Goal: Communication & Community: Answer question/provide support

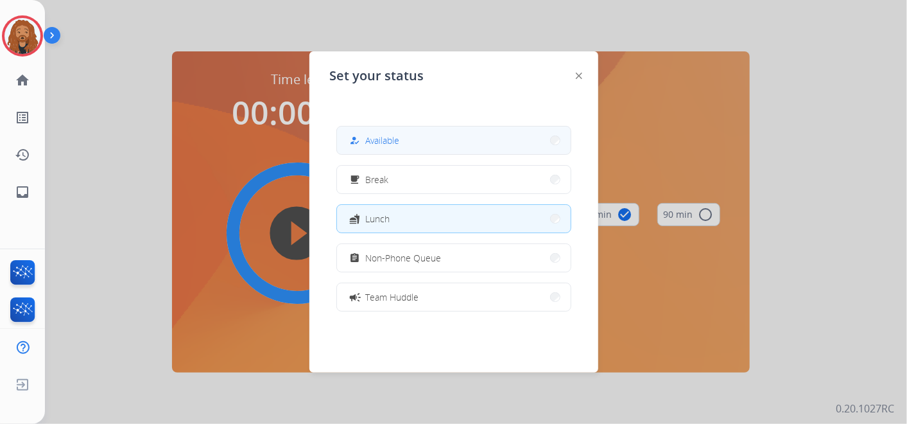
click at [398, 146] on span "Available" at bounding box center [383, 140] width 34 height 13
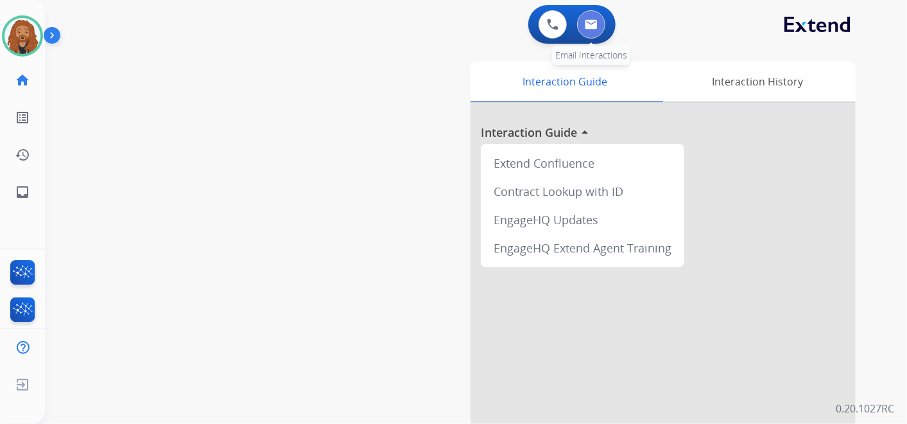
click at [588, 21] on img at bounding box center [591, 24] width 13 height 10
select select "**********"
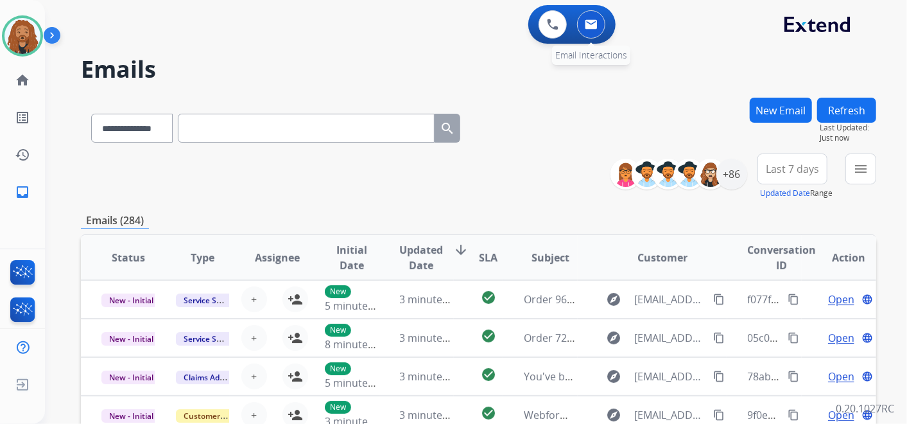
click at [591, 26] on img at bounding box center [591, 24] width 13 height 10
click at [684, 73] on h2 "Emails" at bounding box center [479, 70] width 796 height 26
click at [730, 181] on div "+86" at bounding box center [732, 174] width 31 height 31
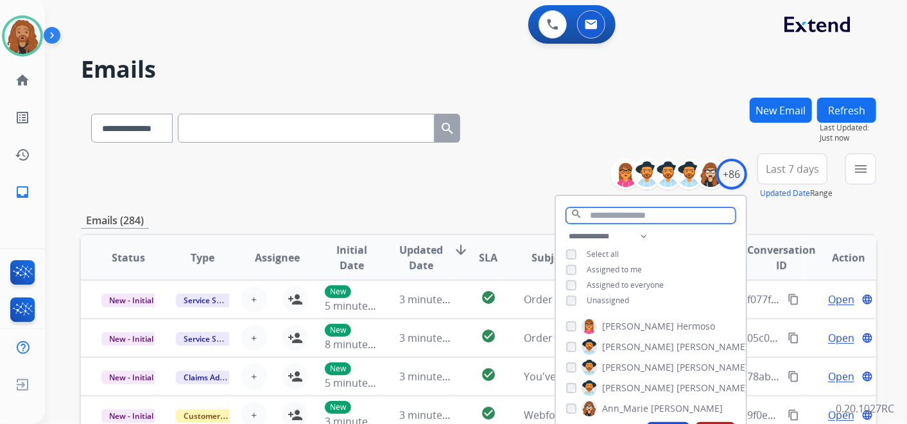
click at [649, 213] on input "text" at bounding box center [651, 215] width 170 height 16
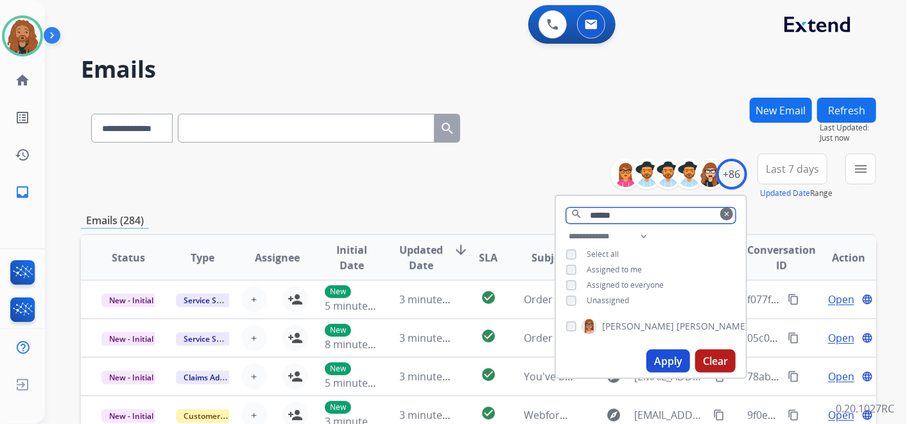
type input "******"
click at [677, 320] on span "[PERSON_NAME]" at bounding box center [713, 326] width 72 height 13
click at [668, 369] on button "Apply" at bounding box center [669, 360] width 44 height 23
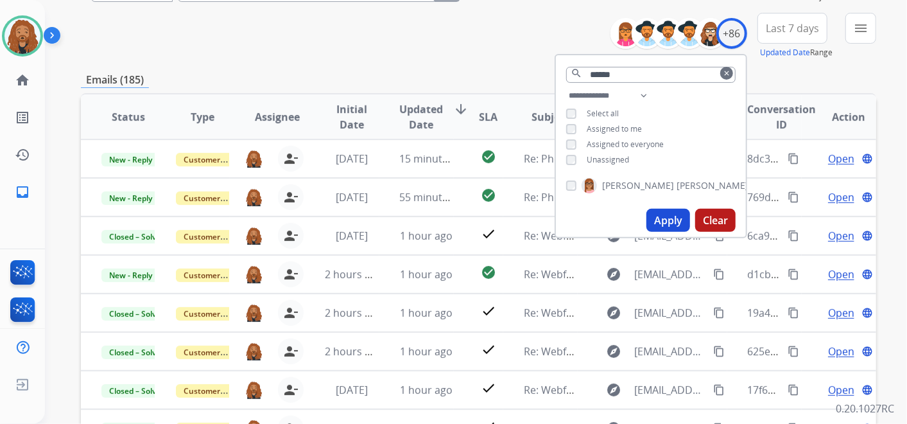
scroll to position [71, 0]
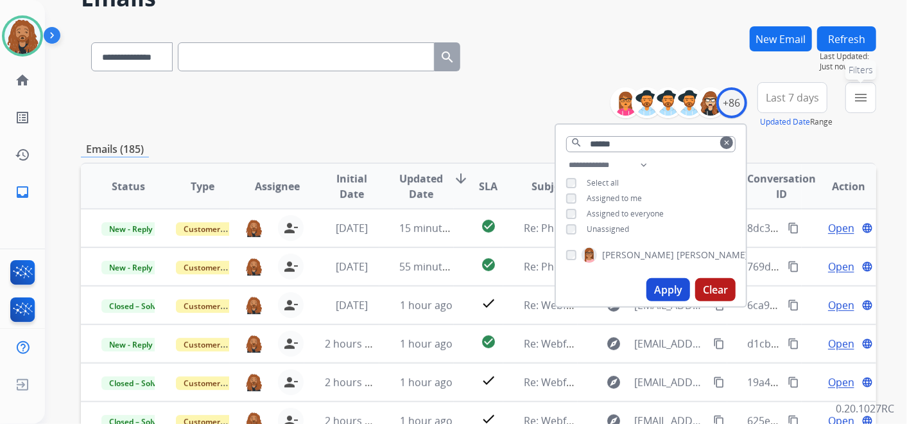
click at [855, 105] on button "menu Filters" at bounding box center [861, 97] width 31 height 31
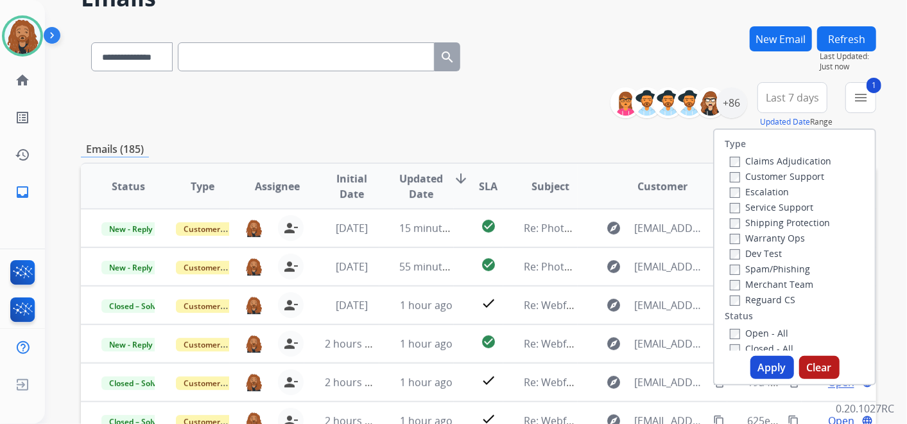
click at [771, 367] on button "Apply" at bounding box center [773, 367] width 44 height 23
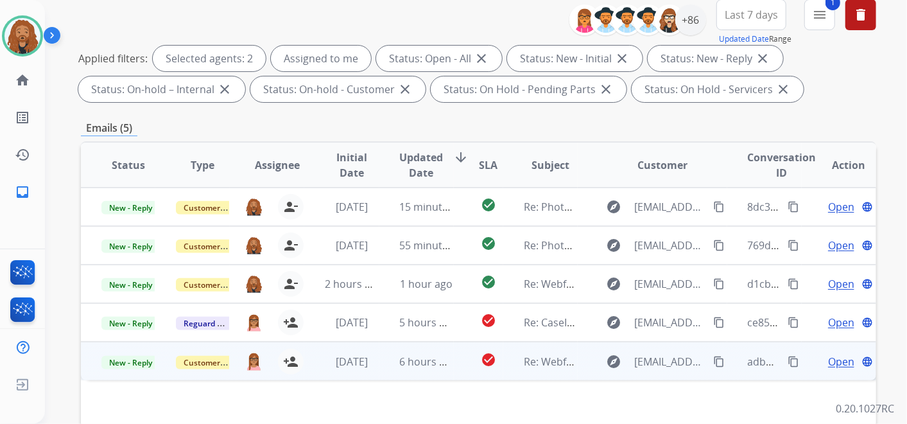
scroll to position [214, 0]
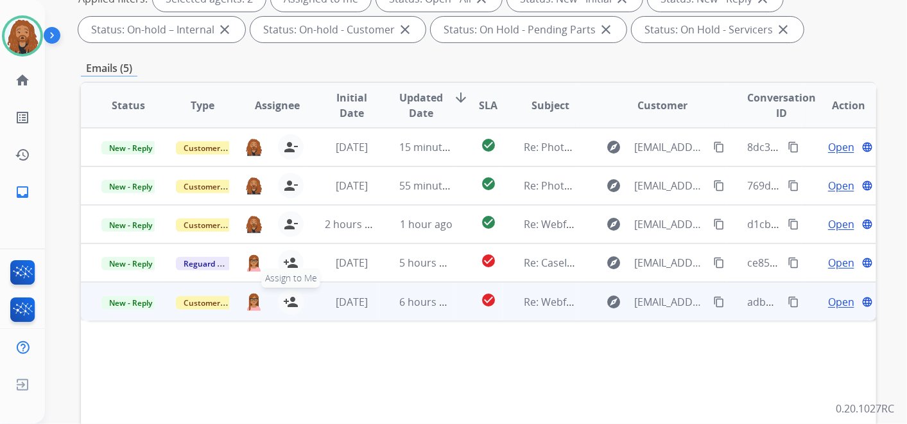
click at [293, 301] on mat-icon "person_add" at bounding box center [290, 301] width 15 height 15
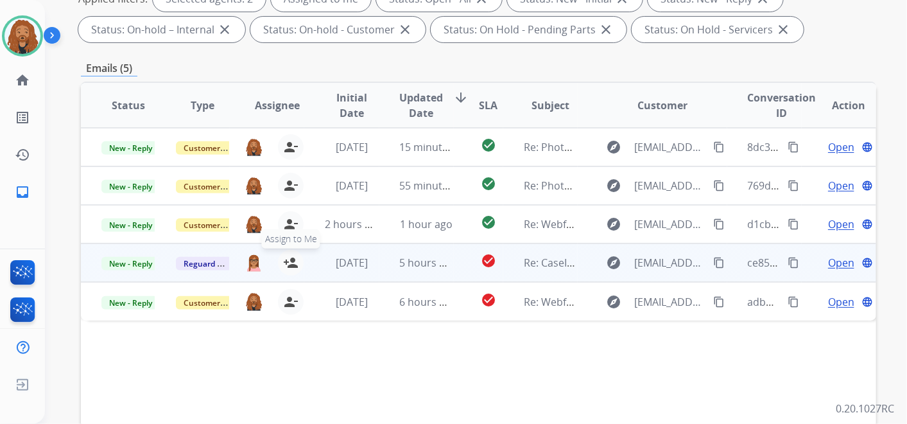
click at [286, 261] on mat-icon "person_add" at bounding box center [290, 262] width 15 height 15
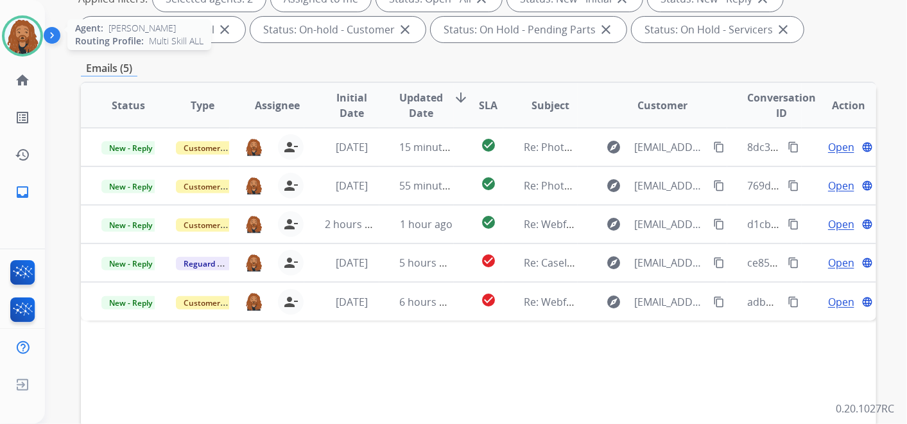
click at [23, 48] on img at bounding box center [22, 36] width 36 height 36
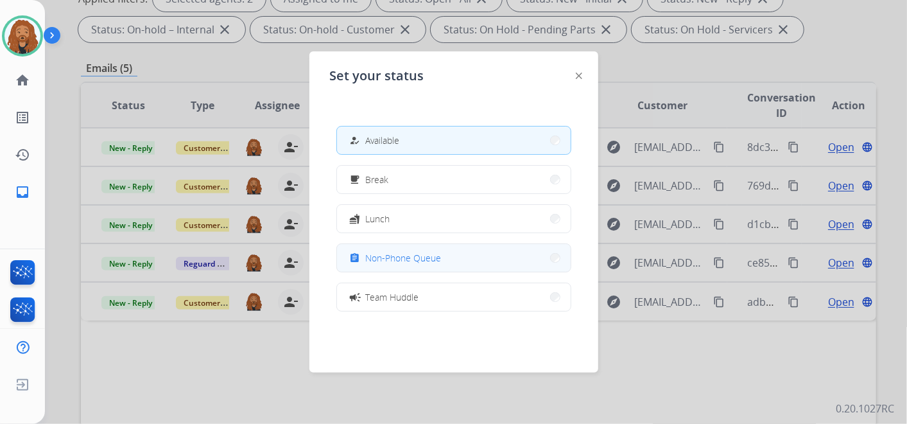
click at [374, 255] on span "Non-Phone Queue" at bounding box center [404, 257] width 76 height 13
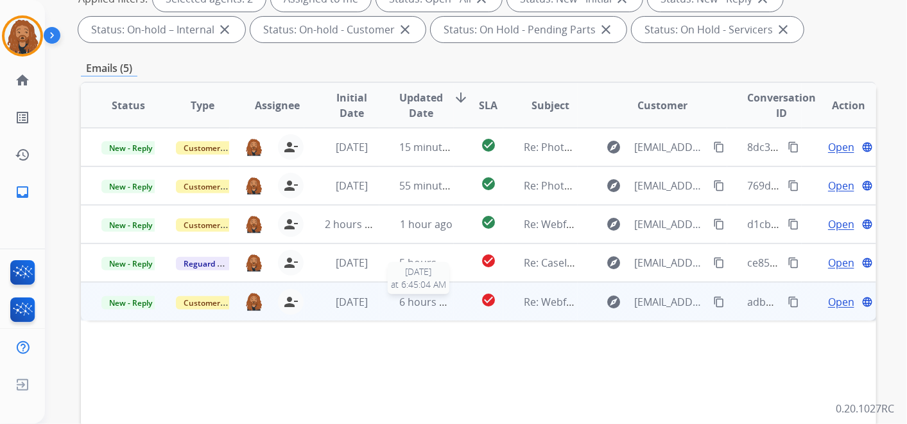
click at [432, 300] on span "6 hours ago" at bounding box center [429, 302] width 58 height 14
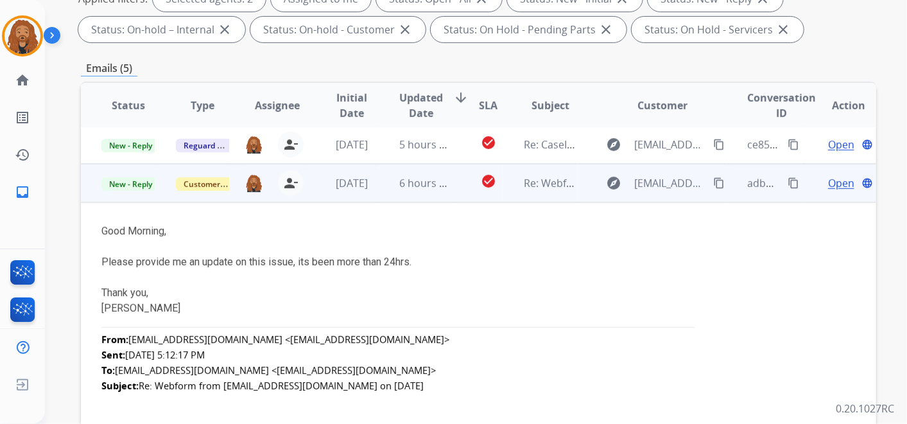
scroll to position [154, 0]
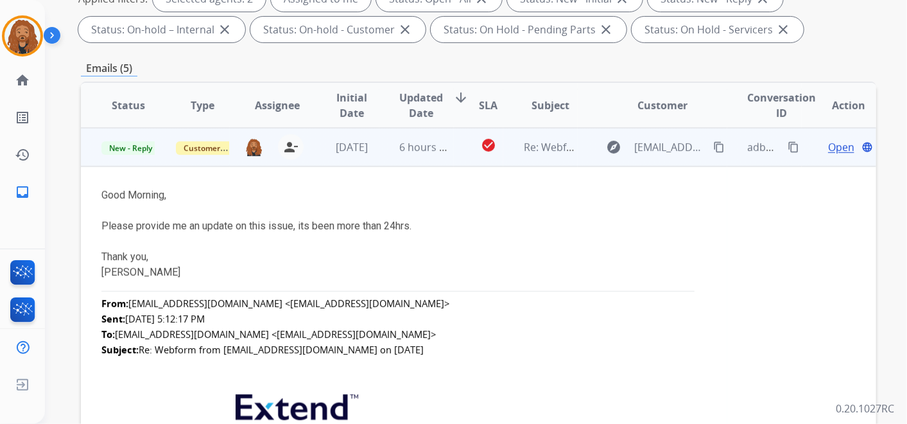
click at [832, 137] on td "Open language" at bounding box center [839, 147] width 74 height 39
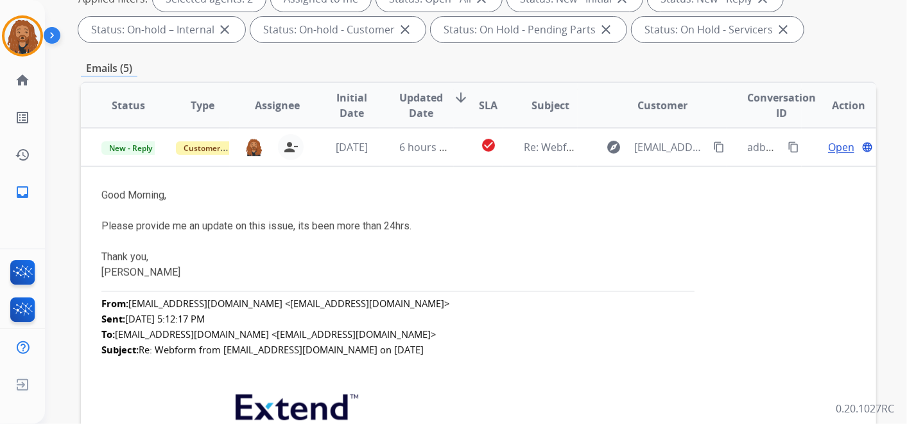
scroll to position [0, 0]
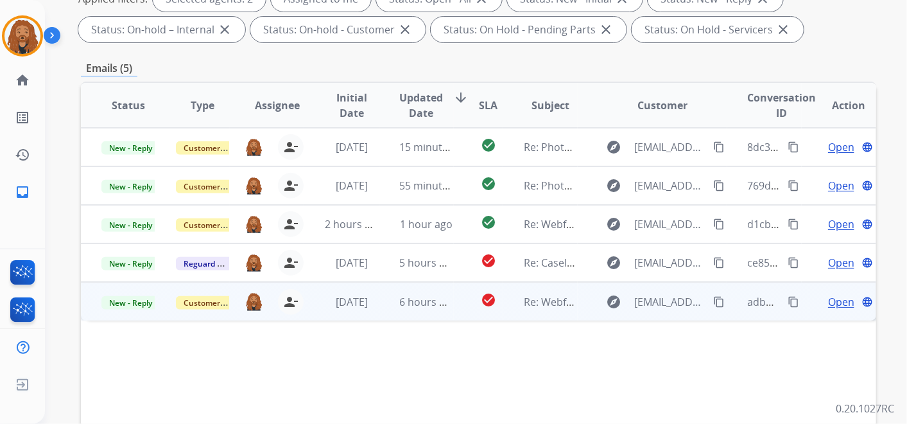
click at [831, 302] on span "Open" at bounding box center [841, 301] width 26 height 15
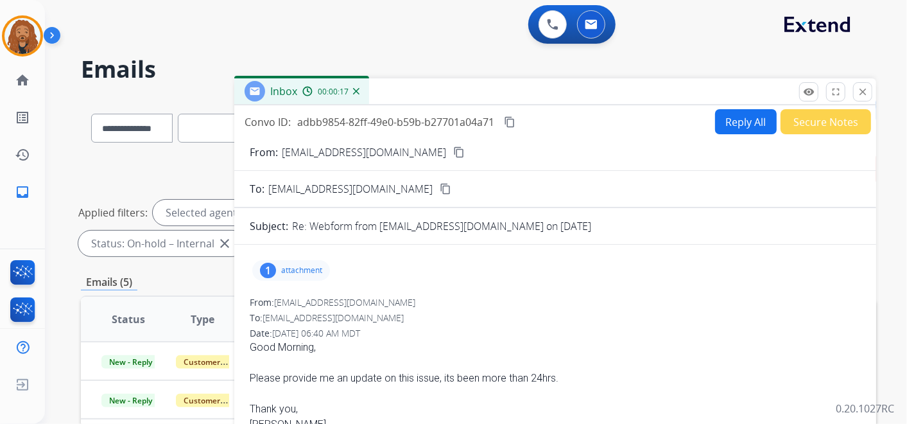
click at [453, 155] on mat-icon "content_copy" at bounding box center [459, 152] width 12 height 12
click at [721, 108] on div "Convo ID: adbb9854-82ff-49e0-b59b-b27701a04a71 content_copy Reply All Secure No…" at bounding box center [555, 367] width 642 height 524
click at [715, 124] on button "Reply All" at bounding box center [746, 121] width 62 height 25
select select "**********"
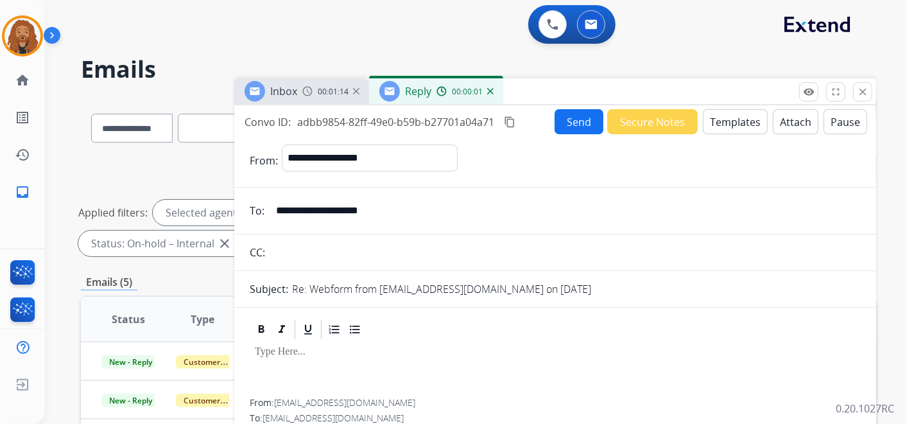
click at [721, 132] on button "Templates" at bounding box center [735, 121] width 65 height 25
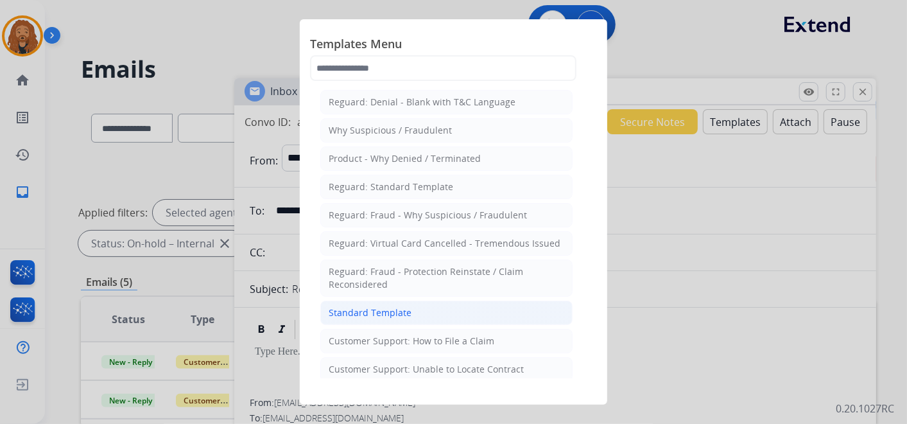
click at [381, 311] on div "Standard Template" at bounding box center [370, 312] width 83 height 13
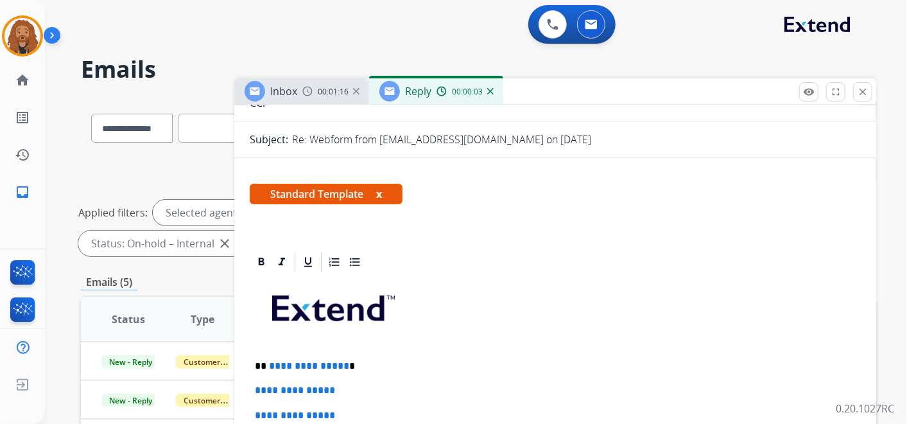
scroll to position [214, 0]
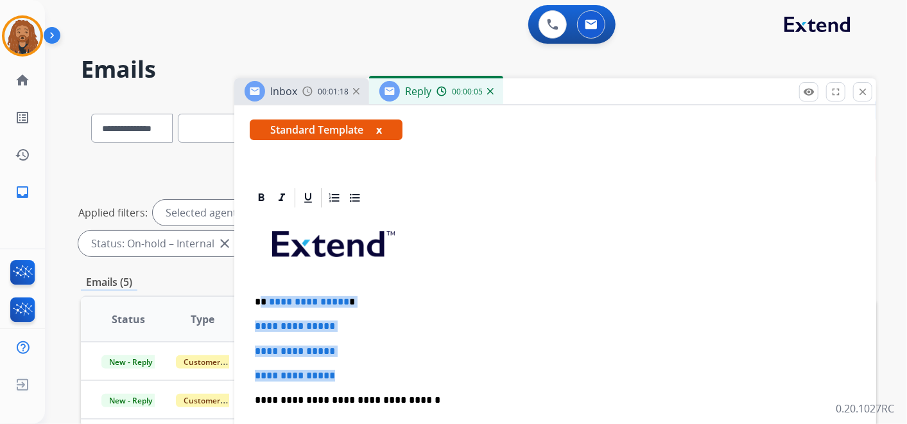
drag, startPoint x: 331, startPoint y: 365, endPoint x: 261, endPoint y: 290, distance: 102.2
click at [261, 290] on div "**********" at bounding box center [555, 430] width 611 height 442
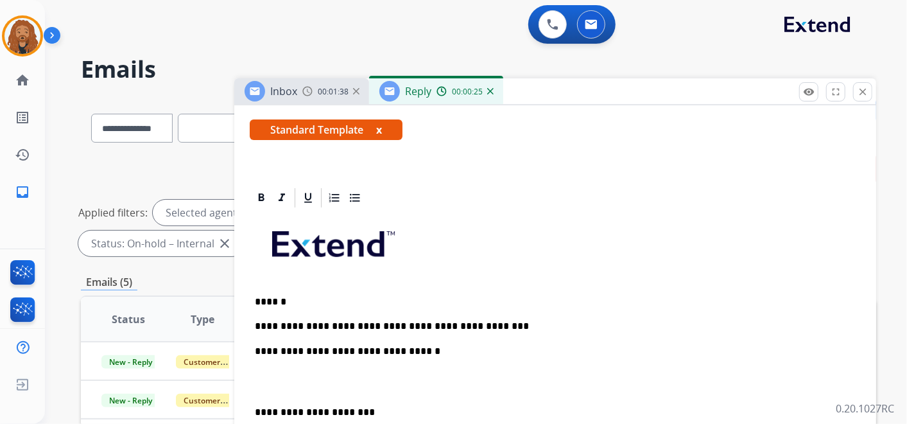
click at [468, 324] on p "**********" at bounding box center [550, 326] width 591 height 12
click at [298, 380] on p at bounding box center [555, 382] width 601 height 24
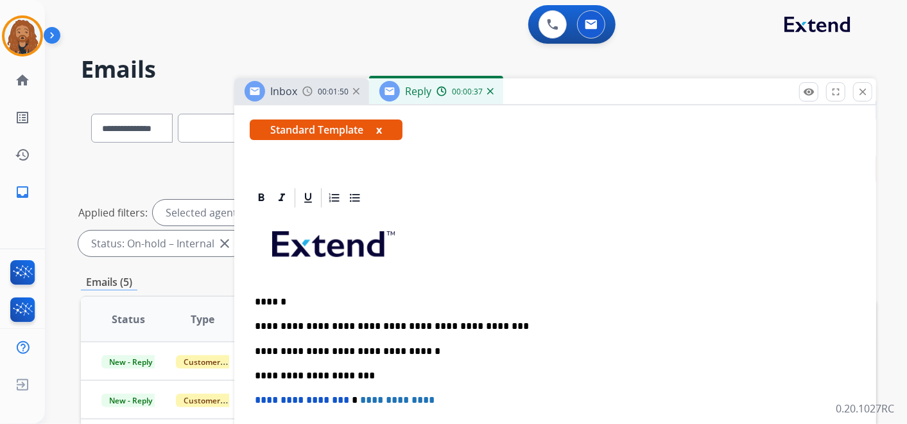
click at [458, 326] on p "**********" at bounding box center [550, 326] width 591 height 12
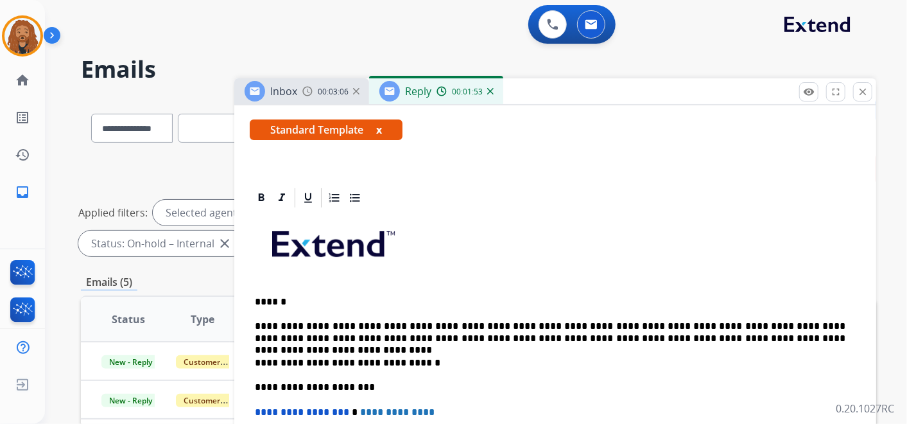
click at [680, 328] on p "**********" at bounding box center [550, 332] width 591 height 24
click at [714, 331] on p "**********" at bounding box center [550, 332] width 591 height 24
click at [592, 351] on div "**********" at bounding box center [555, 393] width 611 height 368
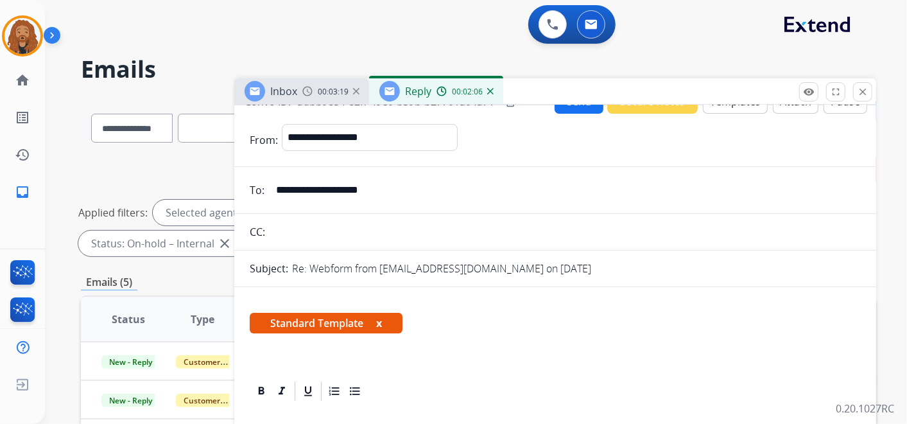
scroll to position [0, 0]
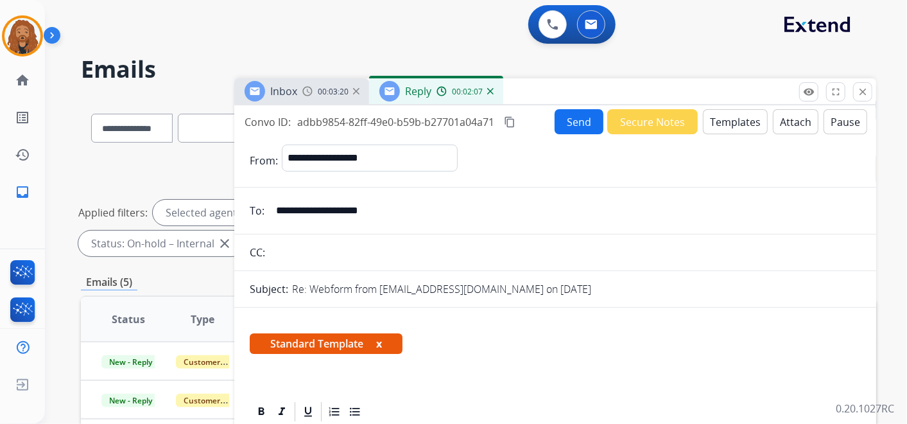
click at [585, 121] on button "Send" at bounding box center [579, 121] width 49 height 25
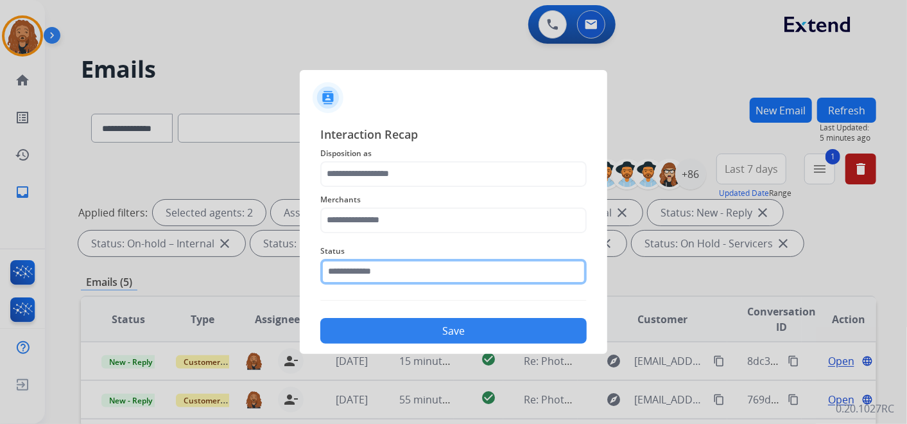
click at [439, 263] on input "text" at bounding box center [453, 272] width 267 height 26
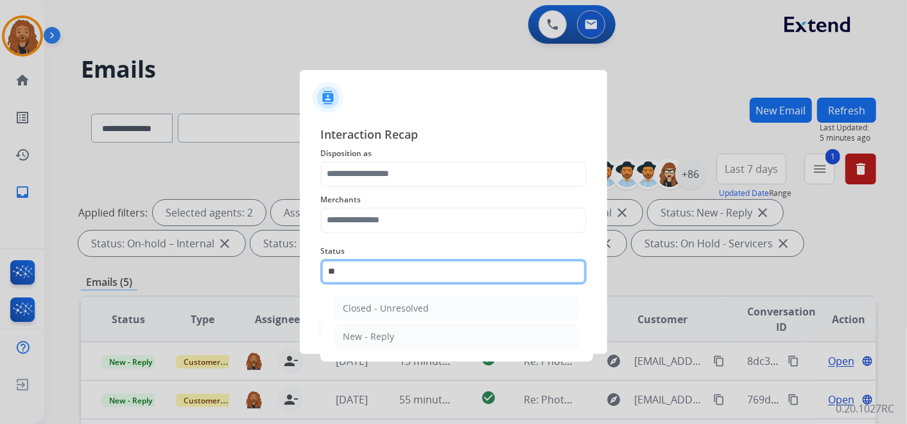
type input "*"
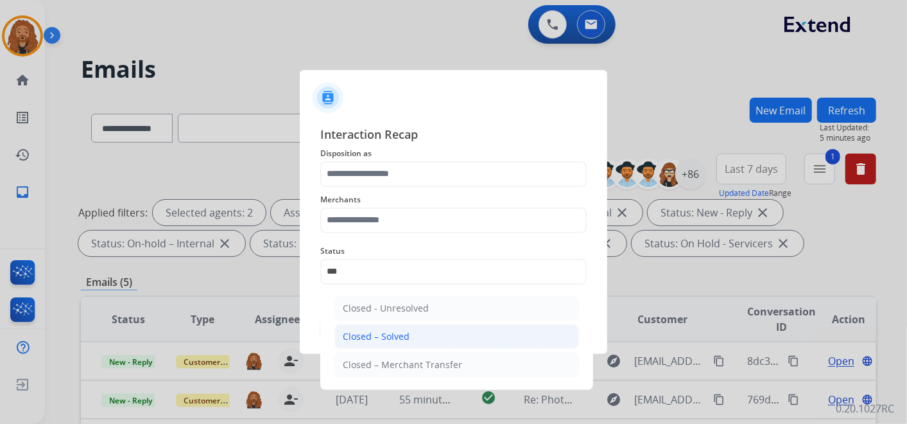
drag, startPoint x: 368, startPoint y: 346, endPoint x: 361, endPoint y: 309, distance: 37.3
click at [370, 345] on li "Closed – Solved" at bounding box center [457, 336] width 245 height 24
type input "**********"
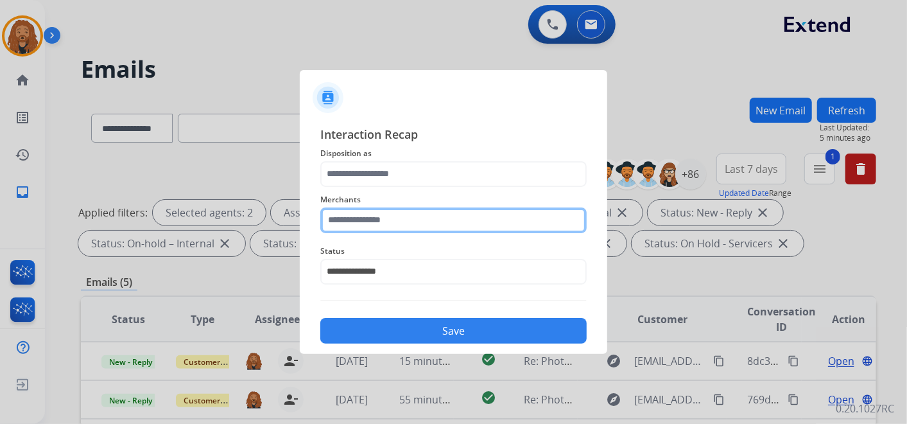
click at [365, 221] on input "text" at bounding box center [453, 220] width 267 height 26
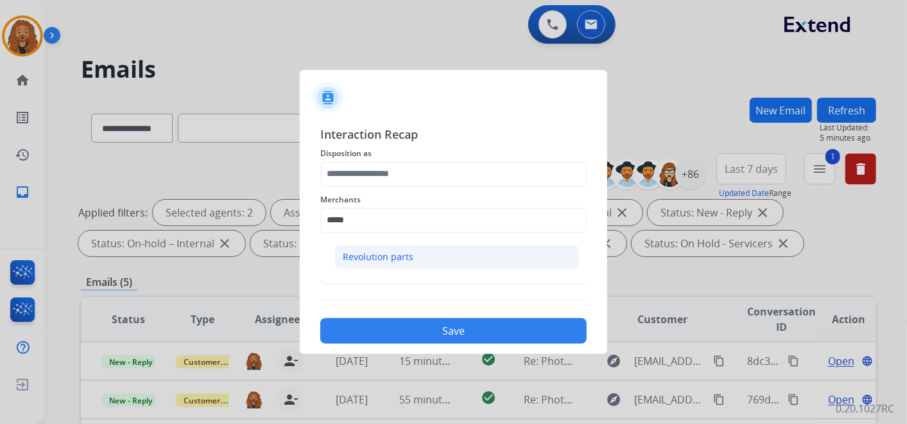
click at [374, 257] on div "Revolution parts" at bounding box center [378, 256] width 71 height 13
type input "**********"
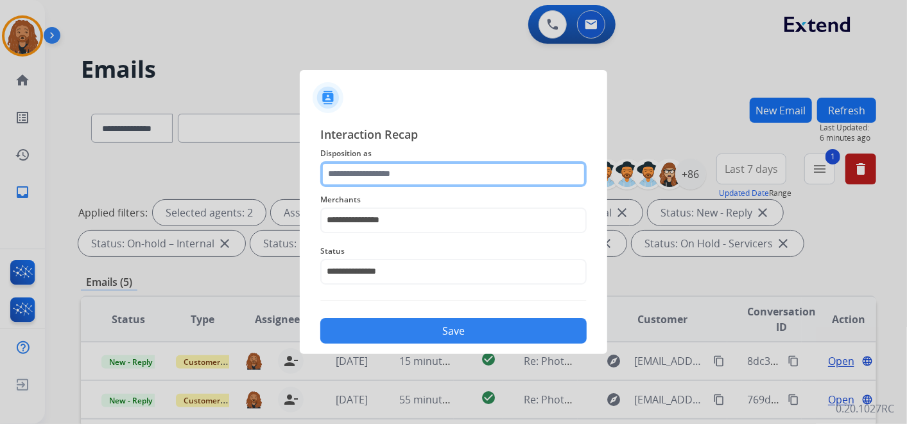
click at [363, 161] on input "text" at bounding box center [453, 174] width 267 height 26
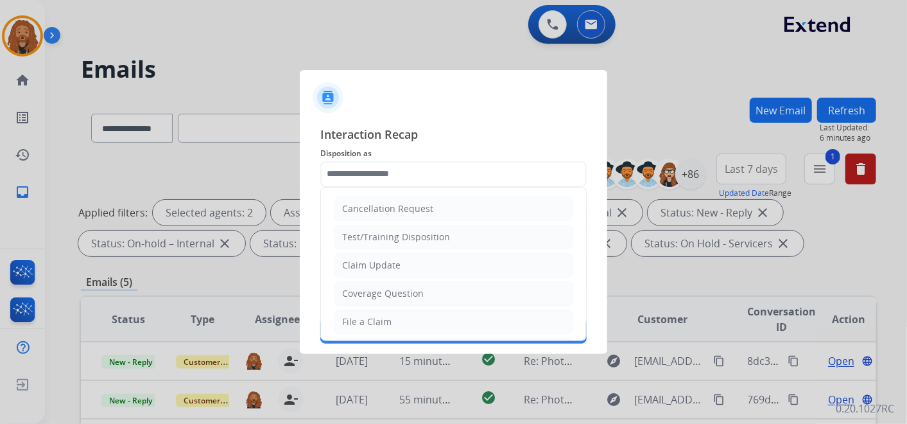
click at [402, 268] on li "Claim Update" at bounding box center [454, 265] width 240 height 24
type input "**********"
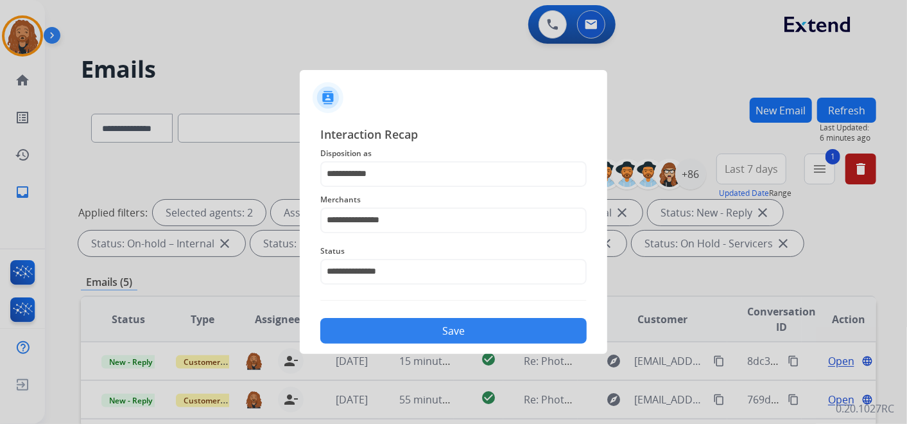
click at [430, 342] on button "Save" at bounding box center [453, 331] width 267 height 26
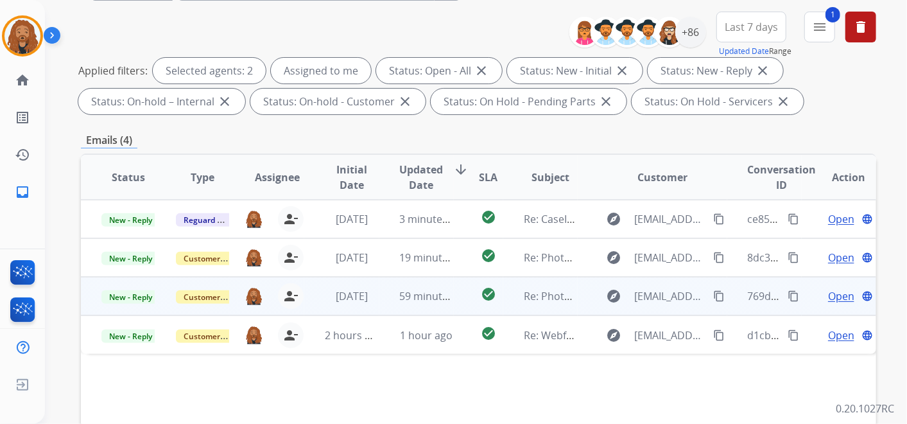
scroll to position [143, 0]
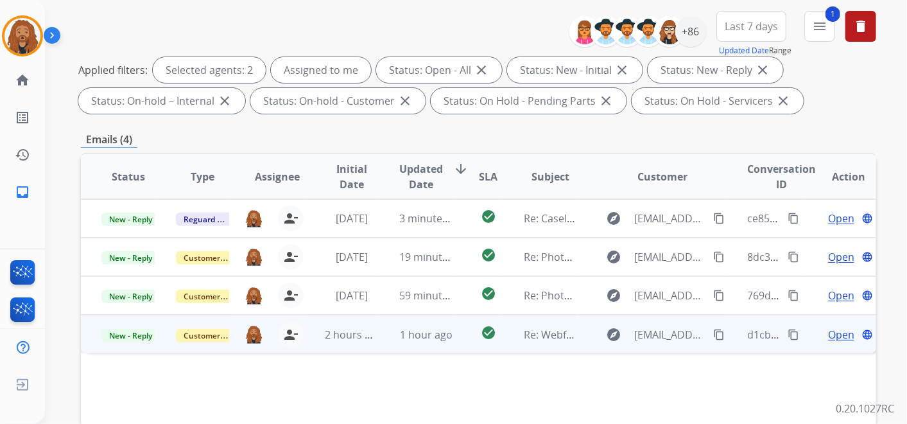
click at [392, 337] on td "1 hour ago" at bounding box center [417, 334] width 74 height 39
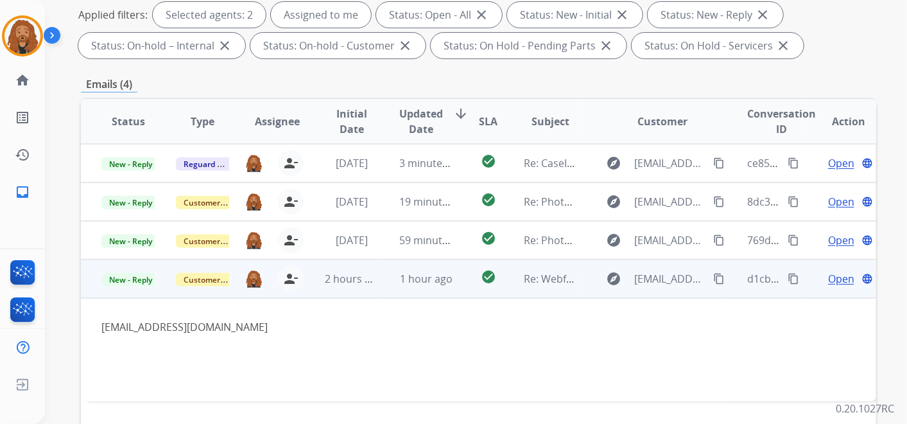
scroll to position [285, 0]
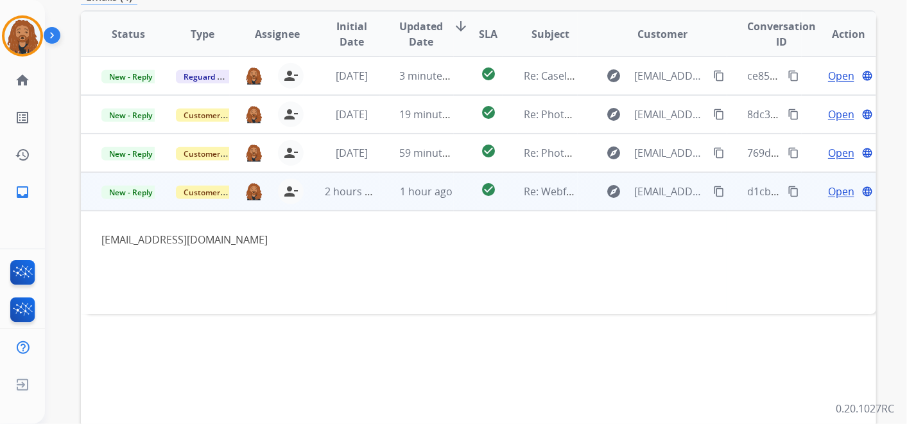
click at [829, 190] on span "Open" at bounding box center [841, 191] width 26 height 15
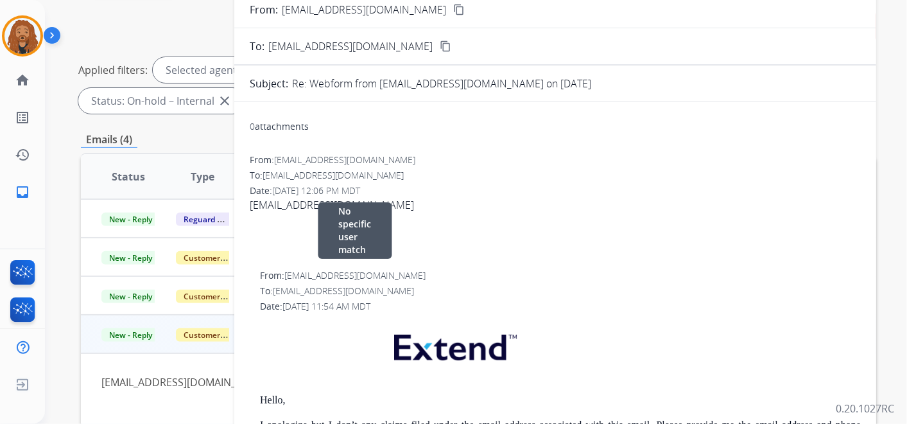
scroll to position [71, 0]
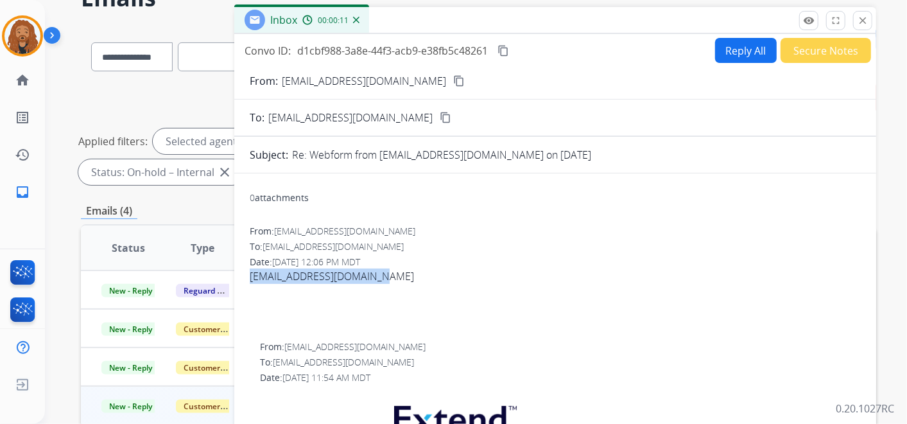
drag, startPoint x: 376, startPoint y: 275, endPoint x: 250, endPoint y: 271, distance: 125.3
click at [250, 271] on span "[EMAIL_ADDRESS][DOMAIN_NAME]" at bounding box center [555, 299] width 611 height 62
copy span "[EMAIL_ADDRESS][DOMAIN_NAME]"
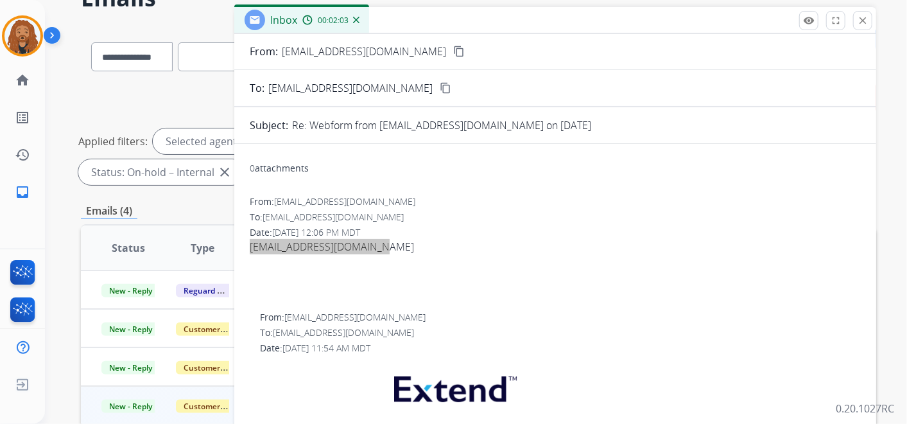
scroll to position [0, 0]
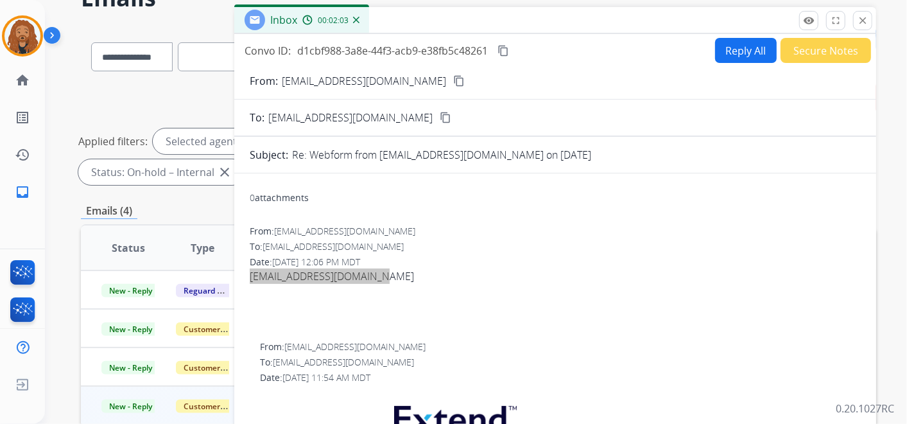
click at [725, 53] on button "Reply All" at bounding box center [746, 50] width 62 height 25
select select "**********"
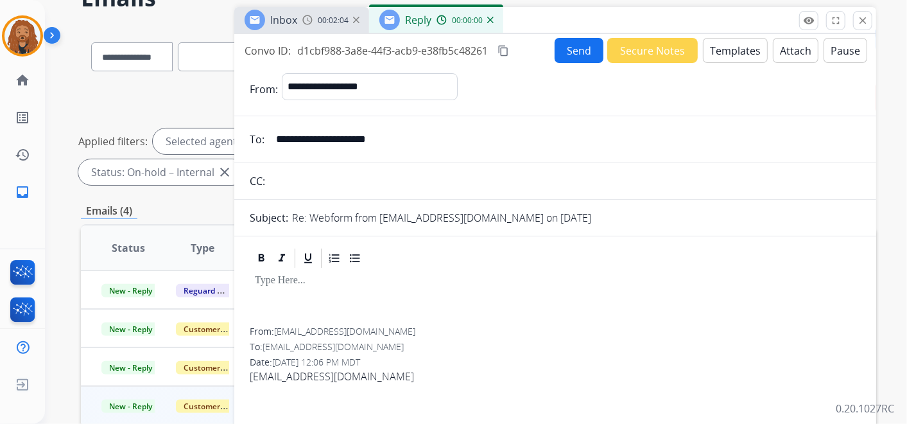
click at [705, 40] on button "Templates" at bounding box center [735, 50] width 65 height 25
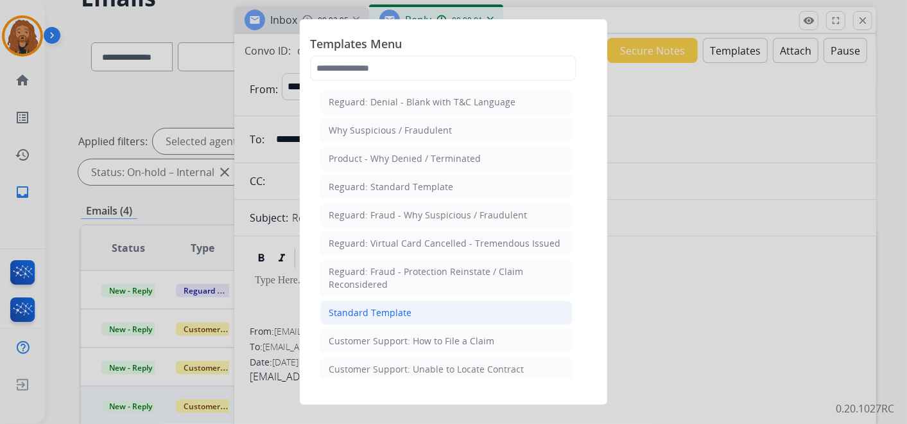
click at [409, 307] on li "Standard Template" at bounding box center [446, 313] width 252 height 24
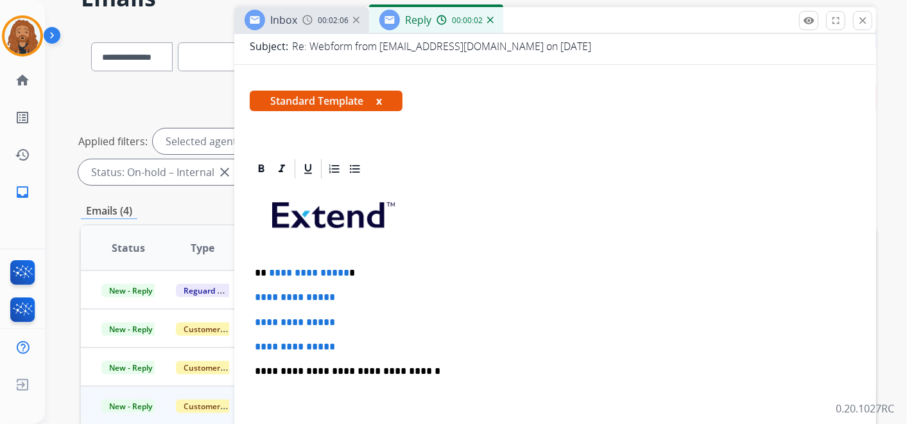
scroll to position [214, 0]
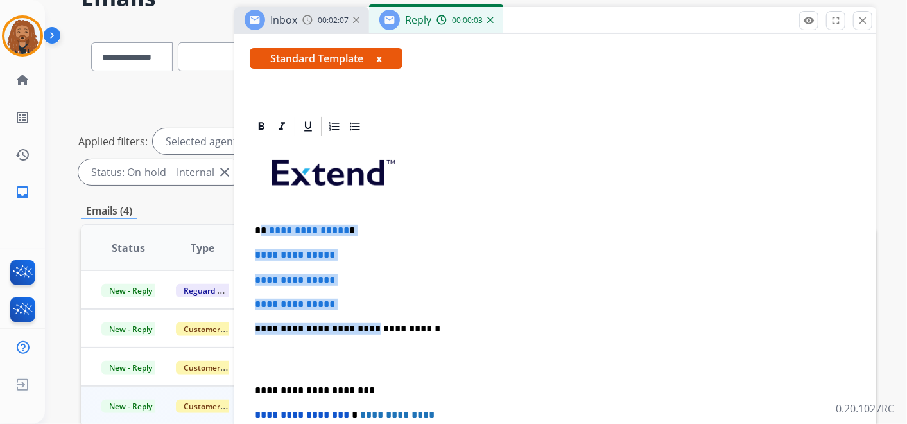
drag, startPoint x: 359, startPoint y: 308, endPoint x: 260, endPoint y: 215, distance: 135.8
click at [260, 215] on div "**********" at bounding box center [555, 359] width 611 height 442
click at [367, 286] on div "**********" at bounding box center [555, 359] width 611 height 442
drag, startPoint x: 347, startPoint y: 301, endPoint x: 262, endPoint y: 209, distance: 125.4
click at [262, 209] on div "**********" at bounding box center [555, 359] width 611 height 442
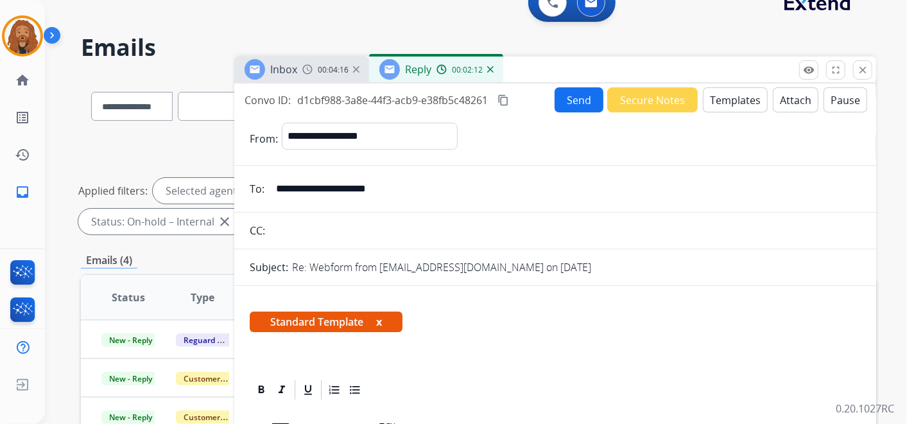
scroll to position [0, 0]
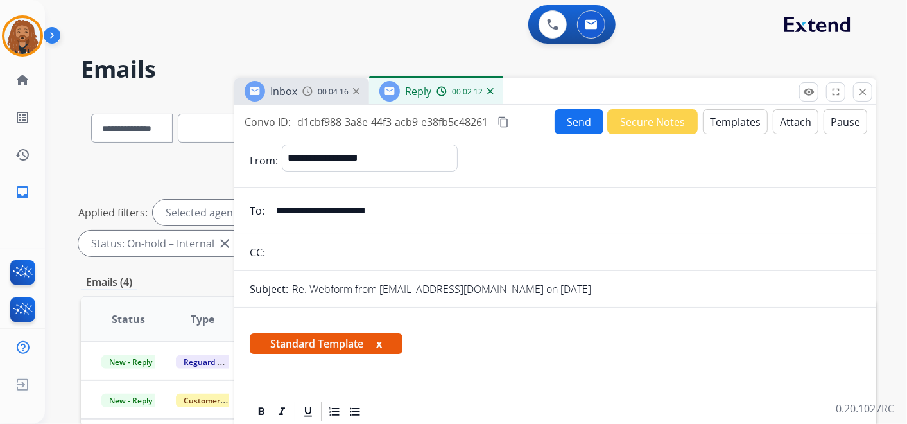
click at [568, 127] on button "Send" at bounding box center [579, 121] width 49 height 25
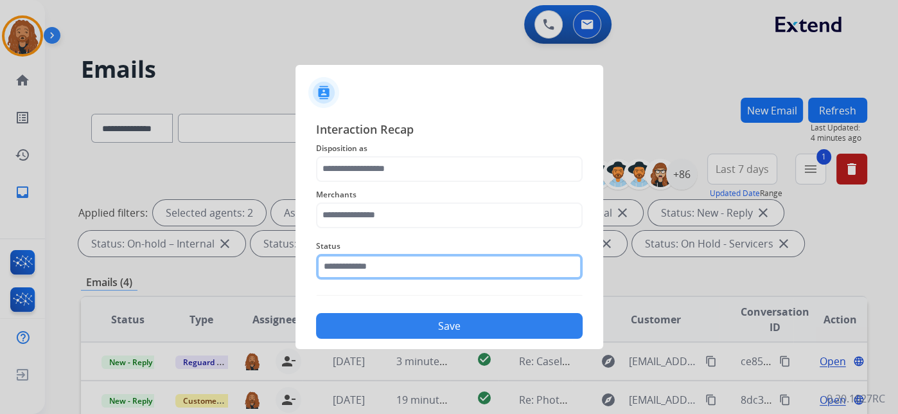
click at [416, 263] on input "text" at bounding box center [449, 267] width 267 height 26
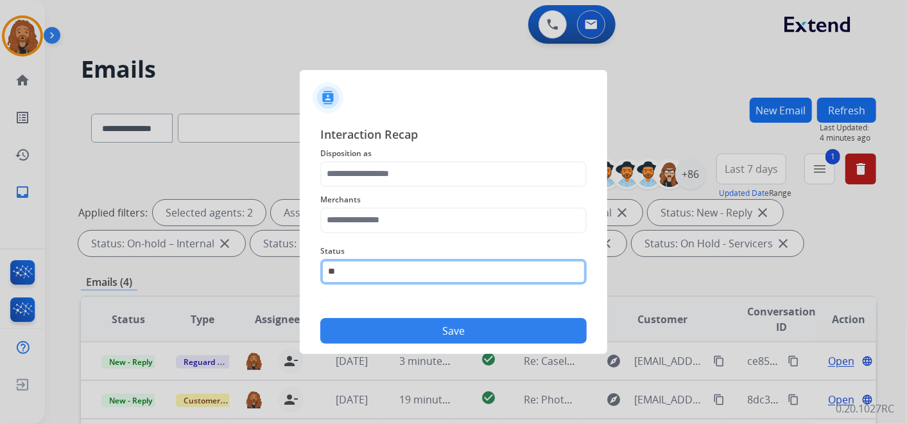
type input "*"
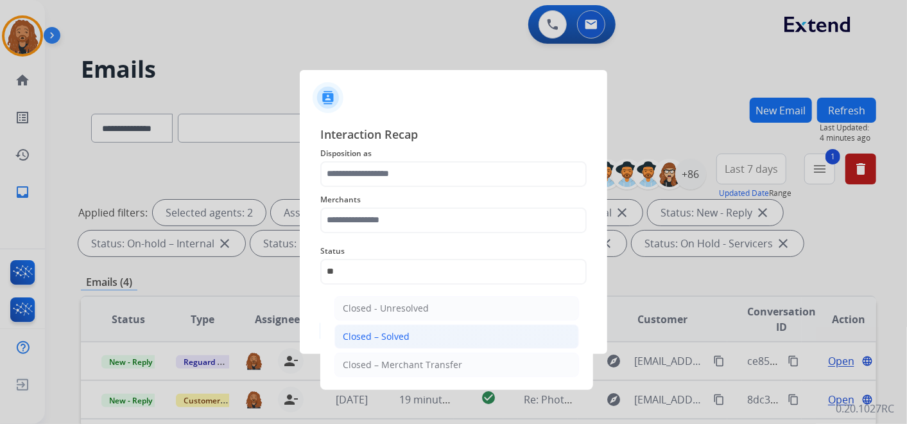
drag, startPoint x: 405, startPoint y: 334, endPoint x: 399, endPoint y: 245, distance: 88.8
click at [404, 332] on div "Closed – Solved" at bounding box center [376, 336] width 67 height 13
type input "**********"
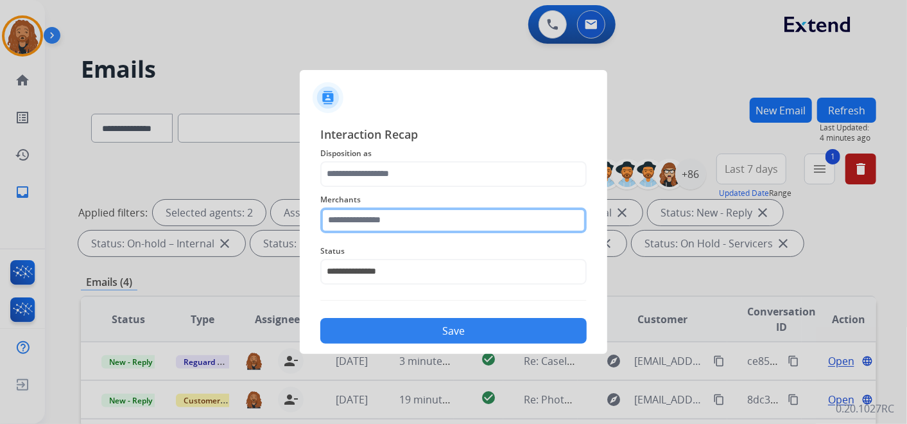
click at [399, 218] on input "text" at bounding box center [453, 220] width 267 height 26
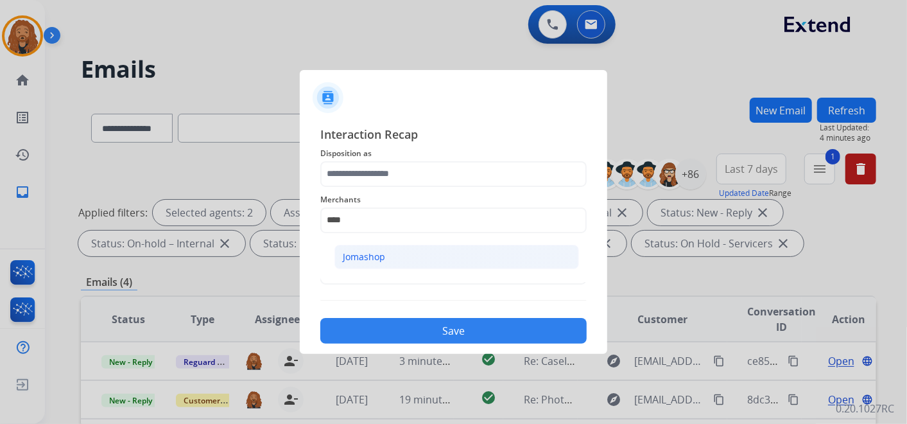
drag, startPoint x: 392, startPoint y: 262, endPoint x: 391, endPoint y: 162, distance: 100.2
click at [392, 261] on li "Jomashop" at bounding box center [457, 257] width 245 height 24
type input "********"
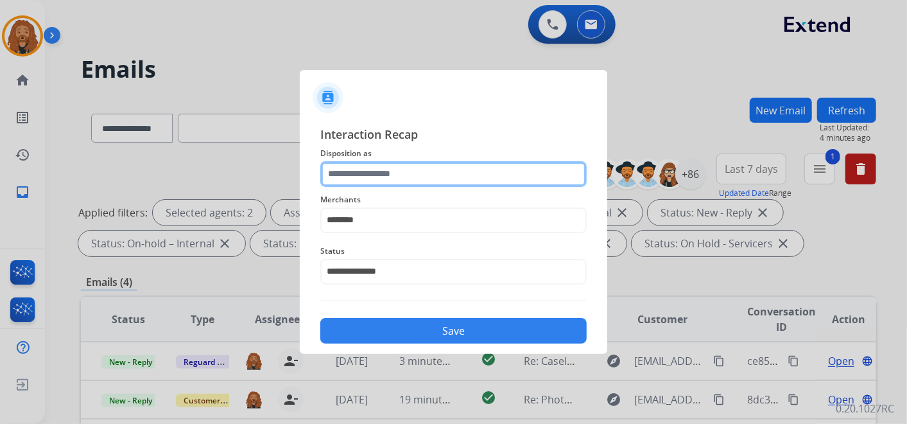
click at [394, 161] on input "text" at bounding box center [453, 174] width 267 height 26
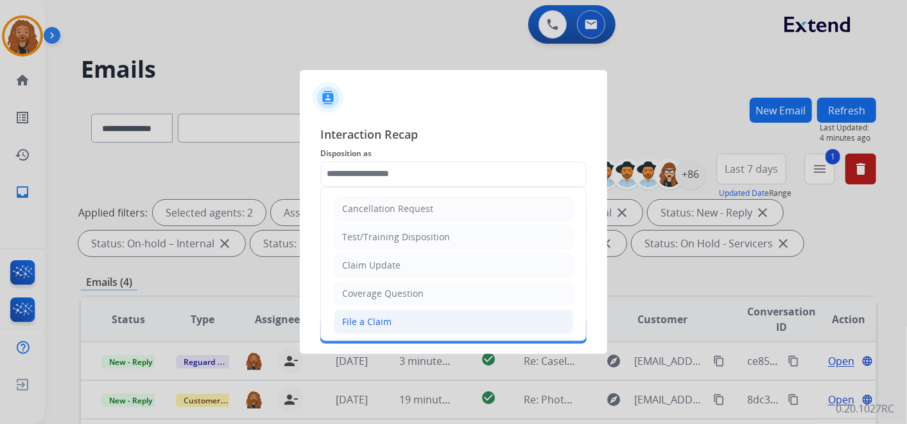
click at [413, 310] on li "File a Claim" at bounding box center [454, 322] width 240 height 24
type input "**********"
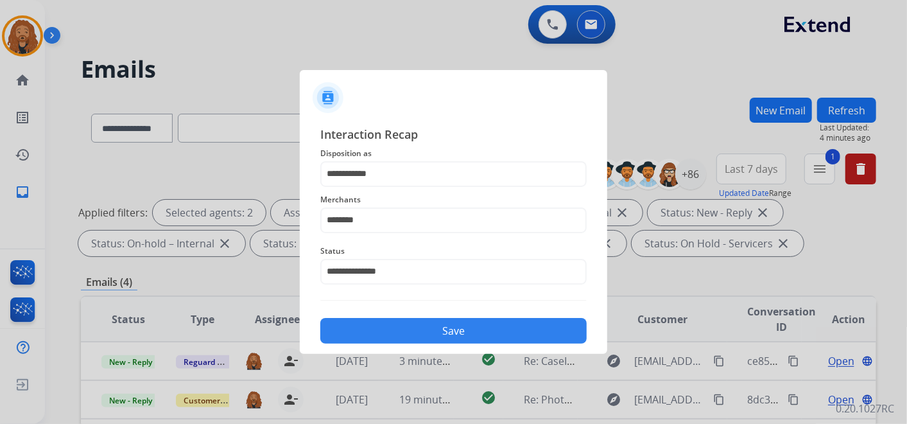
click at [412, 325] on button "Save" at bounding box center [453, 331] width 267 height 26
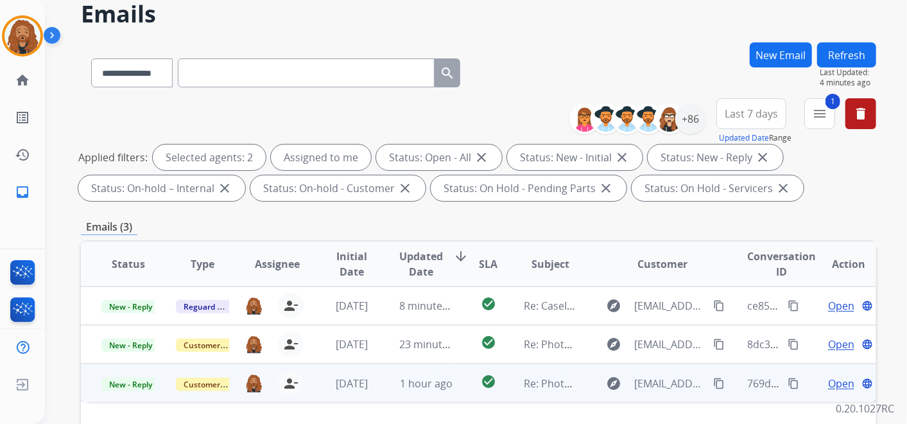
scroll to position [214, 0]
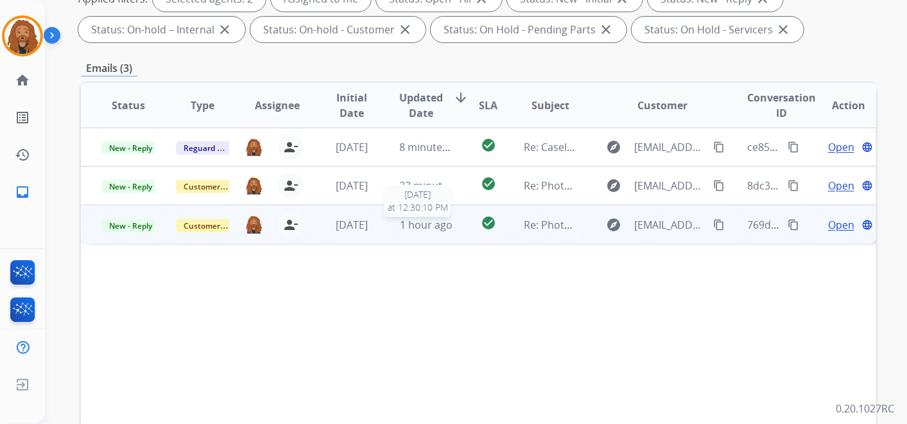
click at [442, 222] on span "1 hour ago" at bounding box center [426, 225] width 53 height 14
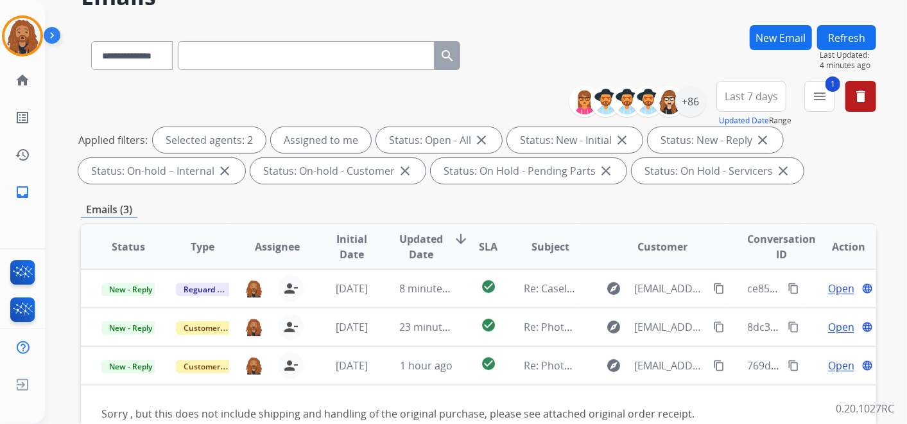
scroll to position [0, 0]
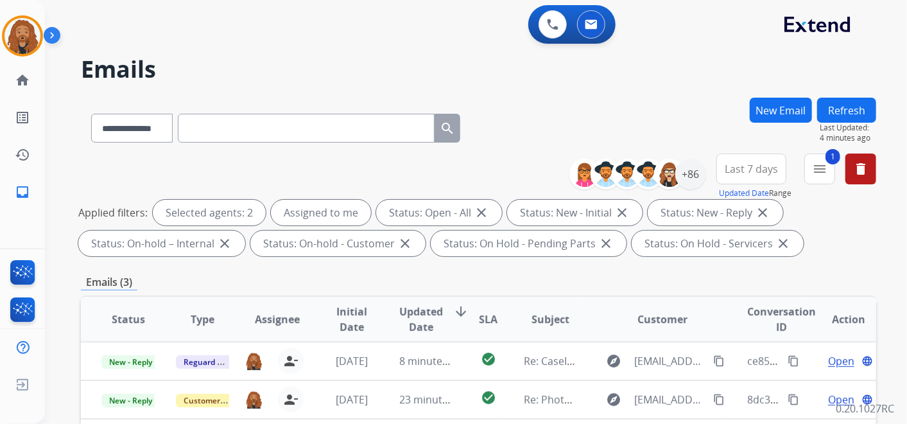
click at [290, 119] on input "text" at bounding box center [306, 128] width 257 height 29
paste input "**********"
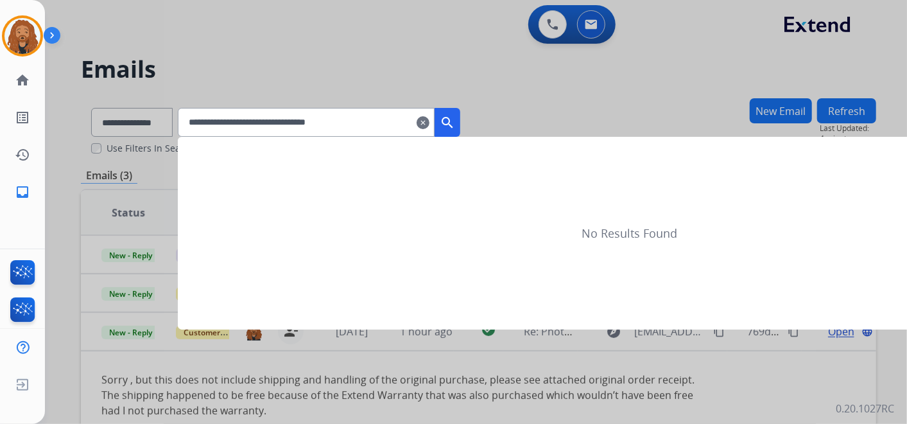
type input "**********"
click at [173, 124] on div at bounding box center [453, 212] width 907 height 424
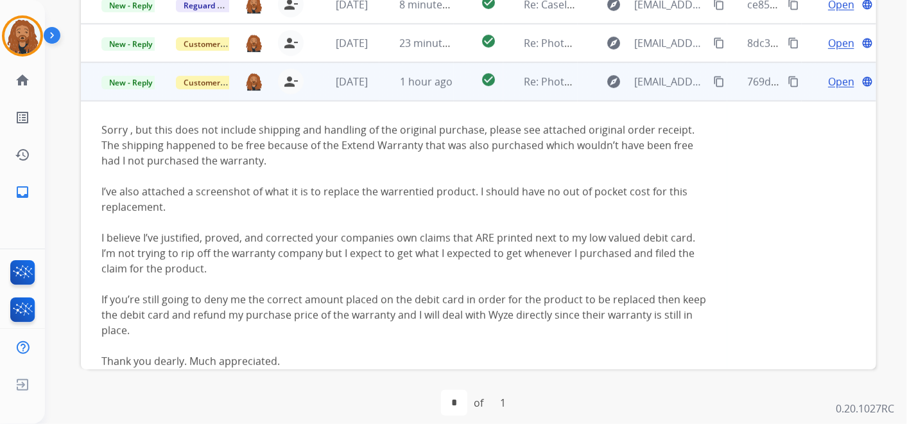
click at [833, 86] on span "Open" at bounding box center [841, 81] width 26 height 15
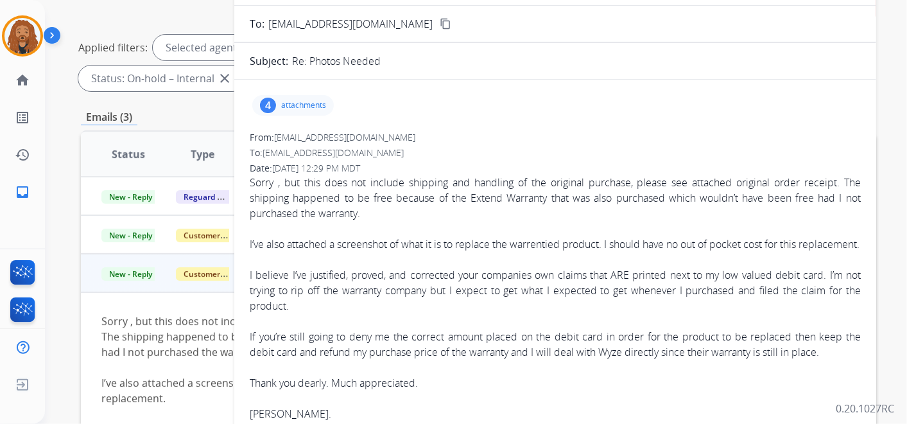
scroll to position [143, 0]
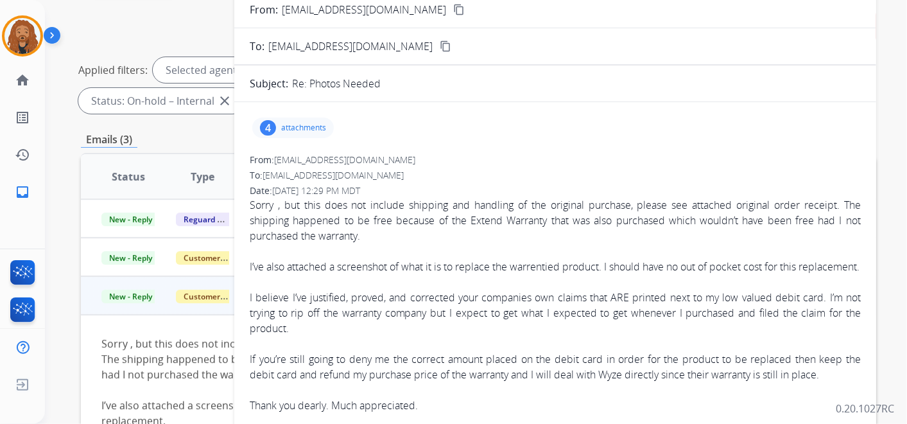
click at [314, 120] on div "4 attachments" at bounding box center [293, 128] width 82 height 21
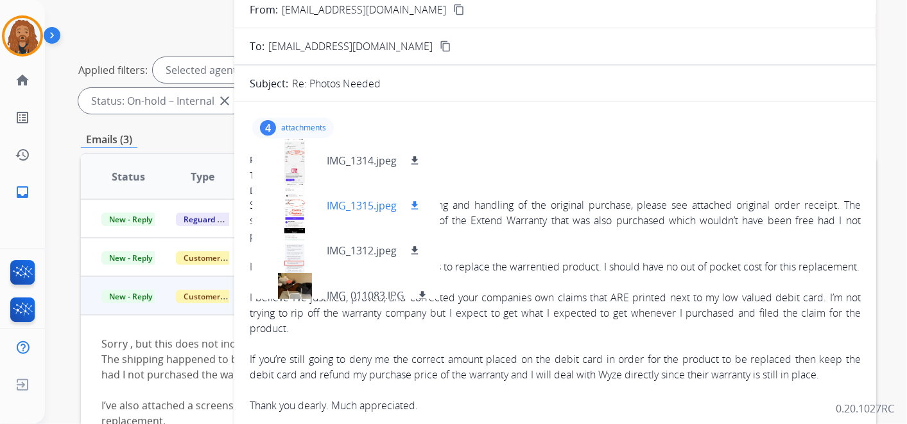
click at [387, 203] on p "IMG_1315.jpeg" at bounding box center [362, 205] width 70 height 15
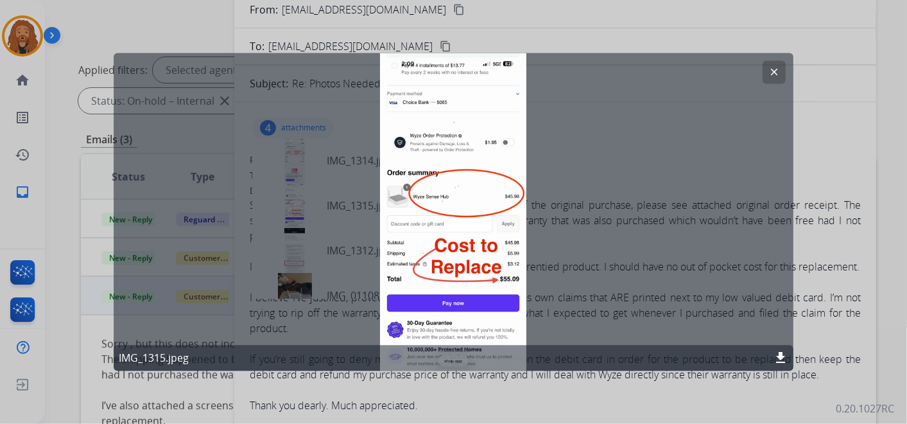
click at [774, 76] on mat-icon "clear" at bounding box center [775, 73] width 12 height 12
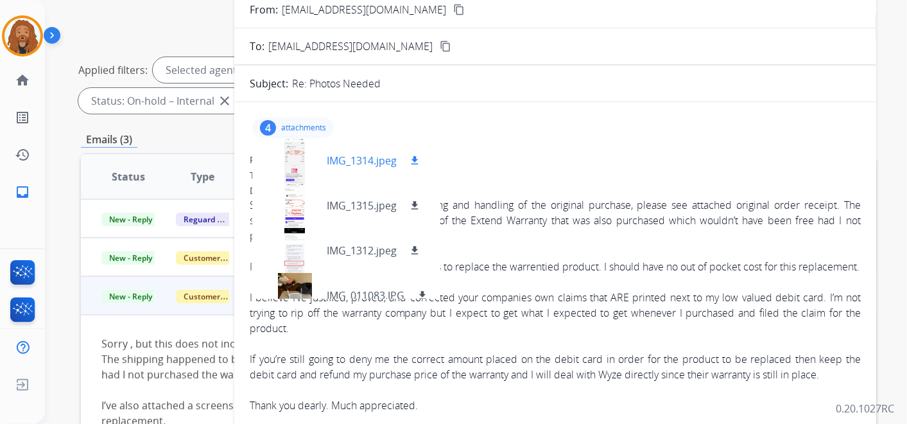
click at [359, 163] on p "IMG_1314.jpeg" at bounding box center [362, 160] width 70 height 15
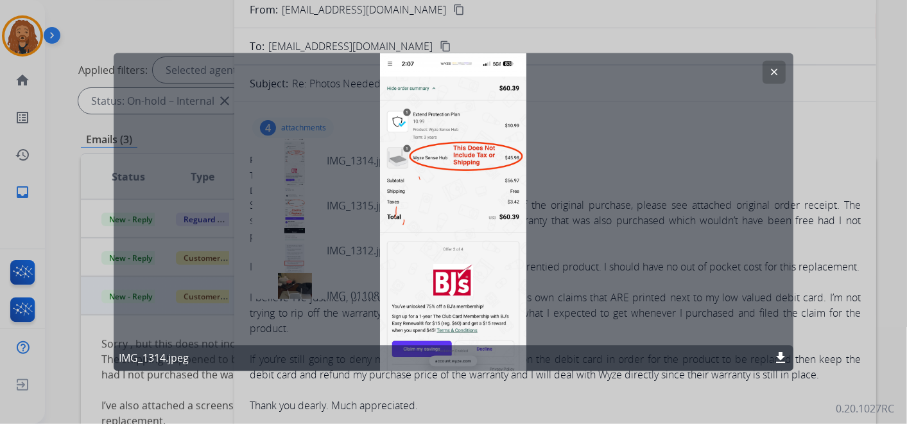
click at [776, 73] on mat-icon "clear" at bounding box center [775, 73] width 12 height 12
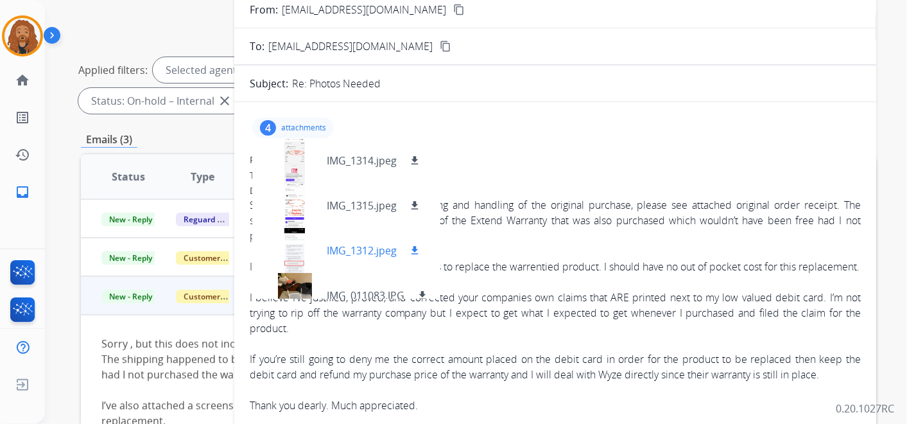
click at [355, 254] on p "IMG_1312.jpeg" at bounding box center [362, 250] width 70 height 15
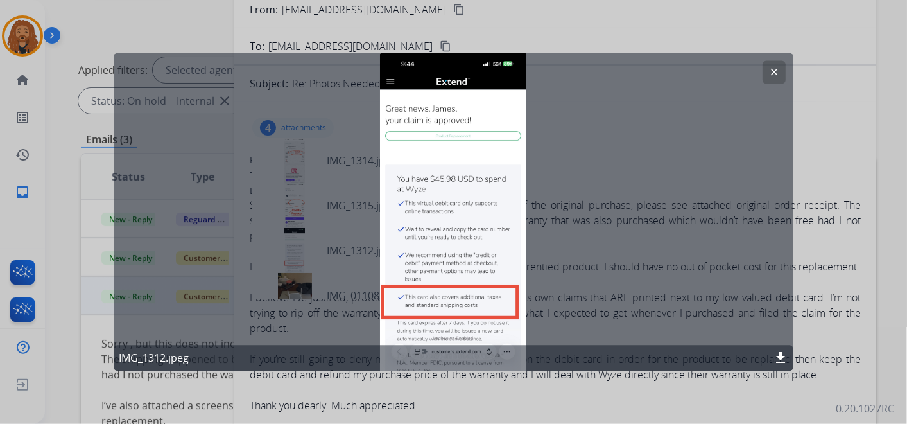
click at [772, 78] on button "clear" at bounding box center [774, 72] width 23 height 23
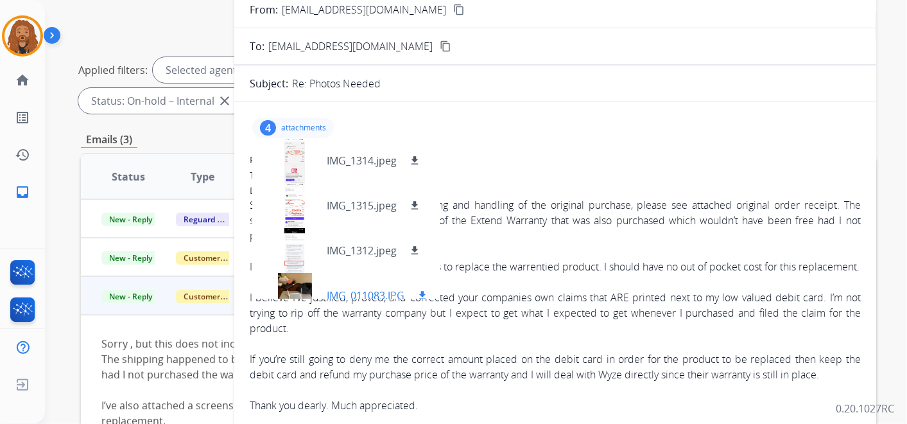
click at [354, 283] on div "IMG_011083.JPG download" at bounding box center [346, 295] width 188 height 45
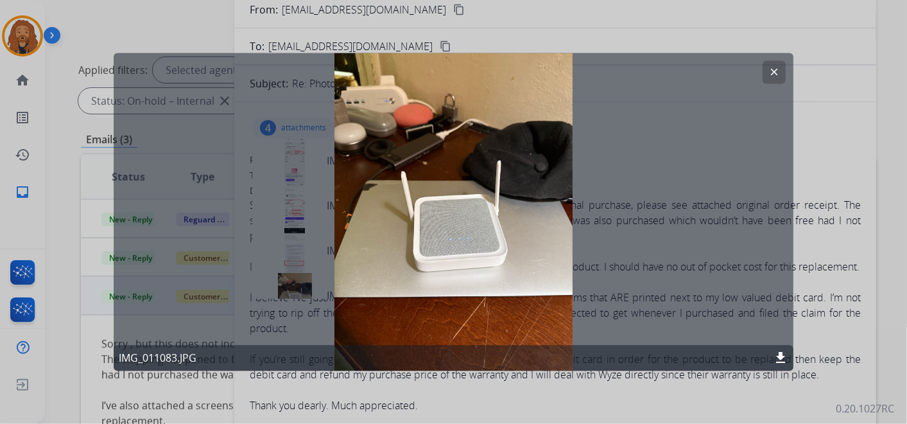
click at [769, 67] on button "clear" at bounding box center [774, 72] width 23 height 23
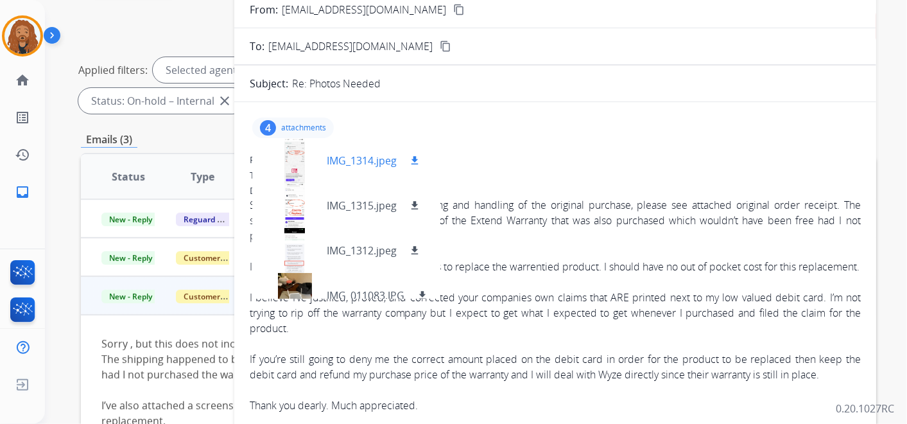
click at [365, 163] on p "IMG_1314.jpeg" at bounding box center [362, 160] width 70 height 15
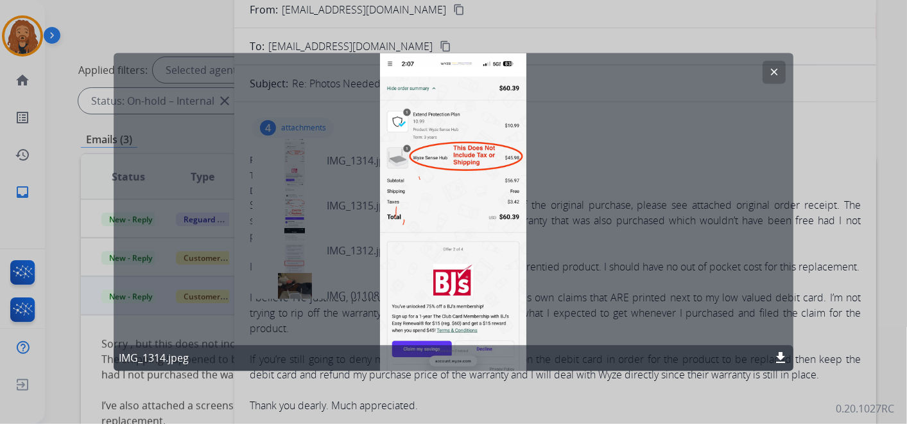
click at [775, 69] on mat-icon "clear" at bounding box center [775, 73] width 12 height 12
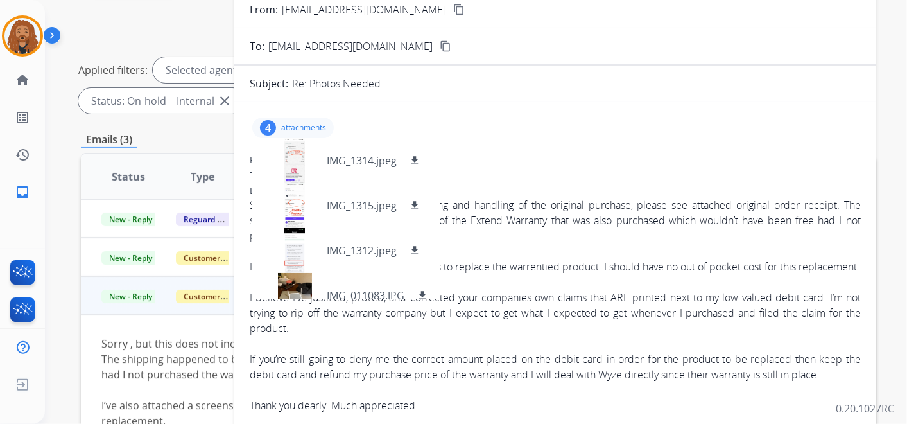
click at [628, 164] on div "From: [EMAIL_ADDRESS][DOMAIN_NAME]" at bounding box center [555, 159] width 611 height 13
click at [306, 116] on div "4 attachments IMG_1314.jpeg download IMG_1315.jpeg download IMG_1312.jpeg downl…" at bounding box center [555, 127] width 611 height 31
click at [316, 123] on p "attachments" at bounding box center [303, 128] width 45 height 10
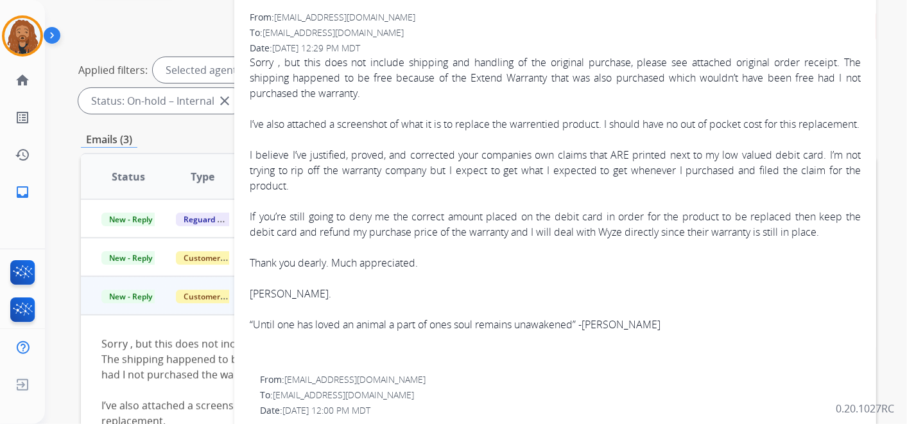
scroll to position [0, 0]
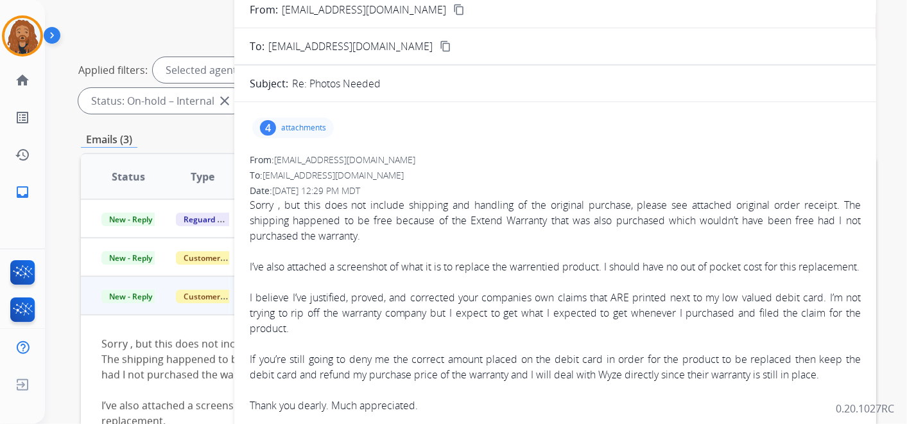
click at [326, 158] on span "[EMAIL_ADDRESS][DOMAIN_NAME]" at bounding box center [344, 159] width 141 height 12
click at [360, 154] on div "From: [EMAIL_ADDRESS][DOMAIN_NAME]" at bounding box center [555, 159] width 611 height 13
click at [453, 8] on mat-icon "content_copy" at bounding box center [459, 10] width 12 height 12
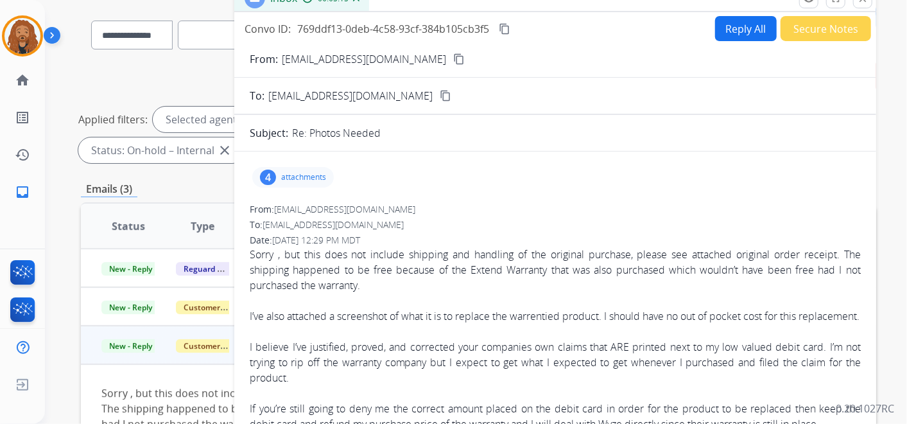
scroll to position [71, 0]
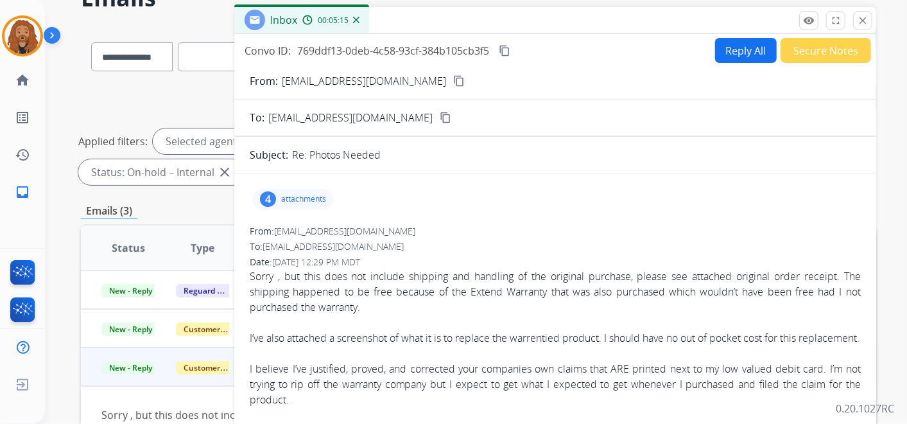
click at [453, 81] on mat-icon "content_copy" at bounding box center [459, 81] width 12 height 12
click at [313, 186] on div "4 attachments" at bounding box center [555, 199] width 611 height 31
click at [306, 197] on p "attachments" at bounding box center [303, 199] width 45 height 10
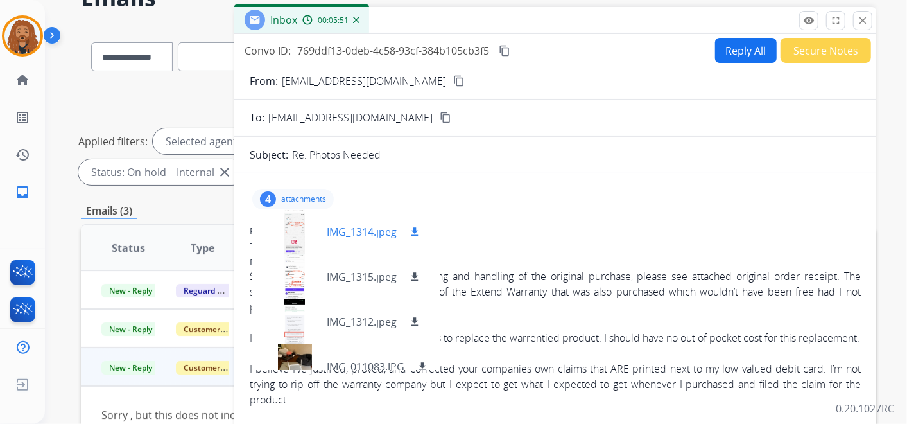
click at [365, 224] on p "IMG_1314.jpeg" at bounding box center [362, 231] width 70 height 15
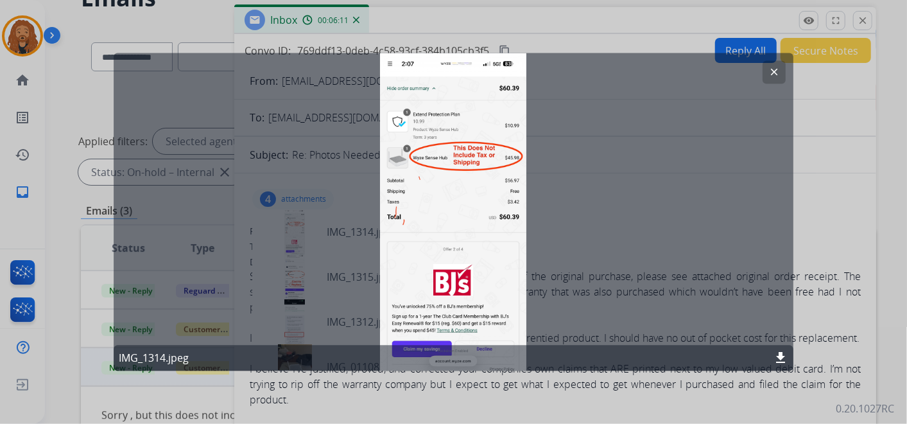
click at [769, 76] on mat-icon "clear" at bounding box center [775, 73] width 12 height 12
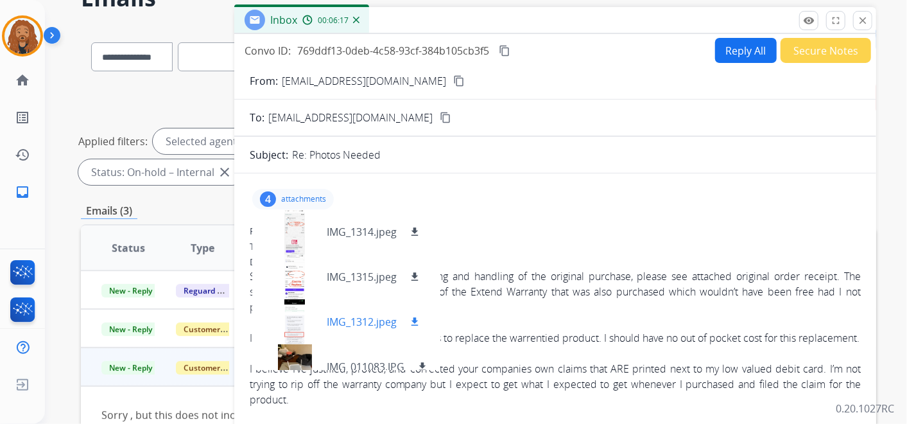
click at [346, 316] on p "IMG_1312.jpeg" at bounding box center [362, 321] width 70 height 15
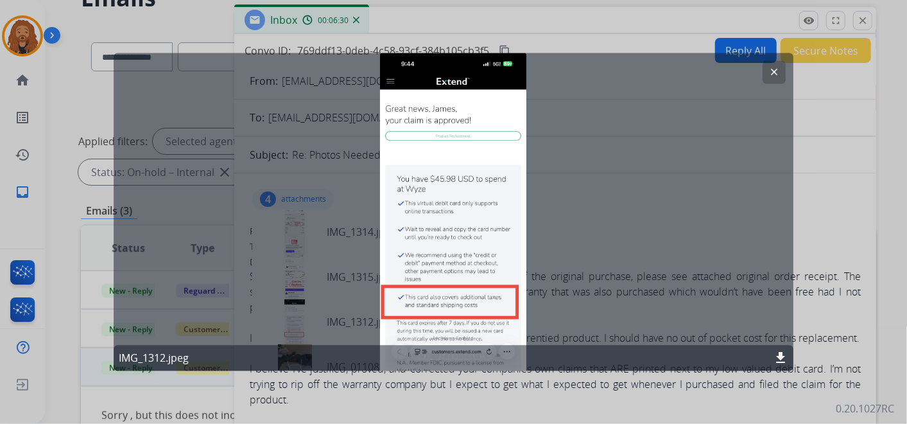
click at [462, 268] on div "clear IMG_1312.jpeg download" at bounding box center [454, 212] width 681 height 318
click at [295, 277] on div "clear IMG_1312.jpeg download" at bounding box center [454, 212] width 681 height 318
click at [577, 311] on div "clear IMG_1312.jpeg download" at bounding box center [454, 212] width 681 height 318
click at [776, 67] on mat-icon "clear" at bounding box center [775, 73] width 12 height 12
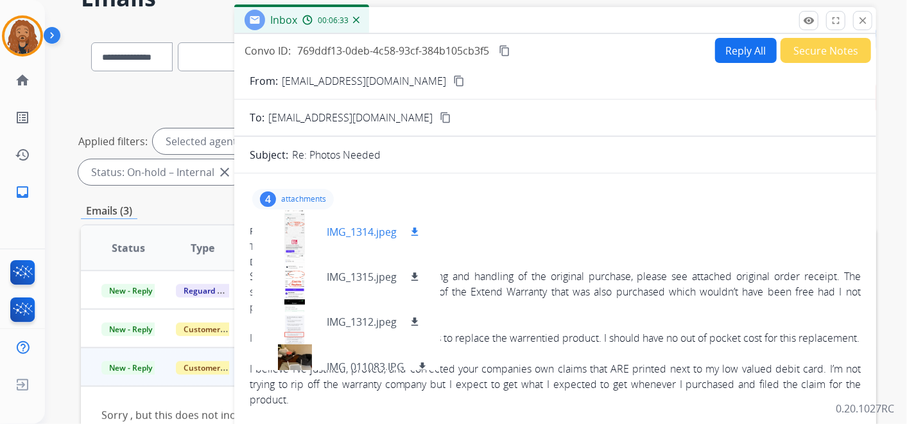
click at [361, 213] on div "IMG_1314.jpeg download" at bounding box center [342, 231] width 180 height 45
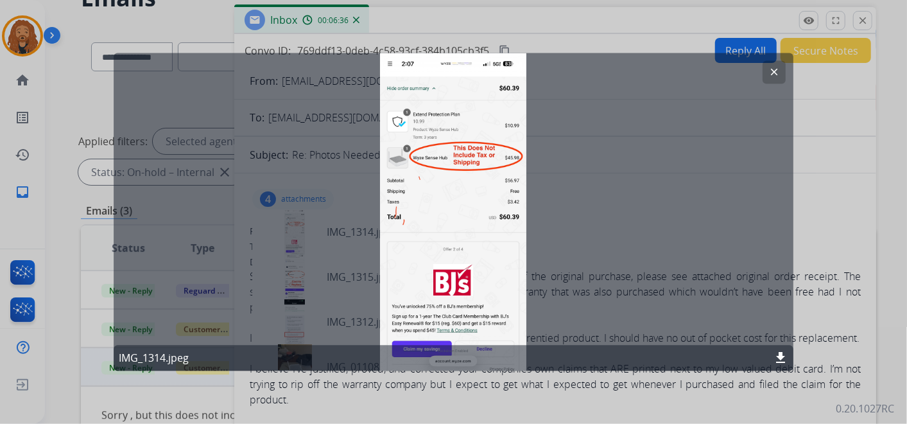
click at [767, 80] on button "clear" at bounding box center [774, 72] width 23 height 23
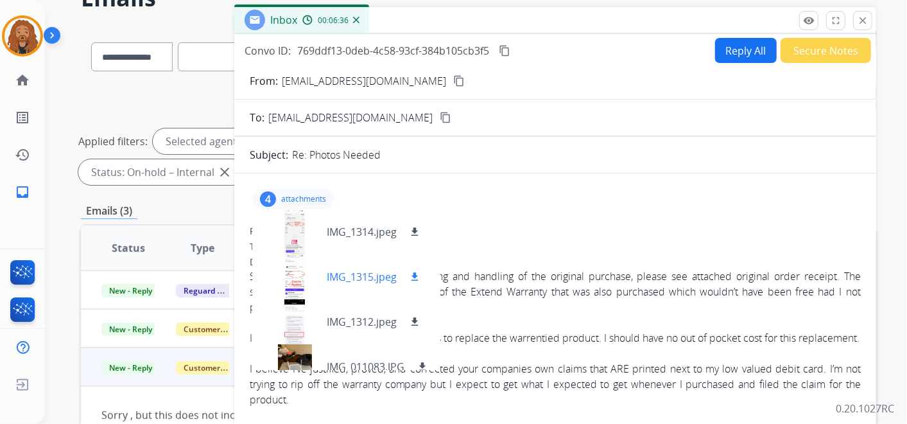
click at [335, 261] on div "IMG_1315.jpeg download" at bounding box center [342, 276] width 180 height 45
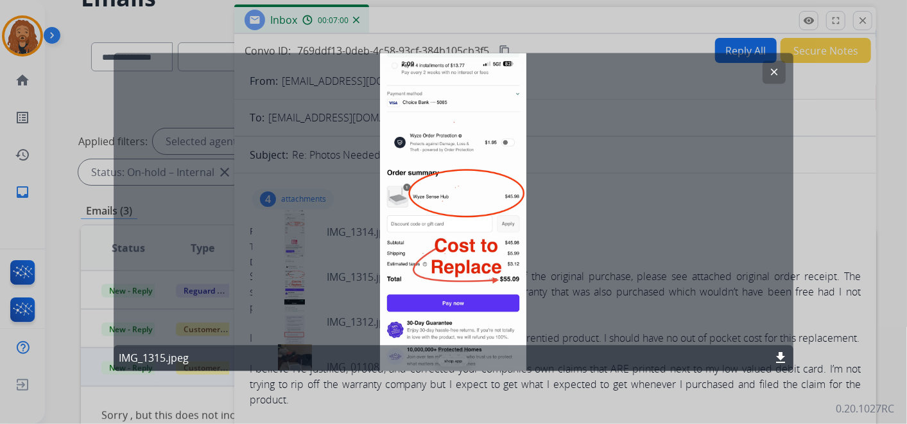
click at [769, 74] on mat-icon "clear" at bounding box center [775, 73] width 12 height 12
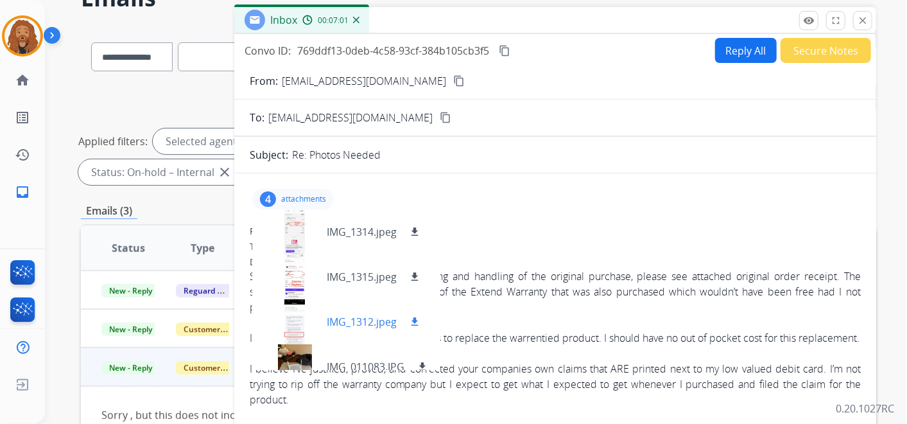
click at [346, 319] on p "IMG_1312.jpeg" at bounding box center [362, 321] width 70 height 15
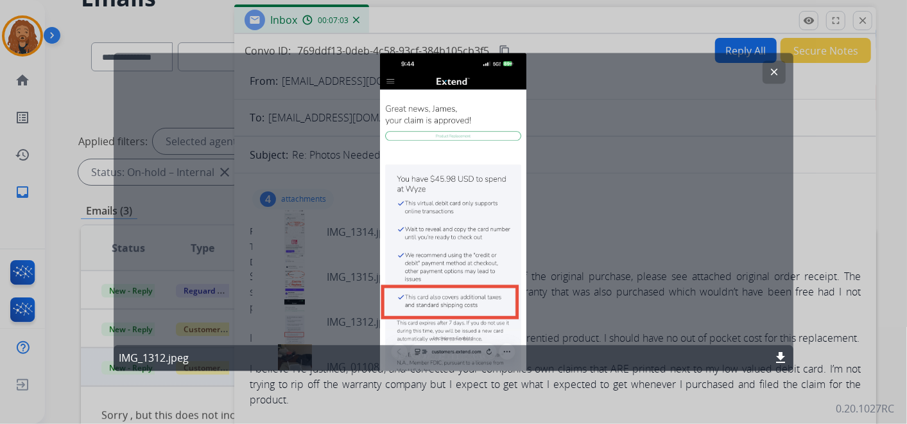
drag, startPoint x: 779, startPoint y: 78, endPoint x: 693, endPoint y: 110, distance: 91.6
click at [777, 78] on button "clear" at bounding box center [774, 72] width 23 height 23
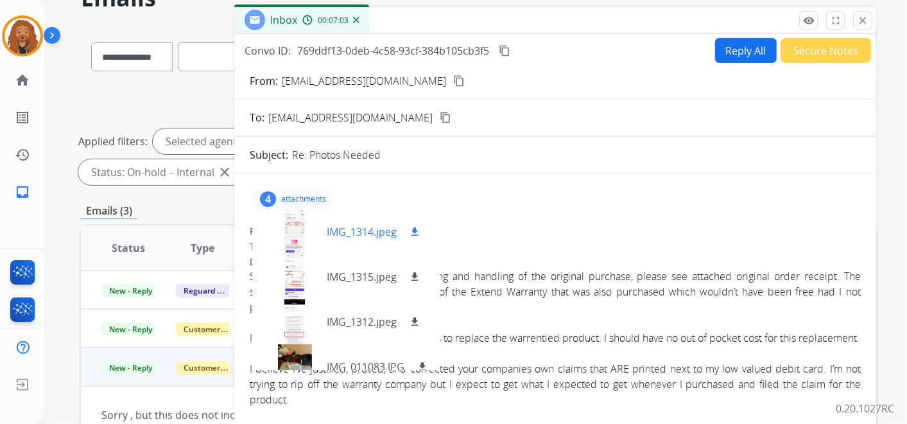
click at [310, 229] on div at bounding box center [295, 231] width 64 height 45
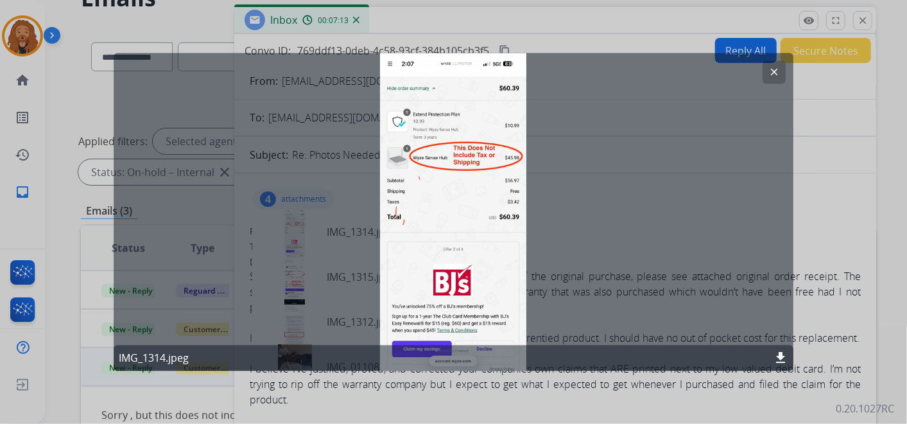
click at [772, 78] on button "clear" at bounding box center [774, 72] width 23 height 23
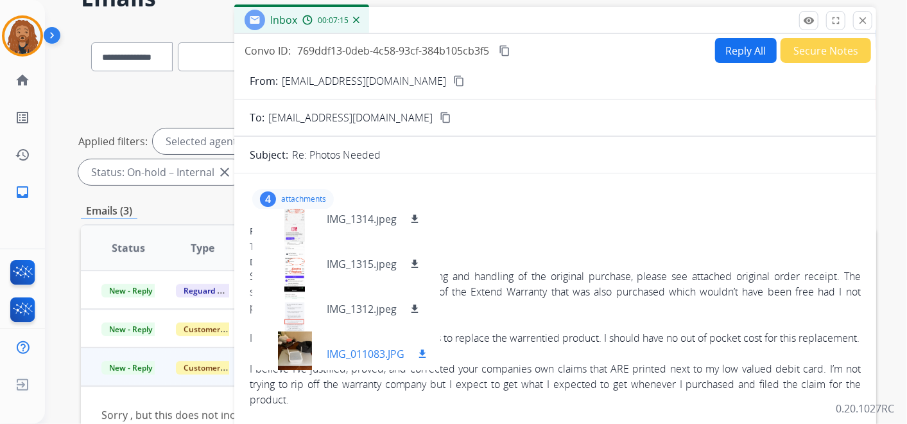
scroll to position [19, 0]
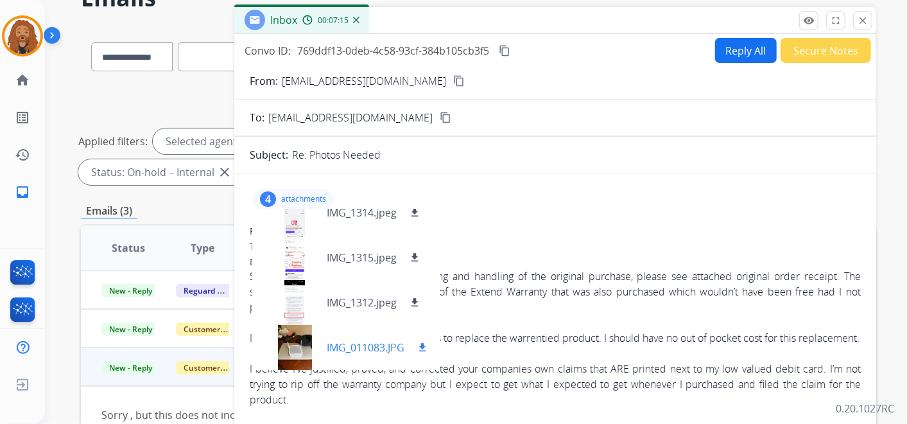
click at [354, 349] on p "IMG_011083.JPG" at bounding box center [366, 347] width 78 height 15
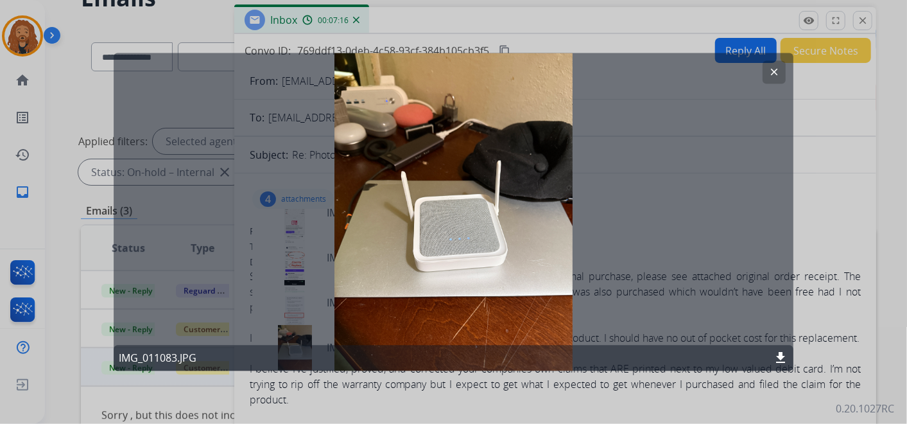
click at [778, 67] on mat-icon "clear" at bounding box center [775, 73] width 12 height 12
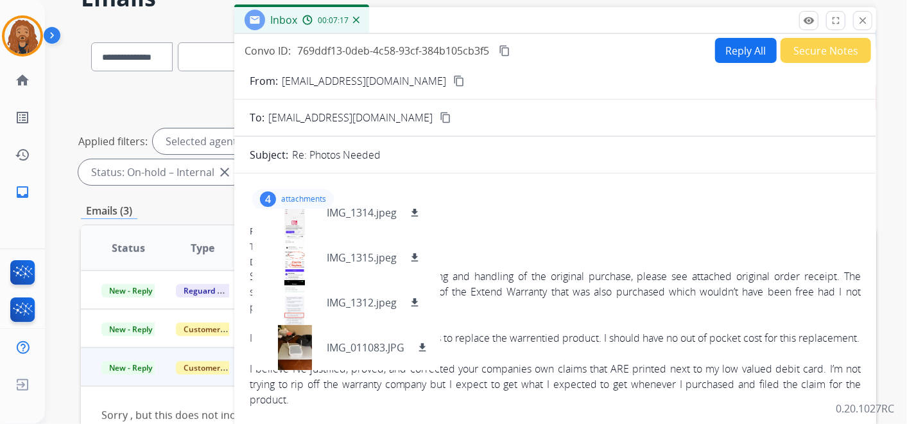
scroll to position [0, 0]
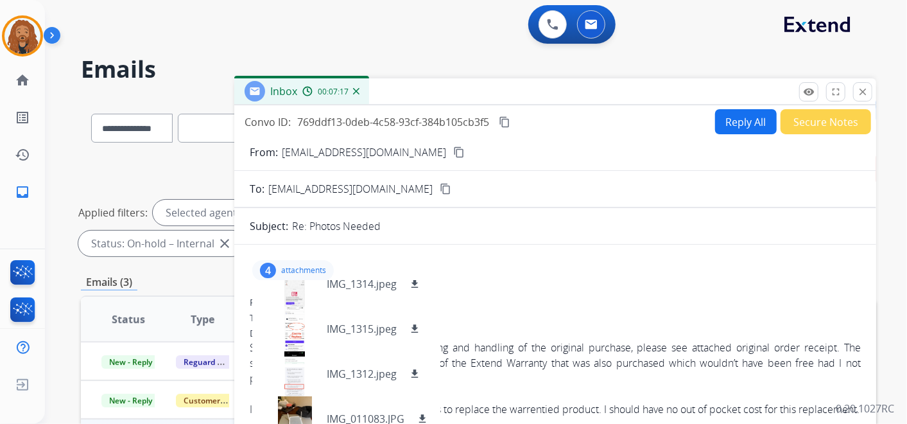
click at [717, 119] on button "Reply All" at bounding box center [746, 121] width 62 height 25
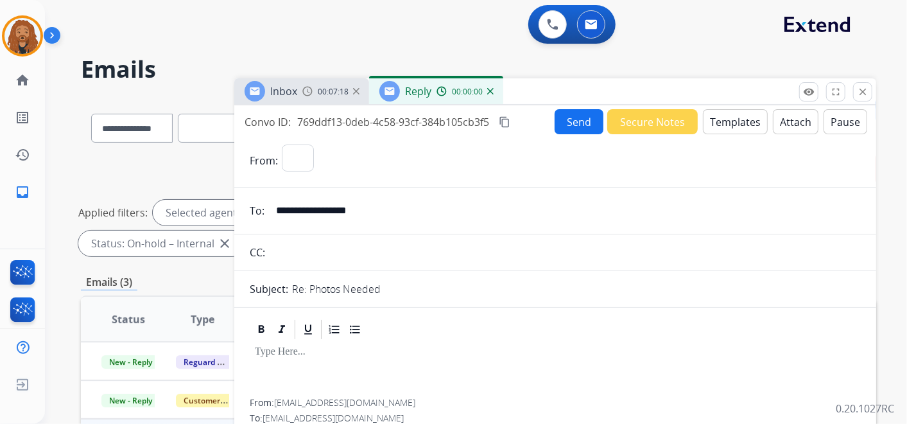
select select "**********"
click at [560, 112] on button "Send" at bounding box center [579, 121] width 49 height 25
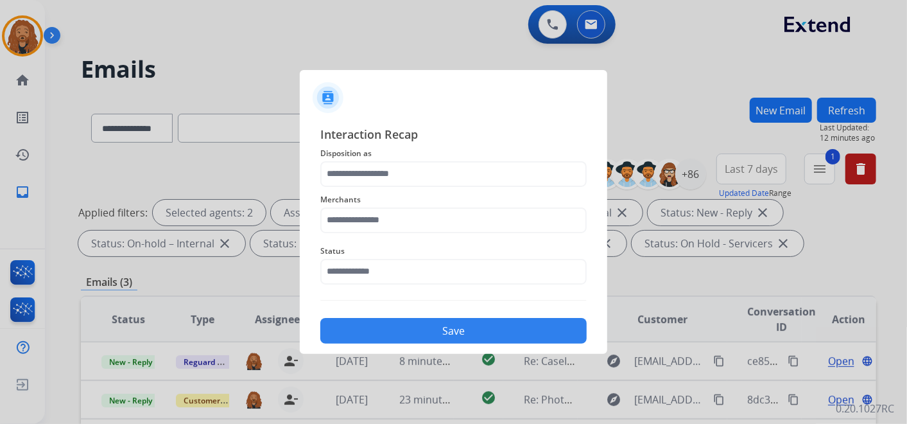
click at [422, 257] on span "Status" at bounding box center [453, 250] width 267 height 15
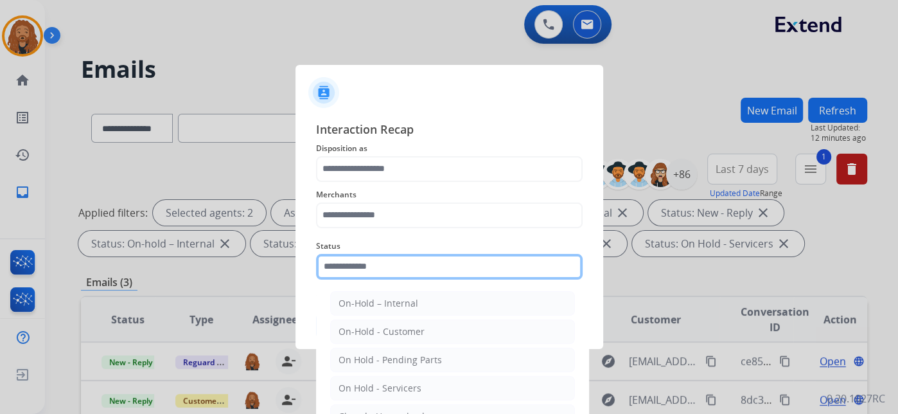
click at [418, 270] on input "text" at bounding box center [449, 267] width 267 height 26
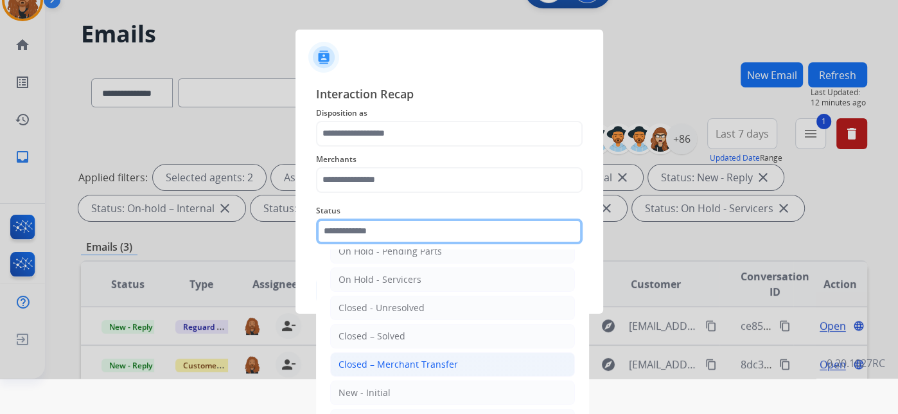
scroll to position [63, 0]
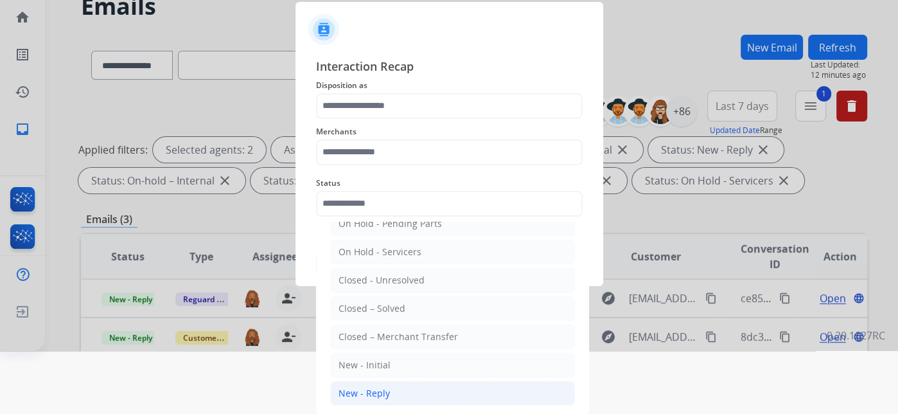
click at [371, 397] on li "New - Reply" at bounding box center [452, 393] width 245 height 24
type input "**********"
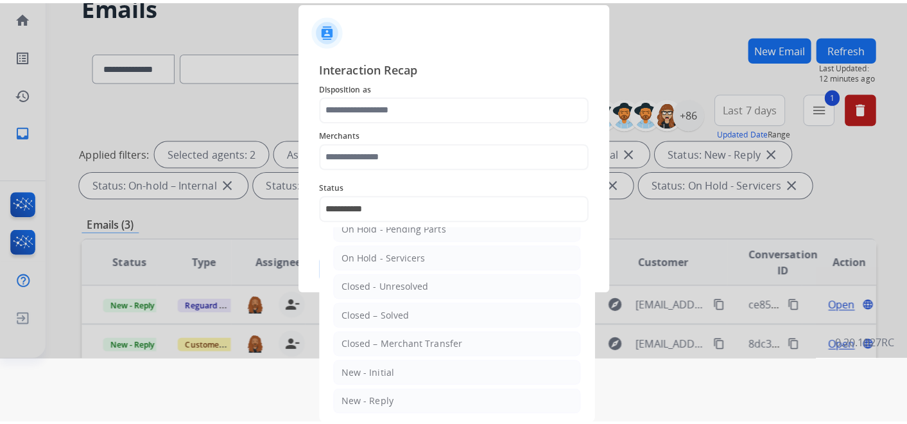
scroll to position [0, 0]
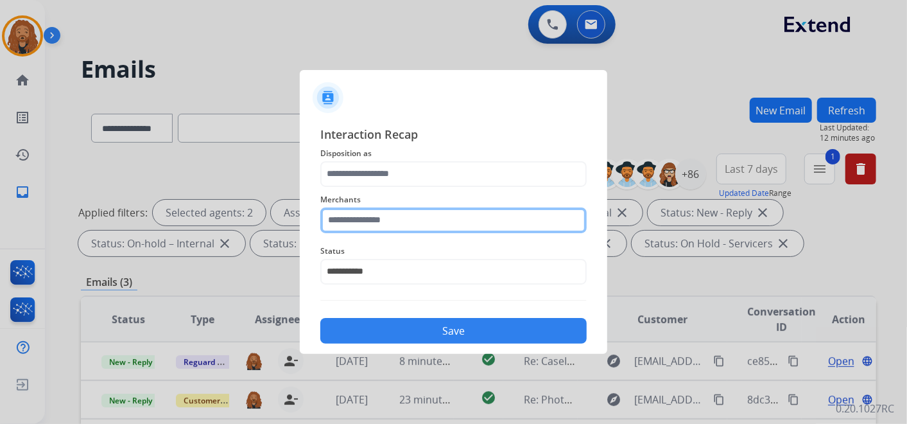
click at [372, 216] on input "text" at bounding box center [453, 220] width 267 height 26
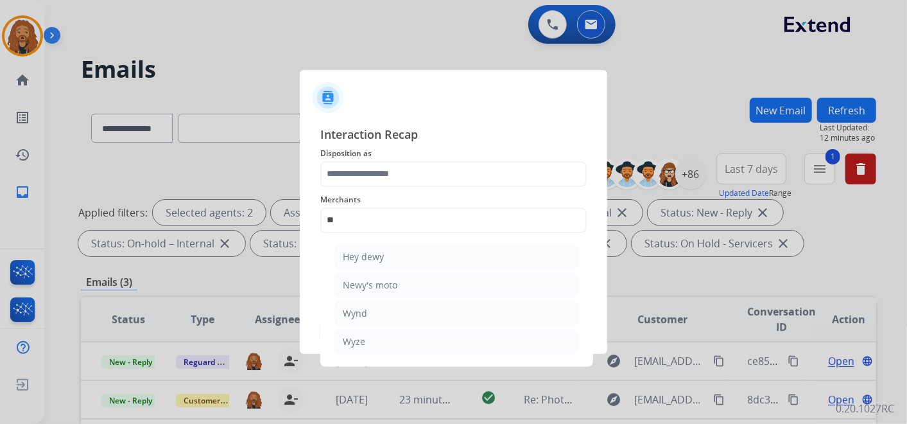
drag, startPoint x: 371, startPoint y: 337, endPoint x: 383, endPoint y: 228, distance: 109.9
click at [371, 337] on li "Wyze" at bounding box center [457, 341] width 245 height 24
type input "****"
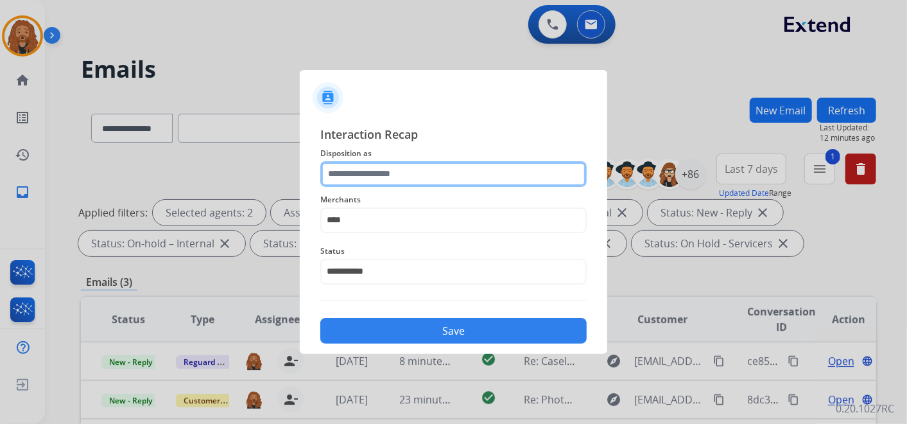
click at [385, 162] on input "text" at bounding box center [453, 174] width 267 height 26
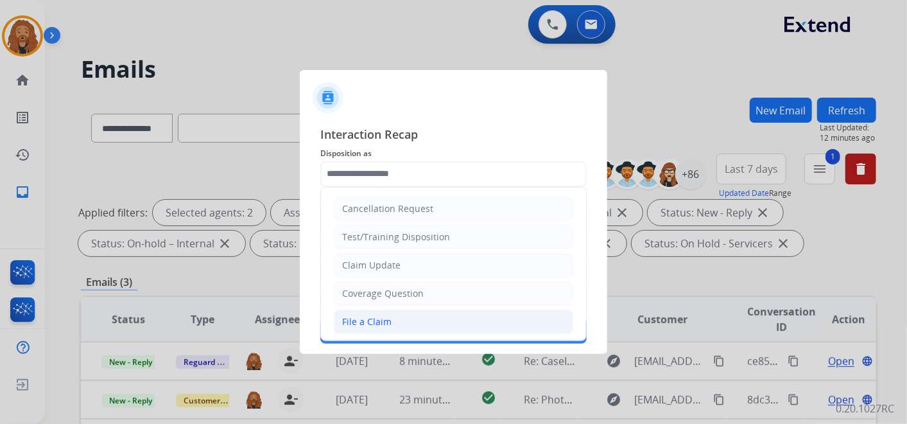
click at [385, 328] on li "File a Claim" at bounding box center [454, 322] width 240 height 24
type input "**********"
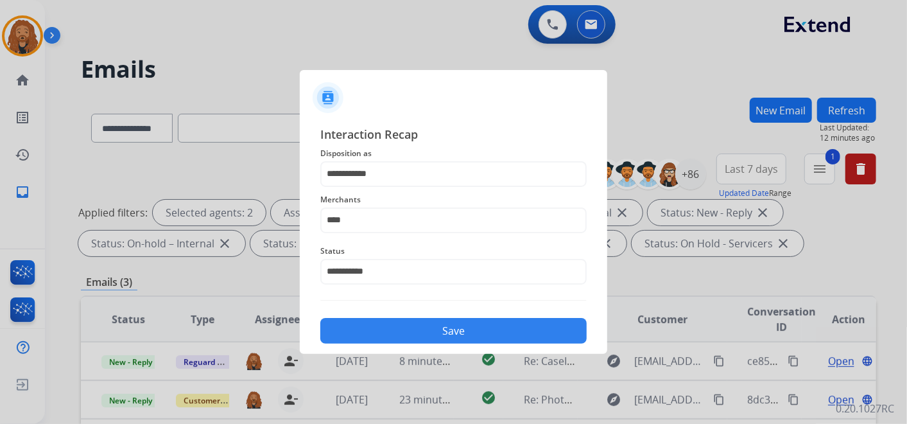
click at [385, 322] on button "Save" at bounding box center [453, 331] width 267 height 26
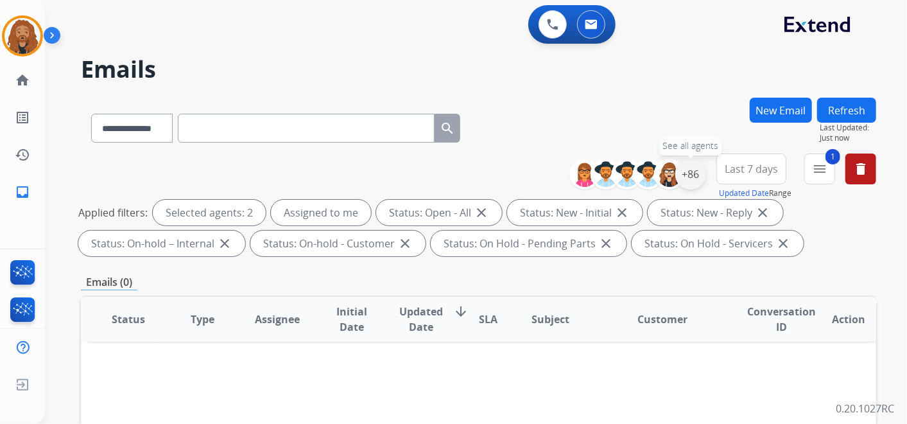
click at [701, 167] on div "+86" at bounding box center [691, 174] width 31 height 31
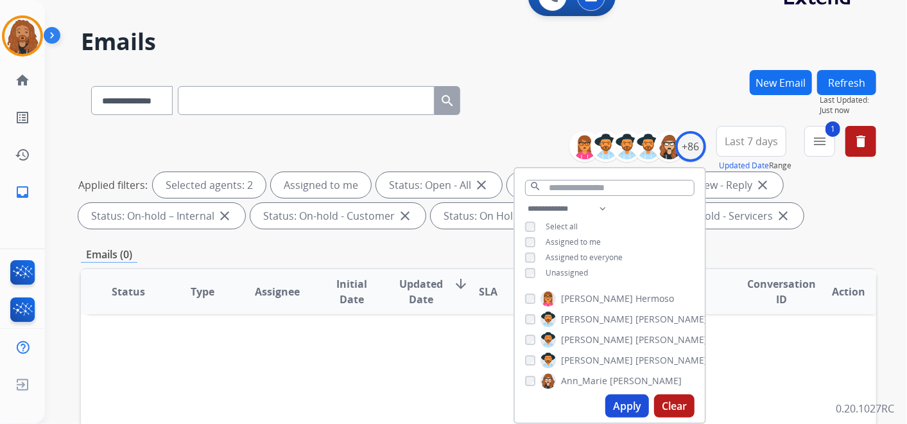
scroll to position [71, 0]
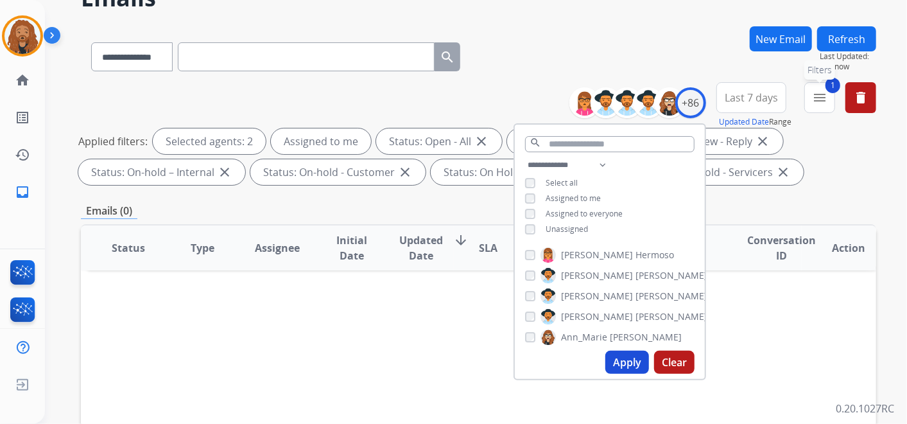
click at [836, 80] on span "1" at bounding box center [833, 85] width 15 height 15
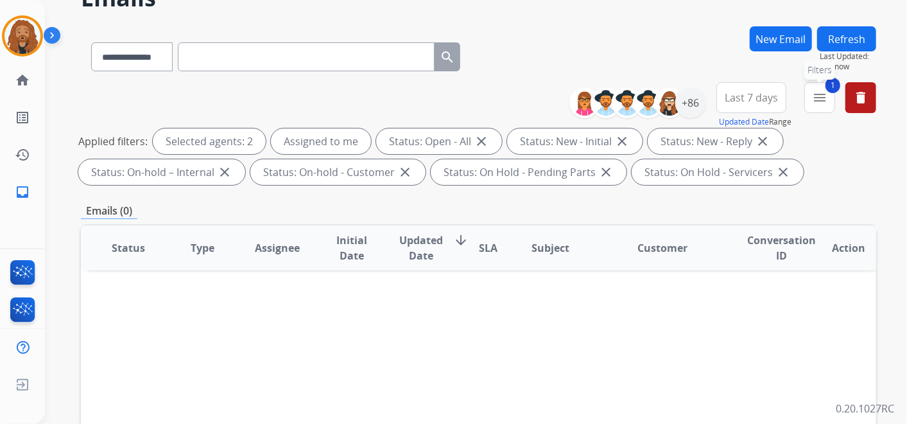
click at [822, 101] on mat-icon "menu" at bounding box center [819, 97] width 15 height 15
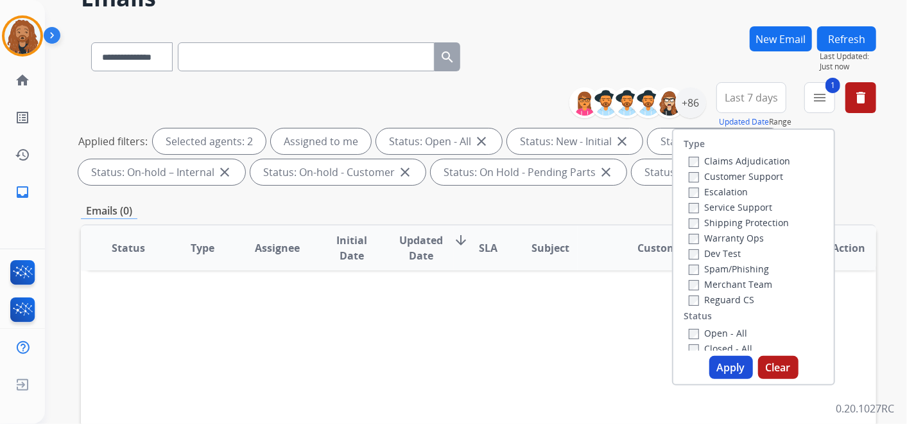
click at [733, 374] on button "Apply" at bounding box center [732, 367] width 44 height 23
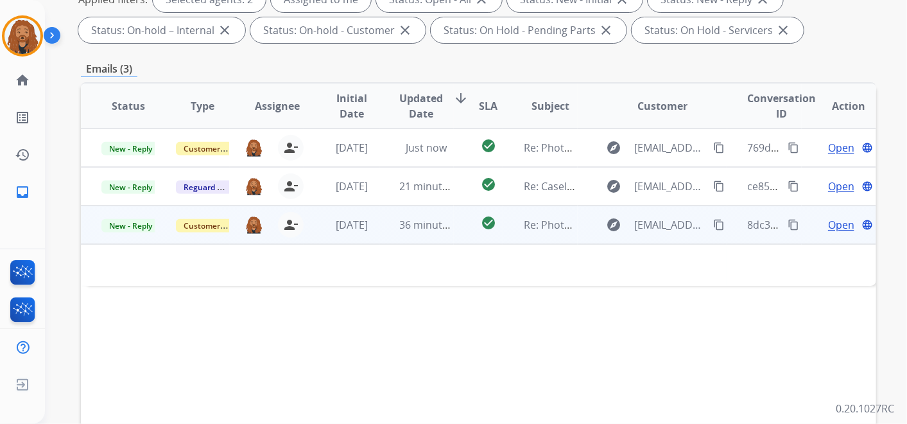
scroll to position [214, 0]
click at [336, 227] on span "[DATE]" at bounding box center [352, 224] width 32 height 14
click at [830, 224] on span "Open" at bounding box center [841, 224] width 26 height 15
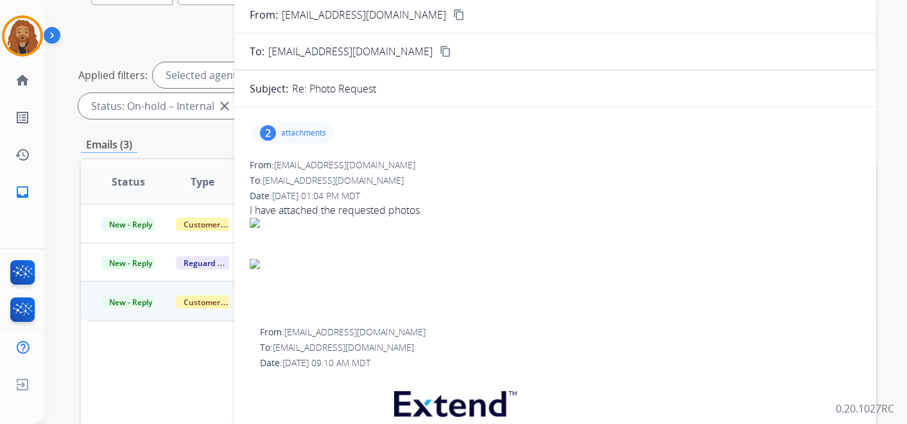
scroll to position [0, 0]
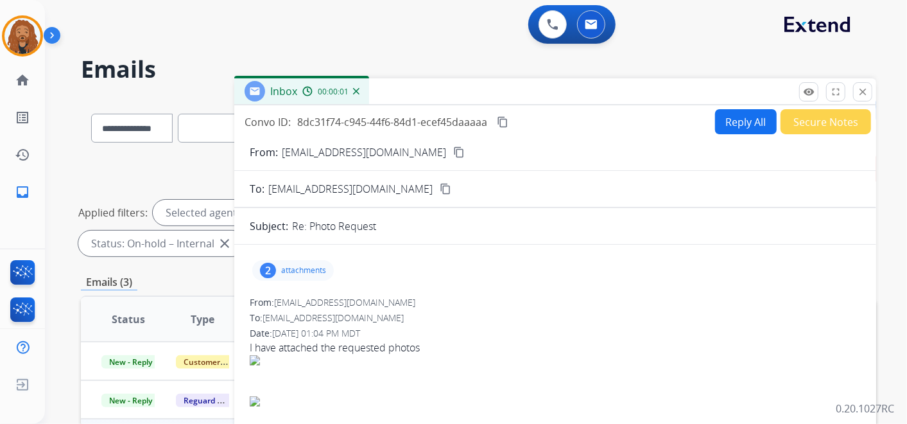
drag, startPoint x: 868, startPoint y: 97, endPoint x: 851, endPoint y: 139, distance: 45.6
click at [868, 95] on mat-icon "close" at bounding box center [863, 92] width 12 height 12
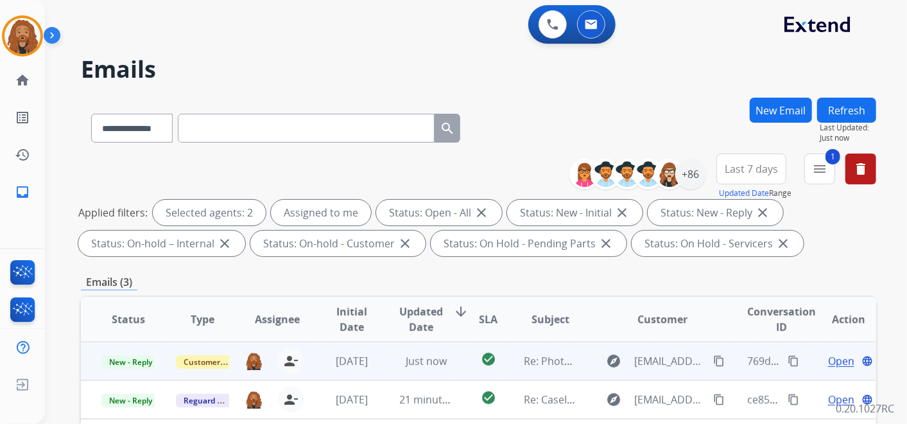
click at [834, 358] on span "Open" at bounding box center [841, 360] width 26 height 15
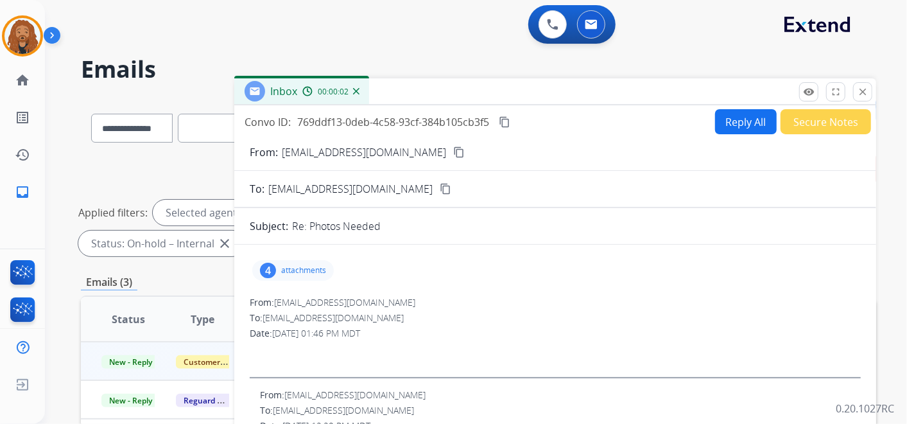
click at [739, 124] on button "Reply All" at bounding box center [746, 121] width 62 height 25
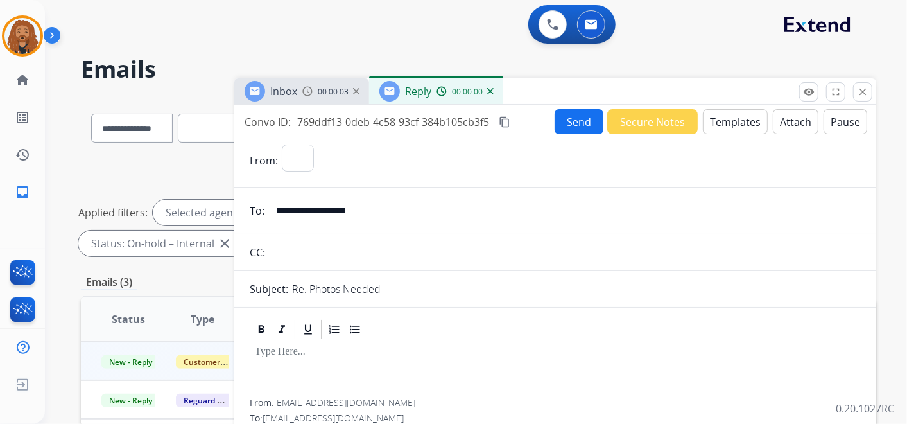
select select "**********"
click at [490, 91] on img at bounding box center [490, 91] width 6 height 6
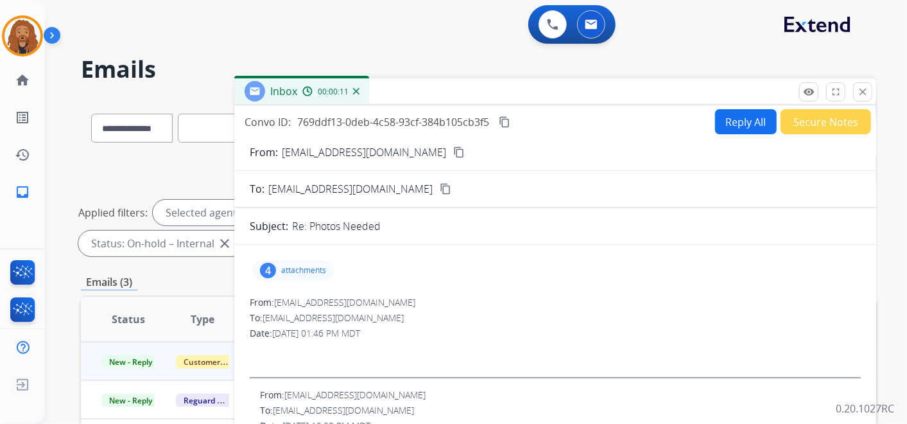
click at [341, 99] on div "Inbox 00:00:11" at bounding box center [301, 91] width 135 height 26
click at [302, 274] on p "attachments" at bounding box center [303, 270] width 45 height 10
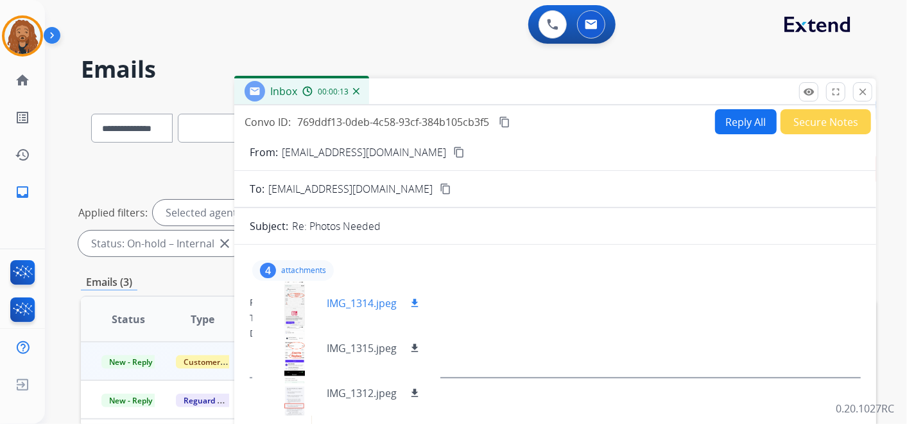
click at [378, 304] on p "IMG_1314.jpeg" at bounding box center [362, 302] width 70 height 15
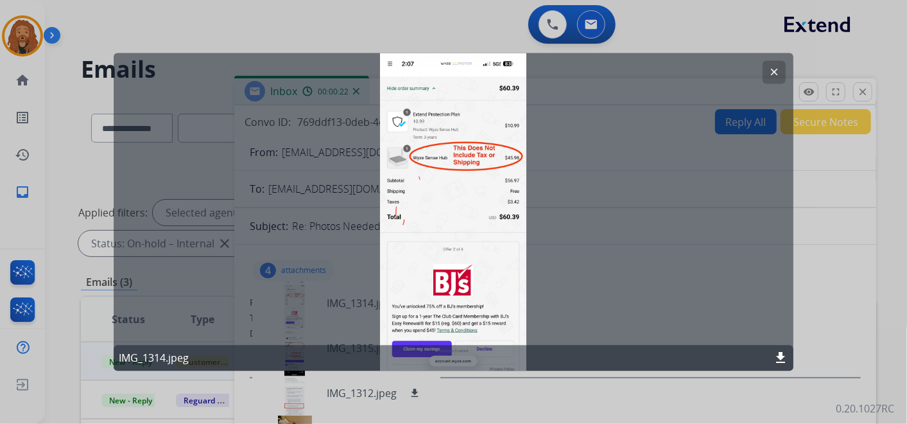
click at [771, 73] on mat-icon "clear" at bounding box center [775, 73] width 12 height 12
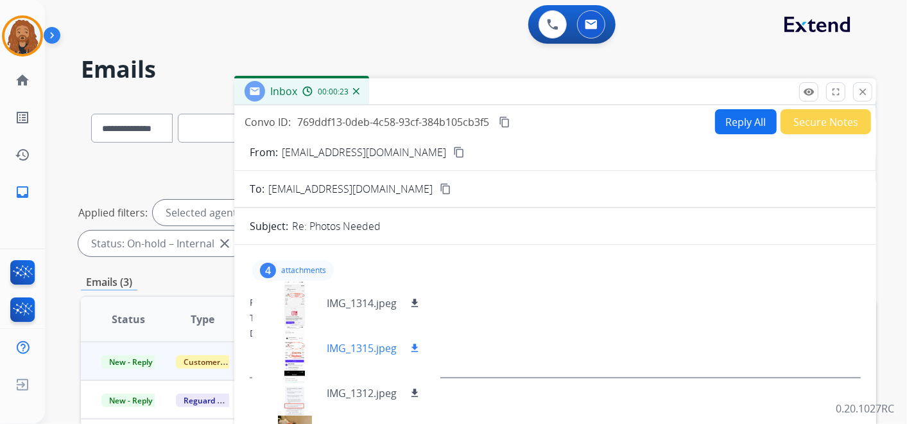
click at [357, 337] on div "IMG_1315.jpeg download" at bounding box center [342, 348] width 180 height 45
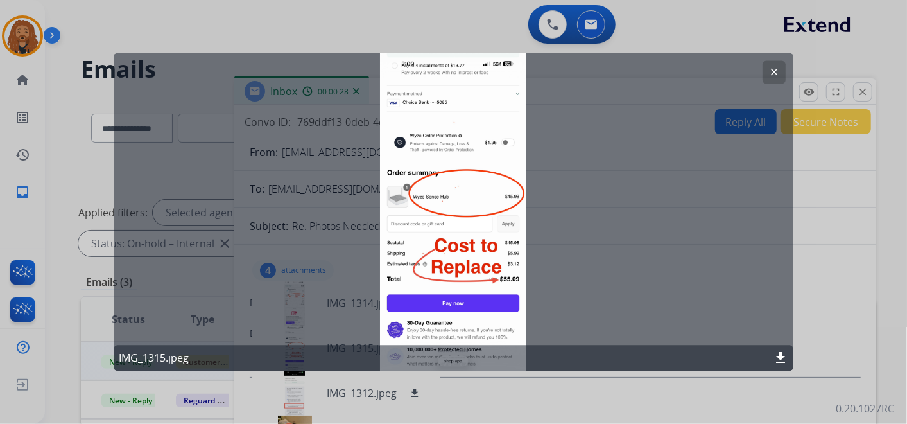
click at [770, 73] on mat-icon "clear" at bounding box center [775, 73] width 12 height 12
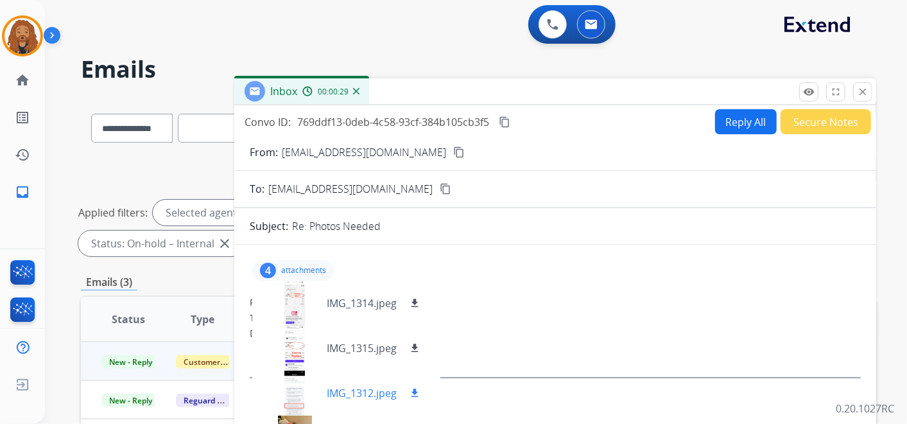
click at [350, 390] on p "IMG_1312.jpeg" at bounding box center [362, 392] width 70 height 15
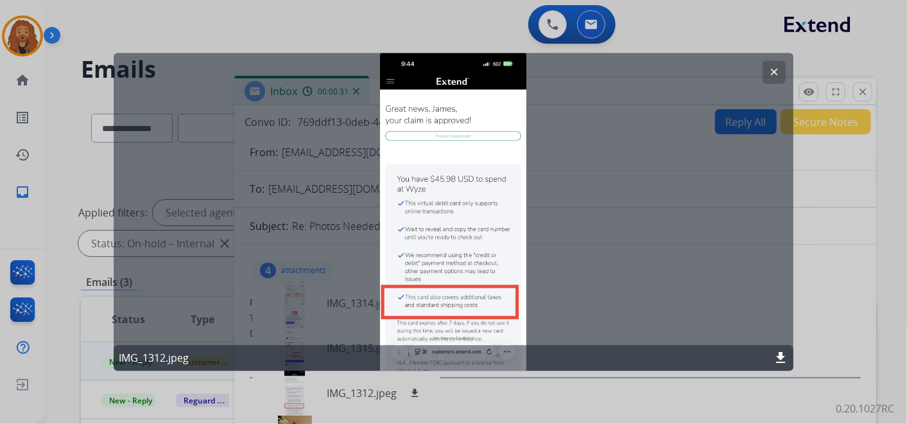
click at [767, 73] on button "clear" at bounding box center [774, 72] width 23 height 23
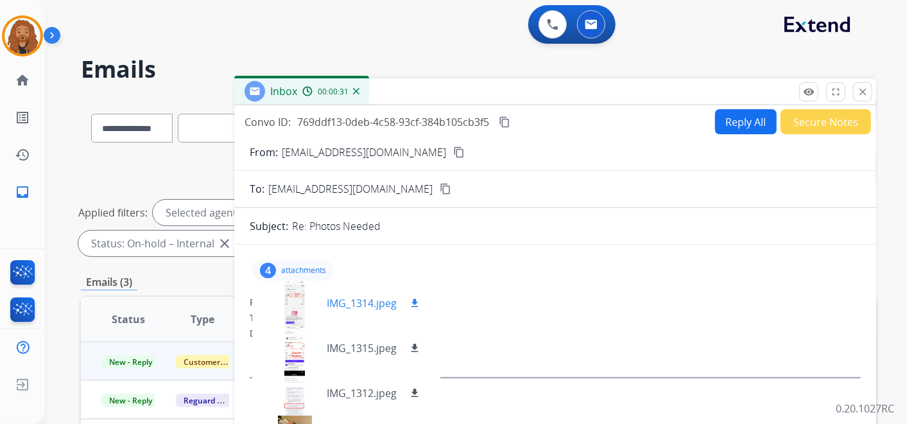
click at [341, 304] on p "IMG_1314.jpeg" at bounding box center [362, 302] width 70 height 15
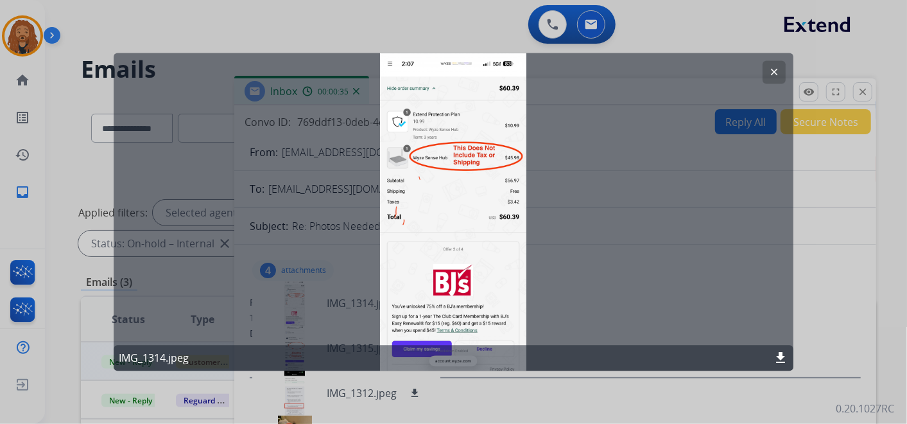
click at [774, 69] on mat-icon "clear" at bounding box center [775, 73] width 12 height 12
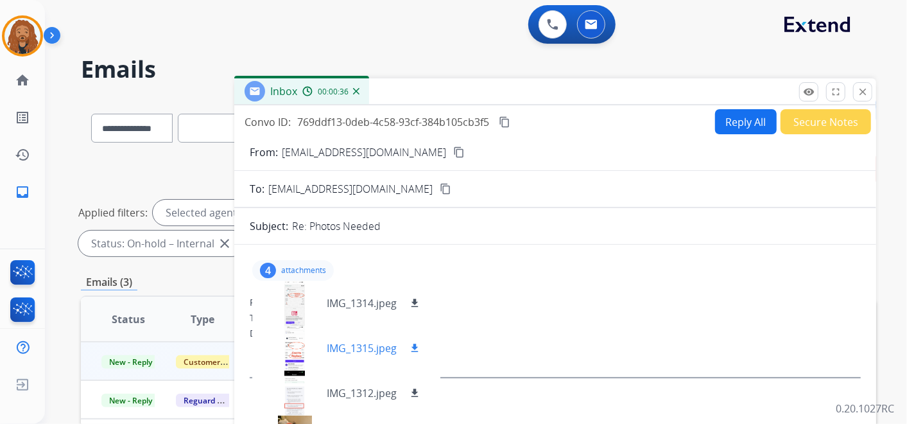
click at [331, 355] on div "IMG_1315.jpeg download" at bounding box center [342, 348] width 180 height 45
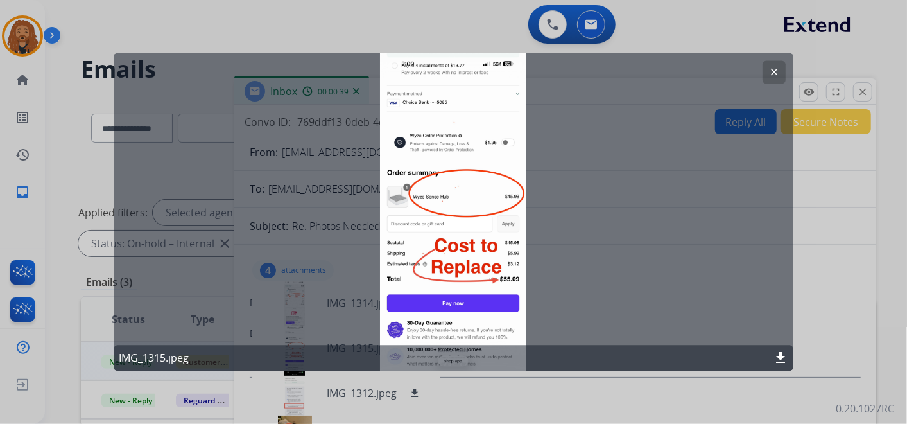
click at [766, 83] on button "clear" at bounding box center [774, 72] width 23 height 23
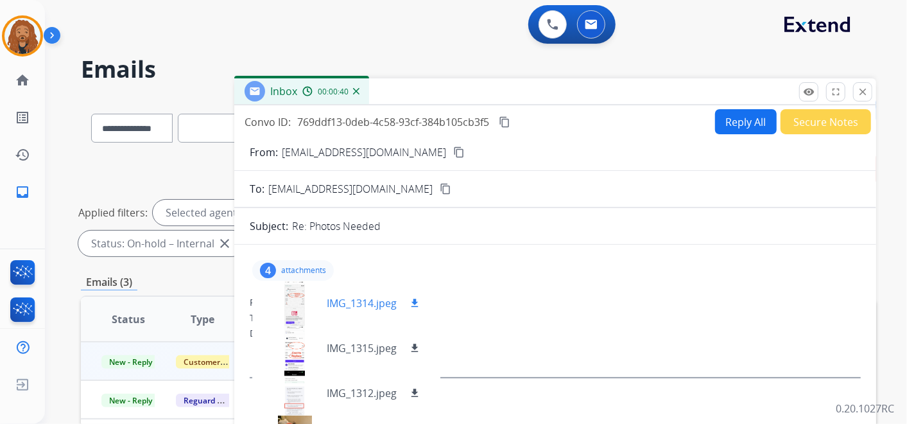
click at [374, 293] on div "IMG_1314.jpeg download" at bounding box center [342, 303] width 180 height 45
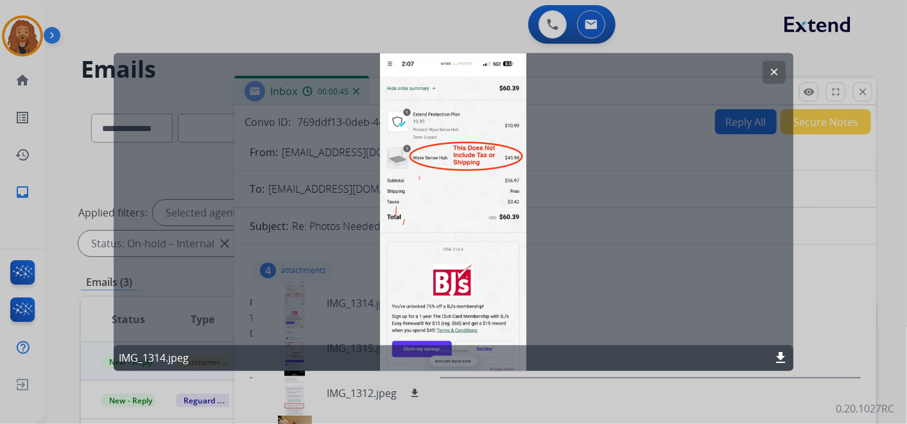
click at [770, 64] on button "clear" at bounding box center [774, 72] width 23 height 23
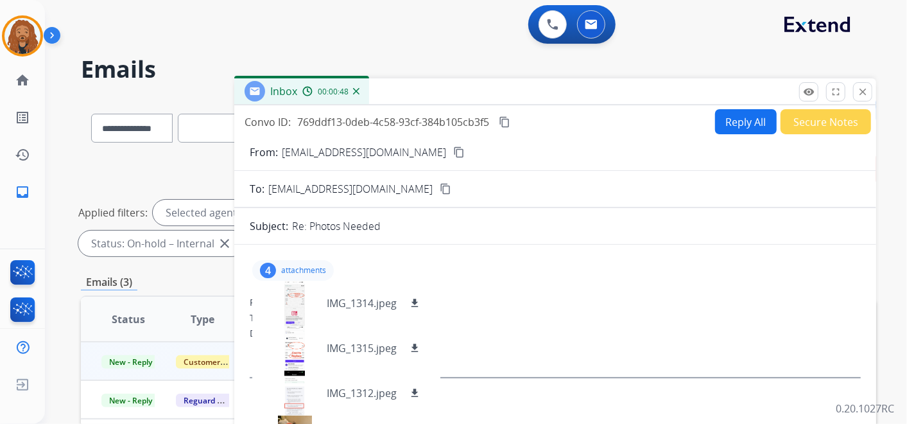
click at [724, 129] on button "Reply All" at bounding box center [746, 121] width 62 height 25
select select "**********"
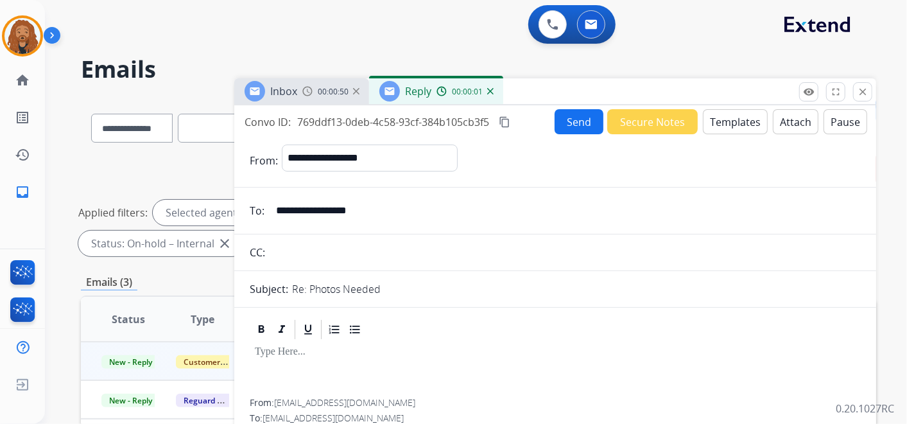
click at [753, 127] on button "Templates" at bounding box center [735, 121] width 65 height 25
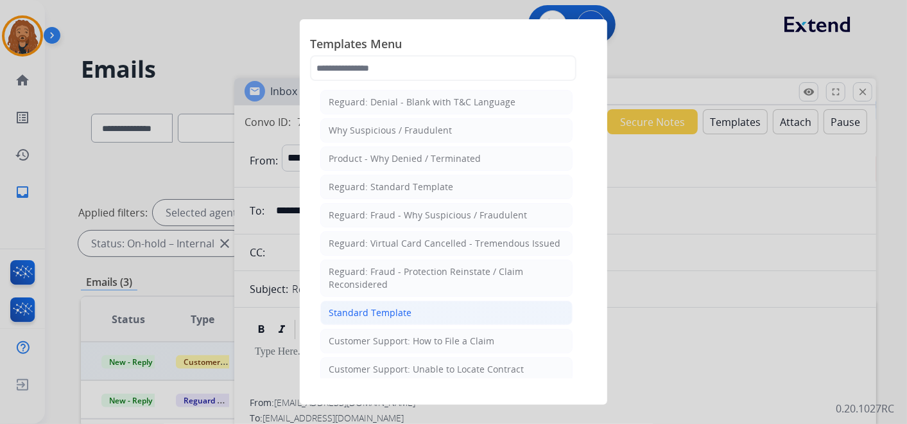
click at [443, 316] on li "Standard Template" at bounding box center [446, 313] width 252 height 24
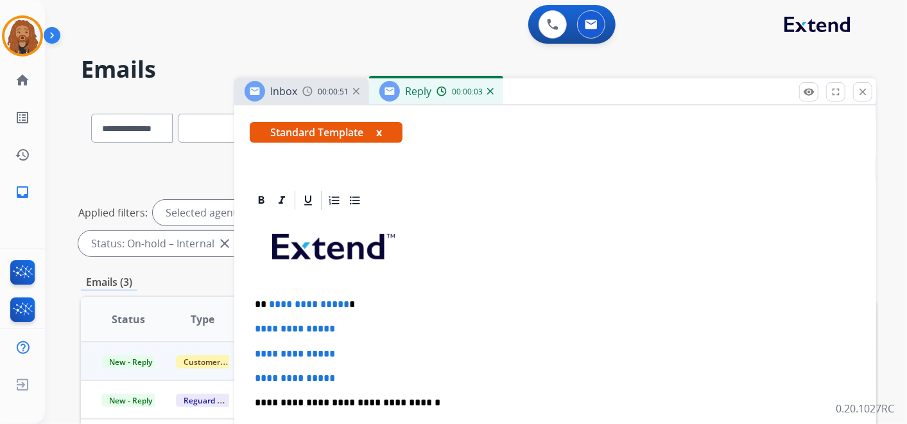
scroll to position [214, 0]
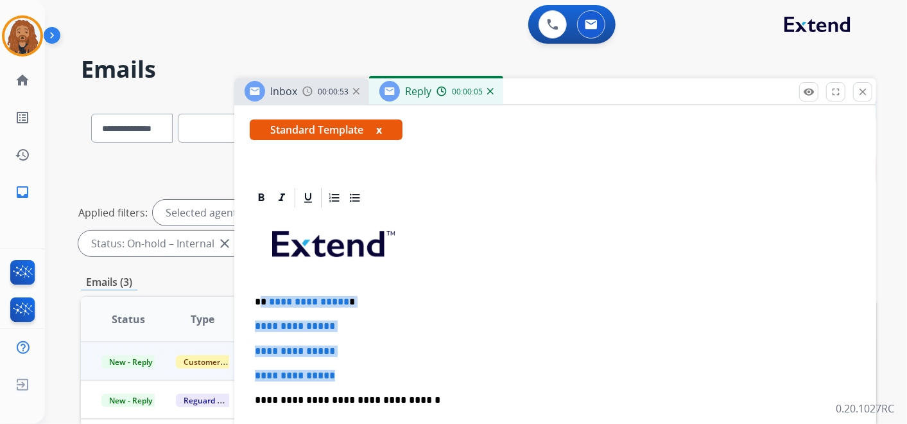
drag, startPoint x: 355, startPoint y: 349, endPoint x: 262, endPoint y: 295, distance: 107.6
click at [262, 295] on div "**********" at bounding box center [555, 430] width 611 height 442
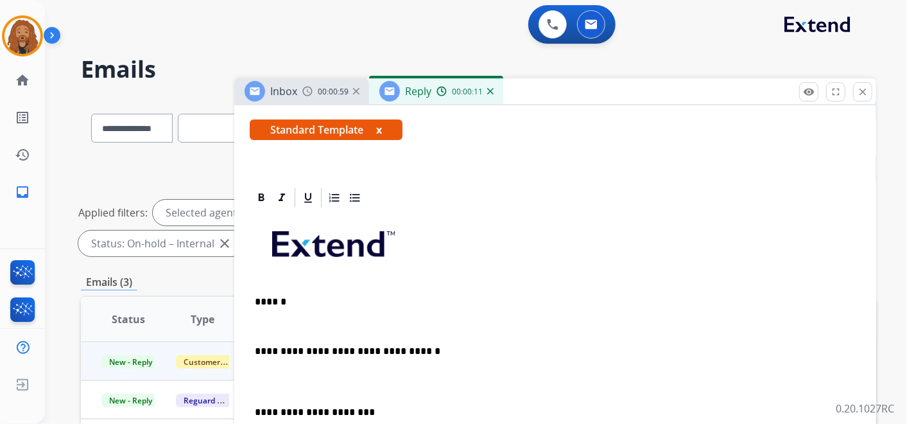
click at [276, 394] on div "**********" at bounding box center [555, 405] width 611 height 392
click at [276, 392] on div "**********" at bounding box center [555, 405] width 611 height 392
drag, startPoint x: 267, startPoint y: 375, endPoint x: 263, endPoint y: 392, distance: 17.8
click at [266, 376] on p at bounding box center [555, 382] width 601 height 24
click at [263, 394] on div "**********" at bounding box center [555, 405] width 611 height 392
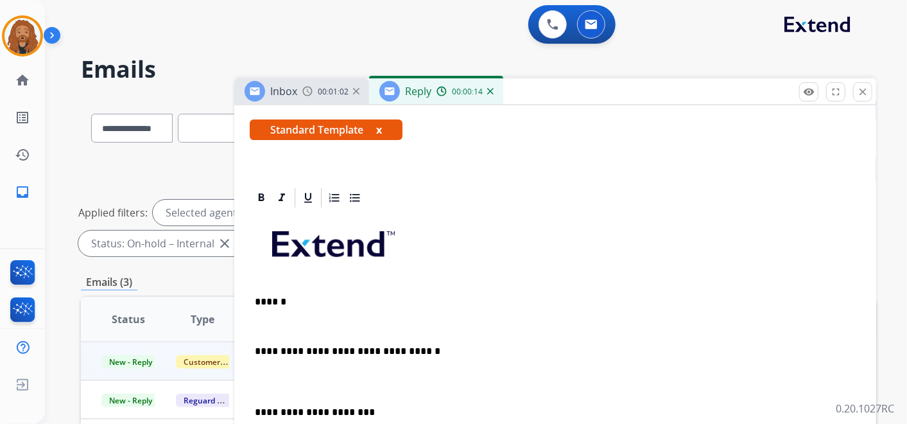
click at [324, 378] on p at bounding box center [555, 382] width 601 height 24
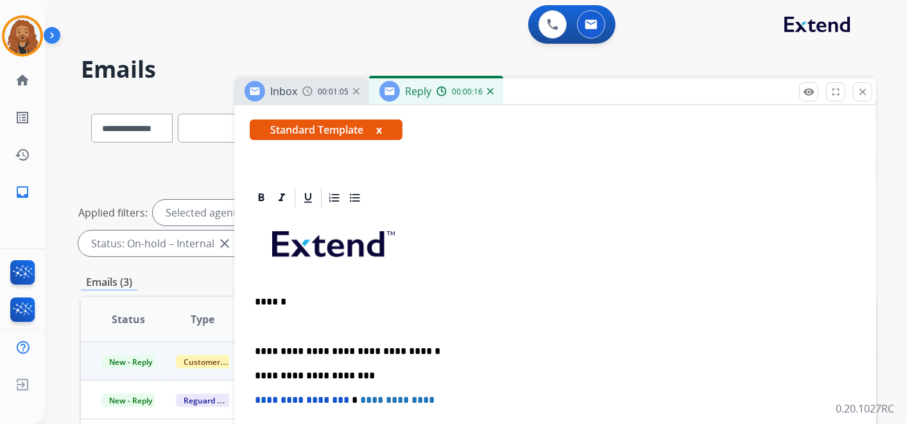
click at [273, 311] on div "**********" at bounding box center [555, 387] width 611 height 356
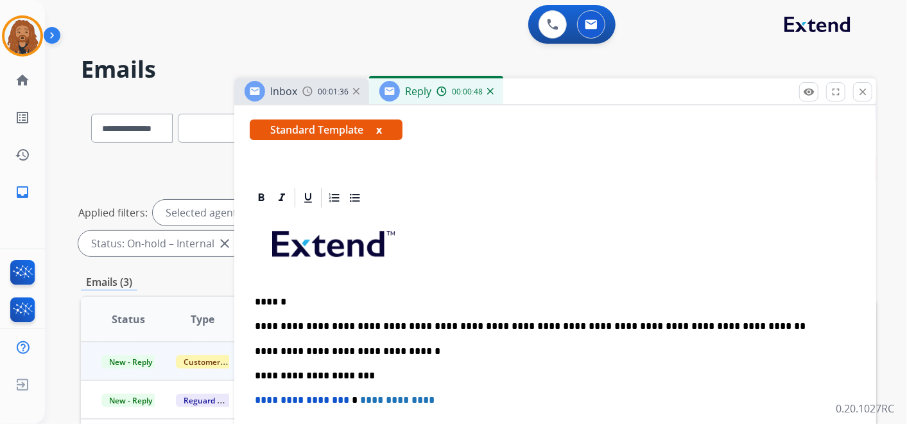
click at [764, 327] on p "**********" at bounding box center [550, 326] width 591 height 12
click at [735, 320] on p "**********" at bounding box center [550, 326] width 591 height 12
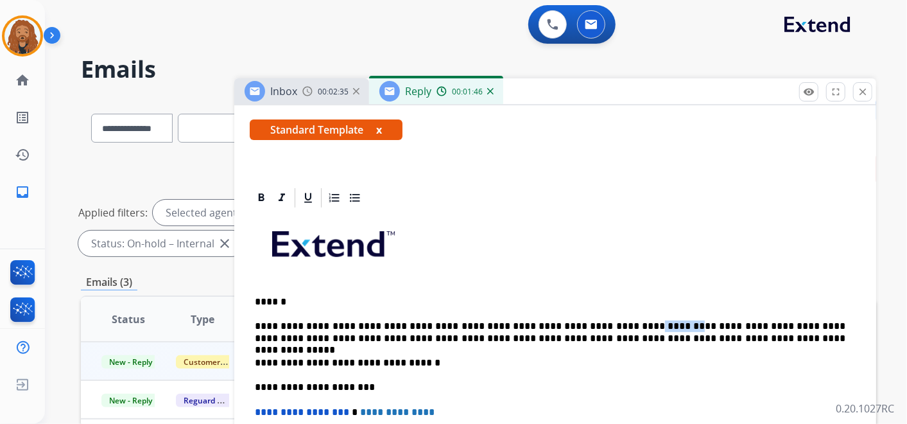
drag, startPoint x: 638, startPoint y: 324, endPoint x: 604, endPoint y: 328, distance: 35.0
click at [604, 328] on p "**********" at bounding box center [550, 332] width 591 height 24
click at [604, 336] on p "**********" at bounding box center [550, 332] width 591 height 24
click at [712, 332] on p "**********" at bounding box center [550, 332] width 591 height 24
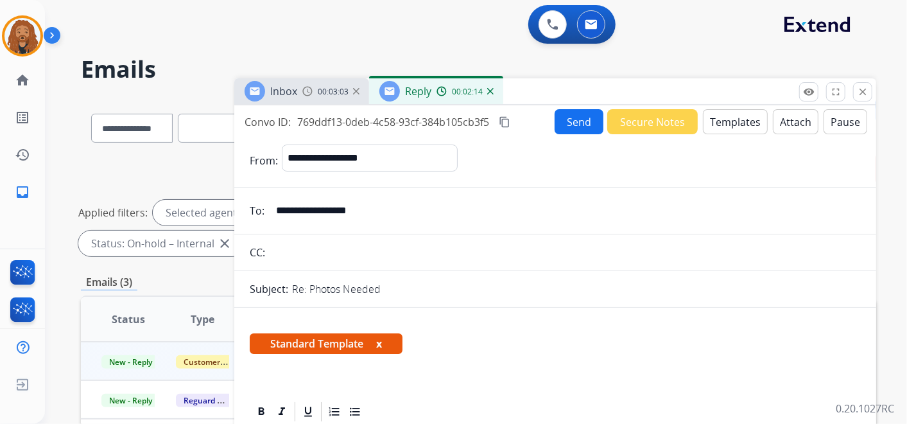
scroll to position [356, 0]
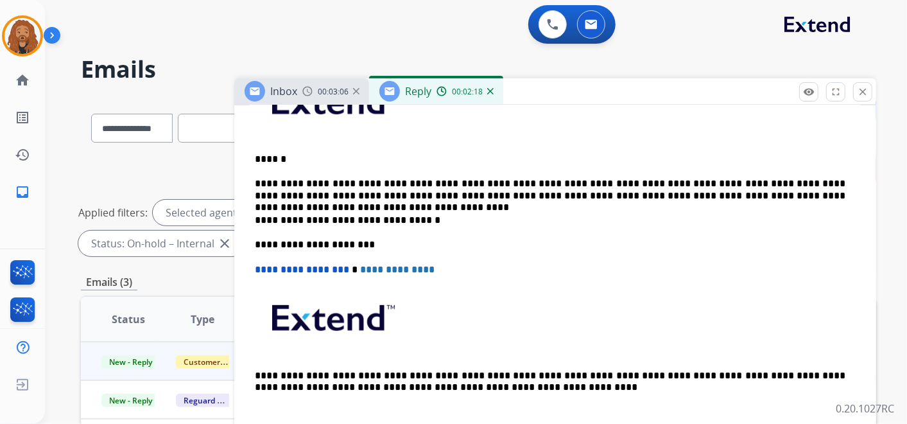
drag, startPoint x: 405, startPoint y: 193, endPoint x: 436, endPoint y: 233, distance: 50.9
click at [407, 194] on p "**********" at bounding box center [550, 190] width 591 height 24
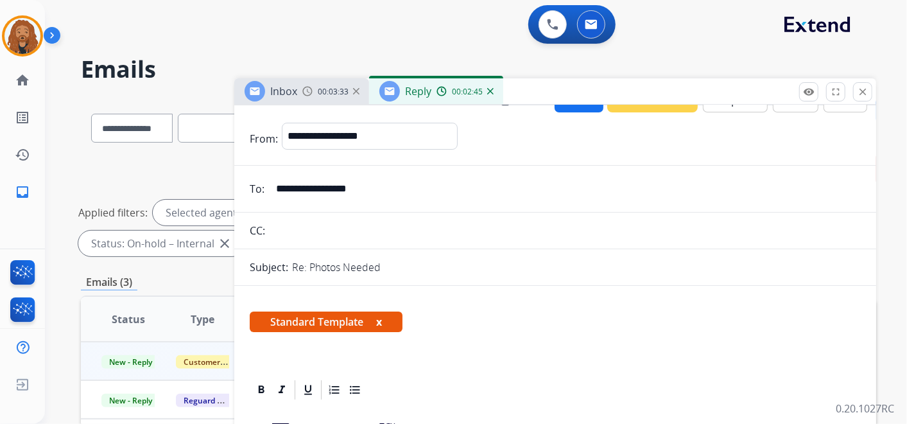
scroll to position [0, 0]
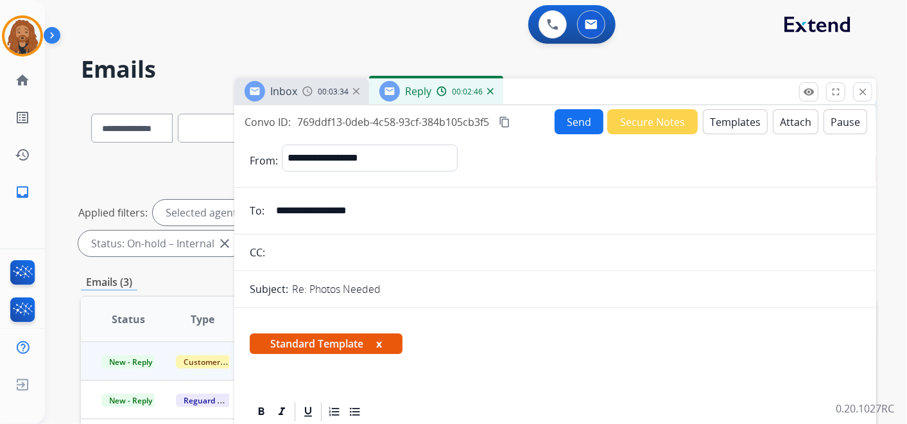
click at [562, 125] on button "Send" at bounding box center [579, 121] width 49 height 25
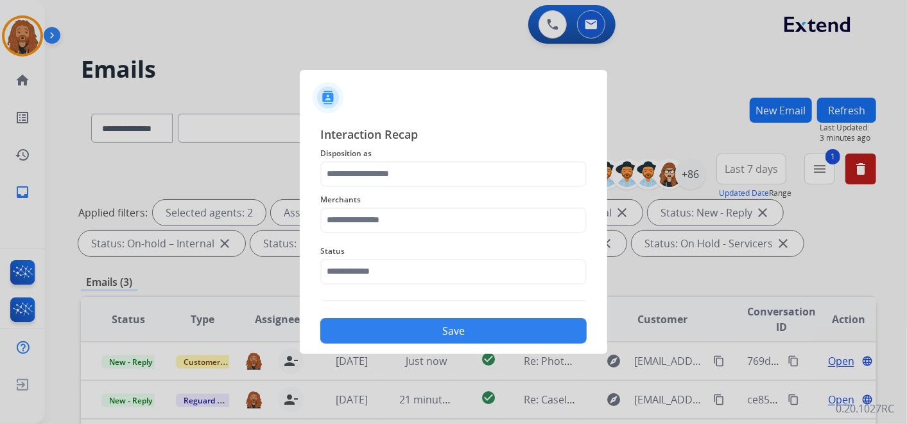
click at [445, 257] on span "Status" at bounding box center [453, 250] width 267 height 15
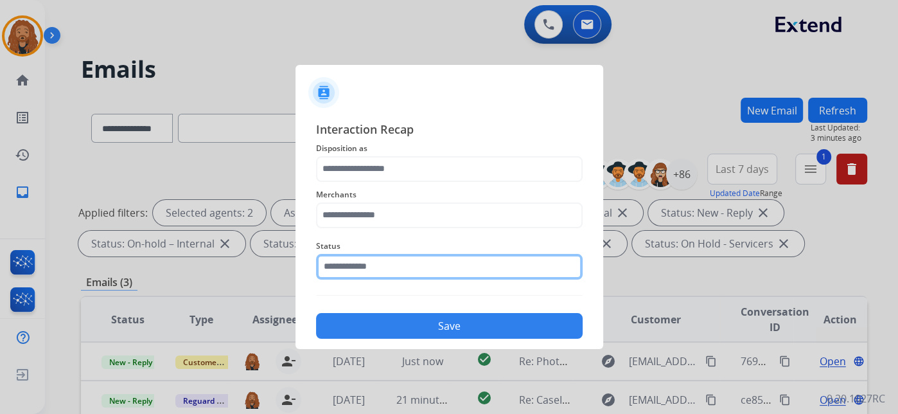
click at [434, 270] on input "text" at bounding box center [449, 267] width 267 height 26
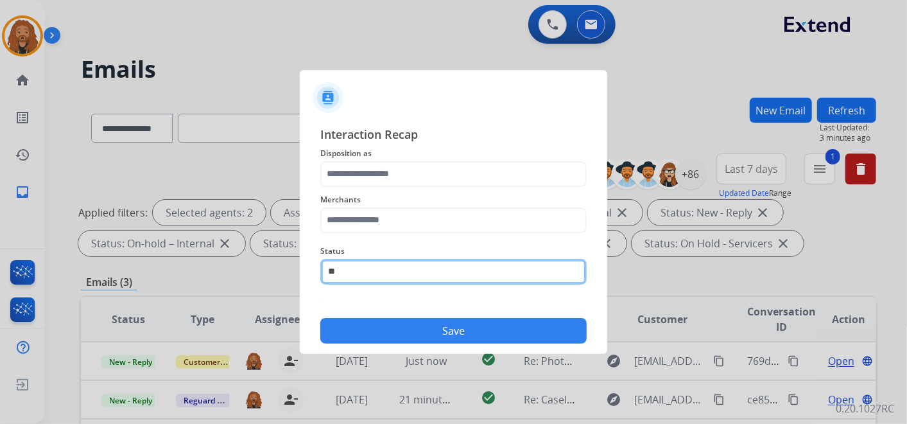
type input "*"
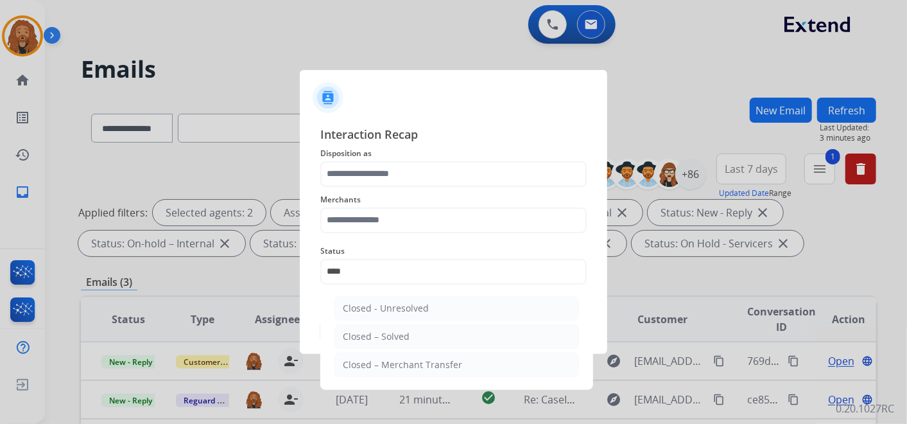
drag, startPoint x: 467, startPoint y: 333, endPoint x: 420, endPoint y: 265, distance: 82.7
click at [466, 333] on li "Closed – Solved" at bounding box center [457, 336] width 245 height 24
type input "**********"
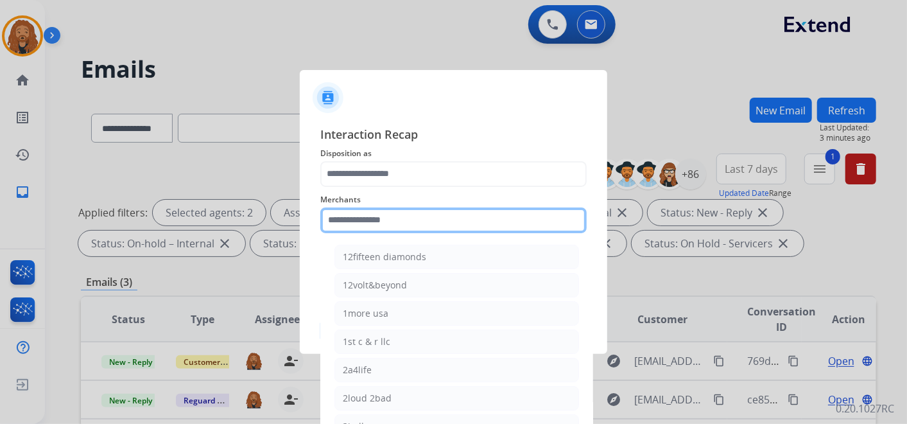
click at [399, 218] on input "text" at bounding box center [453, 220] width 267 height 26
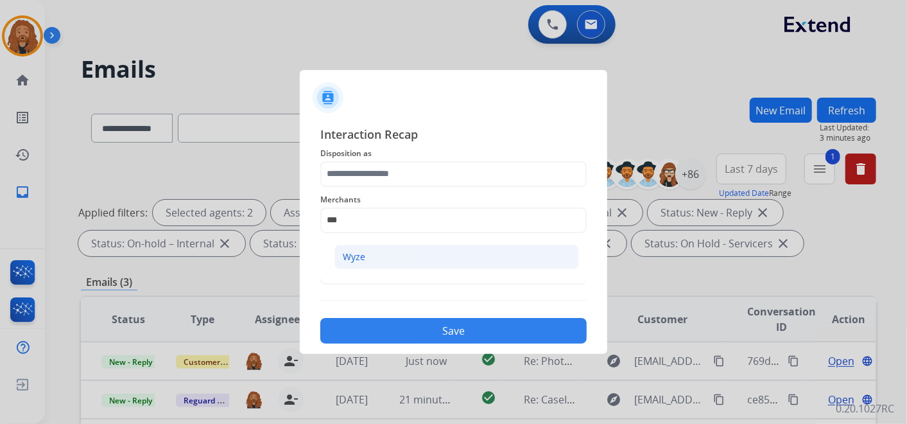
click at [350, 254] on div "Wyze" at bounding box center [354, 256] width 22 height 13
type input "****"
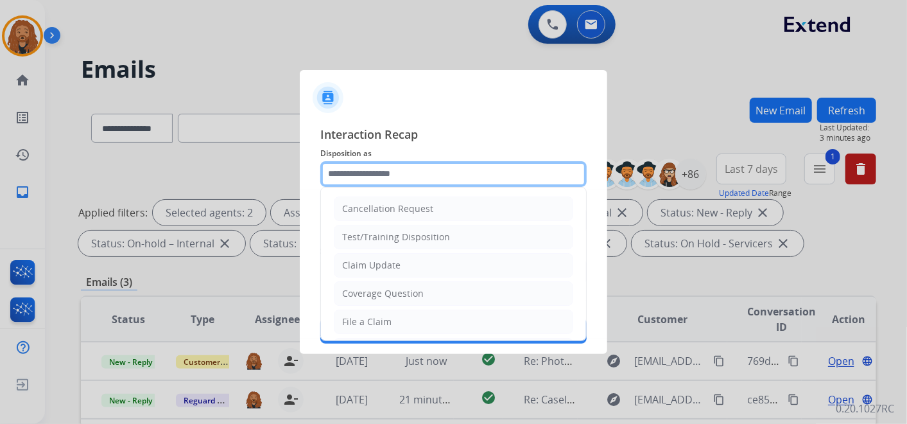
click at [365, 172] on input "text" at bounding box center [453, 174] width 267 height 26
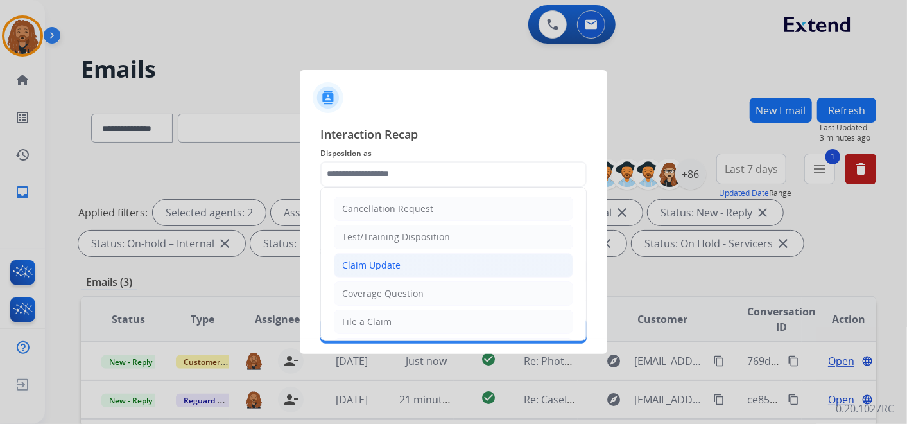
click at [374, 270] on div "Claim Update" at bounding box center [371, 265] width 58 height 13
type input "**********"
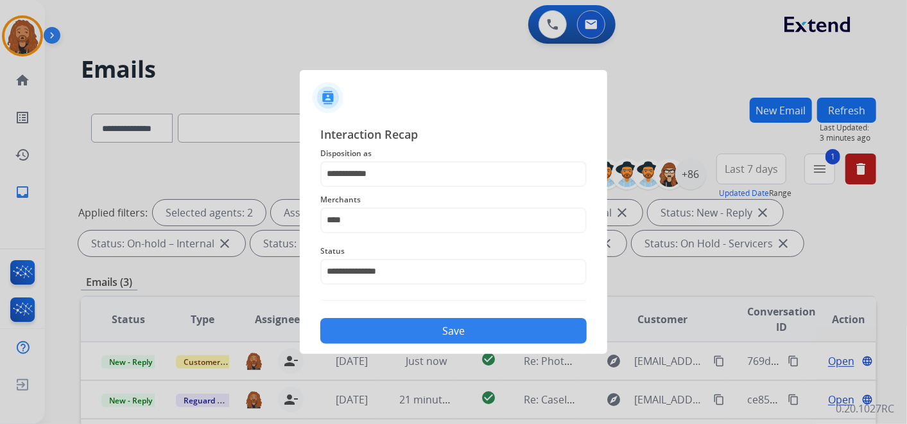
click at [414, 336] on button "Save" at bounding box center [453, 331] width 267 height 26
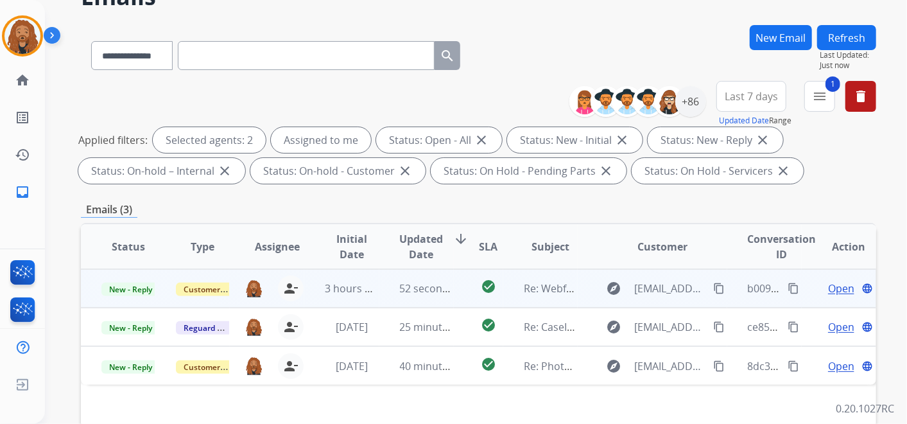
scroll to position [143, 0]
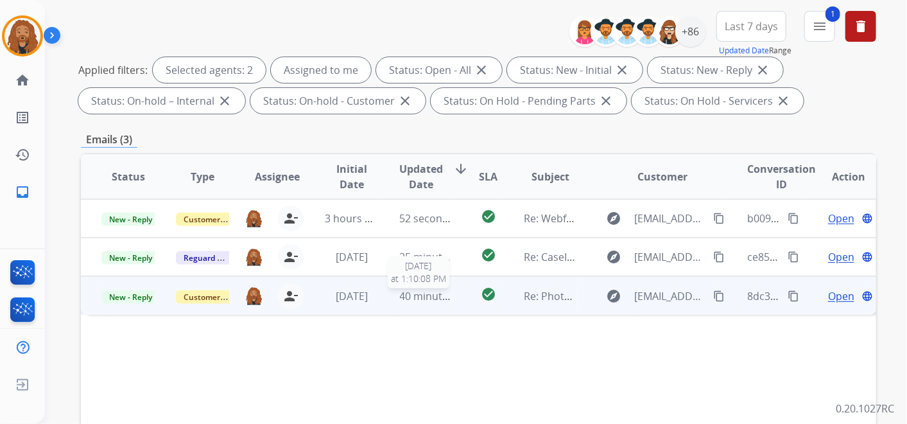
click at [444, 301] on span "40 minutes ago" at bounding box center [437, 296] width 74 height 14
click at [836, 290] on span "Open" at bounding box center [841, 295] width 26 height 15
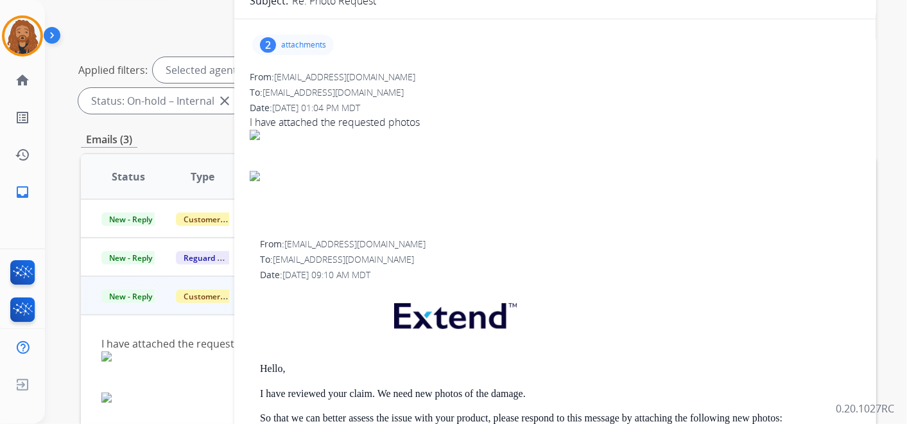
scroll to position [0, 0]
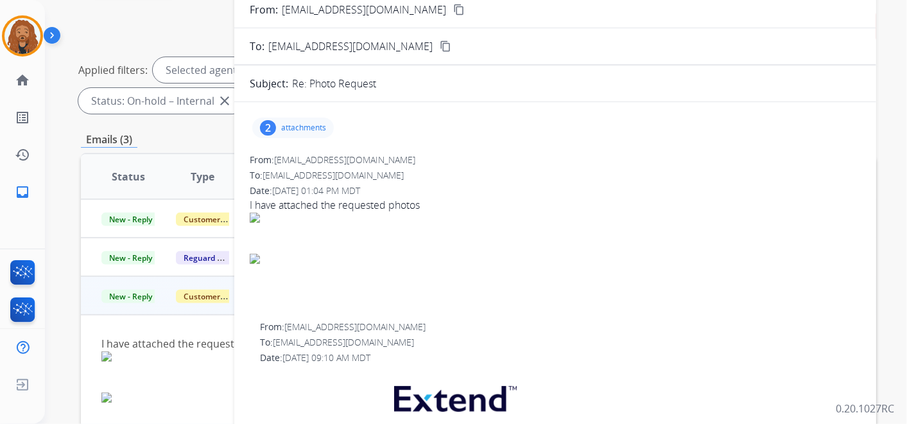
click at [335, 159] on span "[EMAIL_ADDRESS][DOMAIN_NAME]" at bounding box center [344, 159] width 141 height 12
click at [451, 14] on button "content_copy" at bounding box center [458, 9] width 15 height 15
click at [304, 131] on div "2 attachments" at bounding box center [293, 128] width 82 height 21
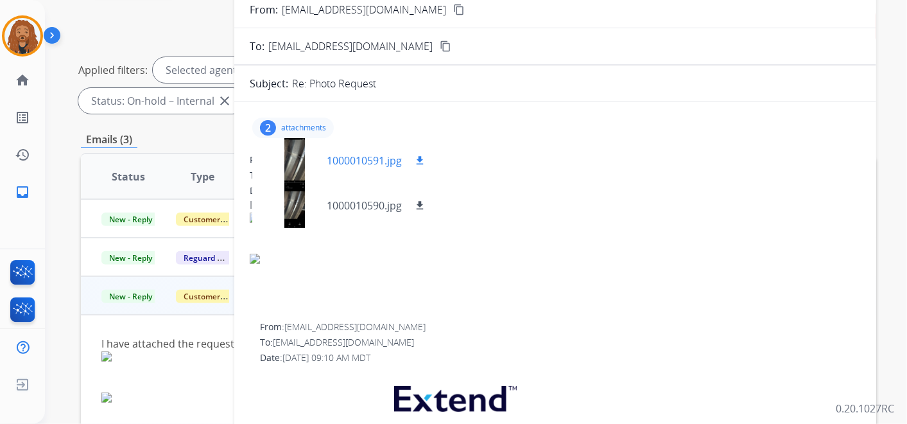
click at [351, 154] on p "1000010591.jpg" at bounding box center [364, 160] width 75 height 15
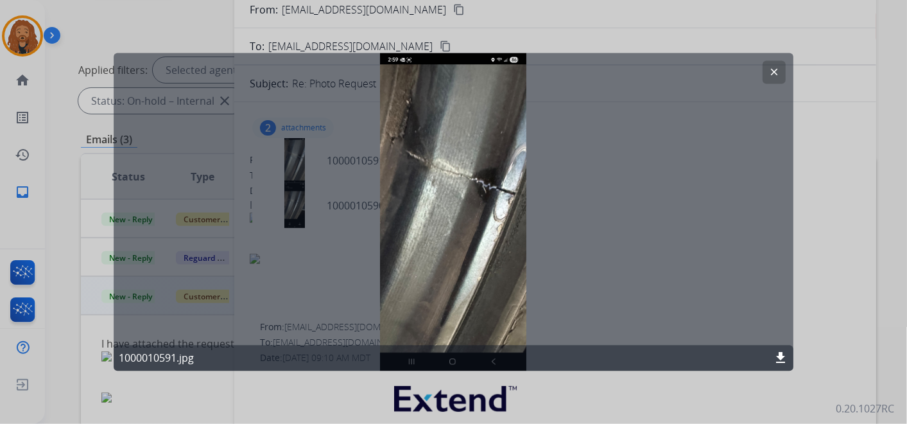
click at [773, 73] on mat-icon "clear" at bounding box center [775, 73] width 12 height 12
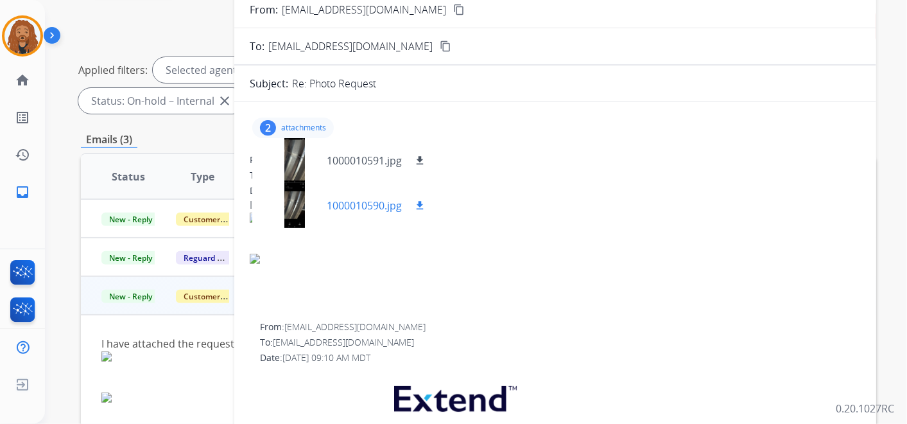
click at [350, 204] on p "1000010590.jpg" at bounding box center [364, 205] width 75 height 15
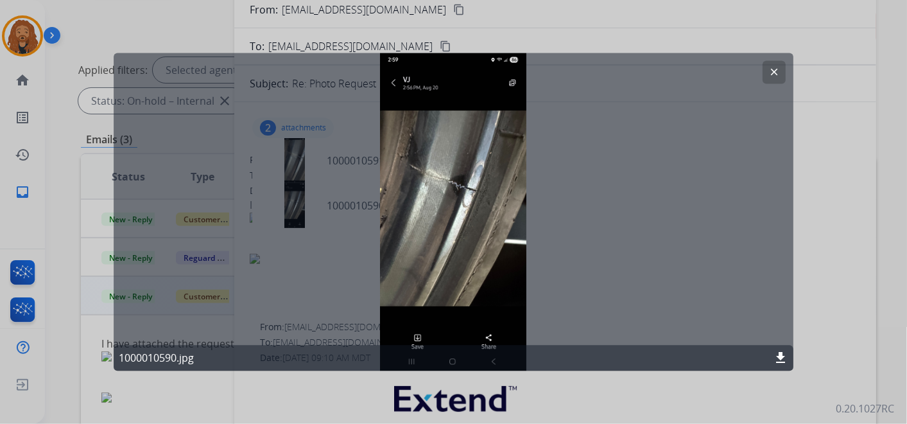
click at [773, 74] on mat-icon "clear" at bounding box center [775, 73] width 12 height 12
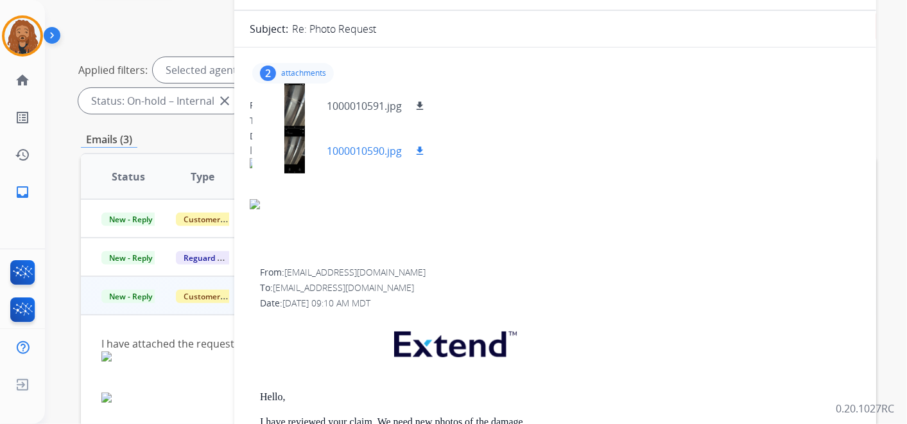
scroll to position [55, 0]
click at [322, 146] on div at bounding box center [295, 150] width 64 height 45
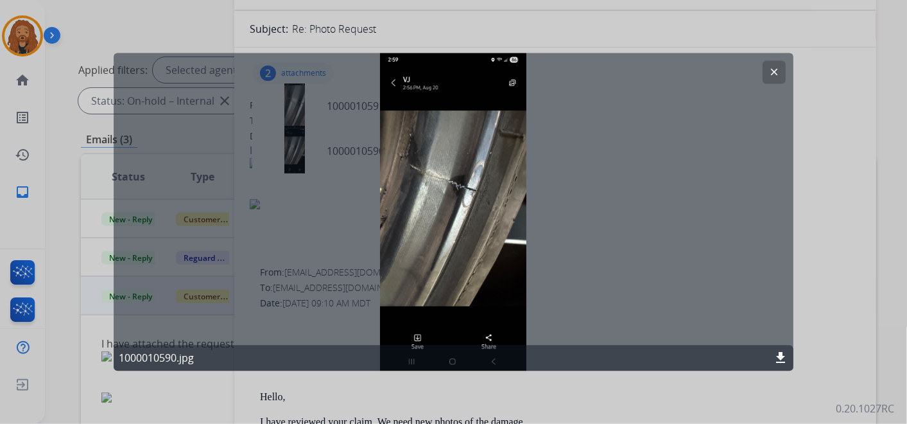
click at [767, 76] on button "clear" at bounding box center [774, 72] width 23 height 23
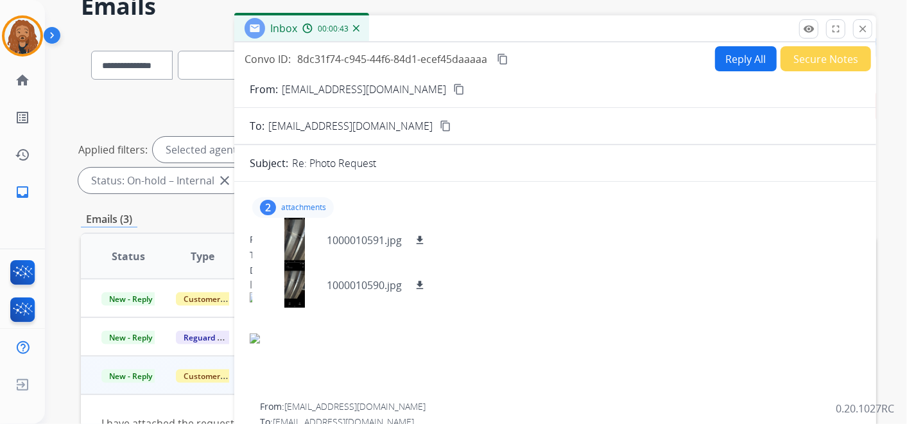
scroll to position [0, 0]
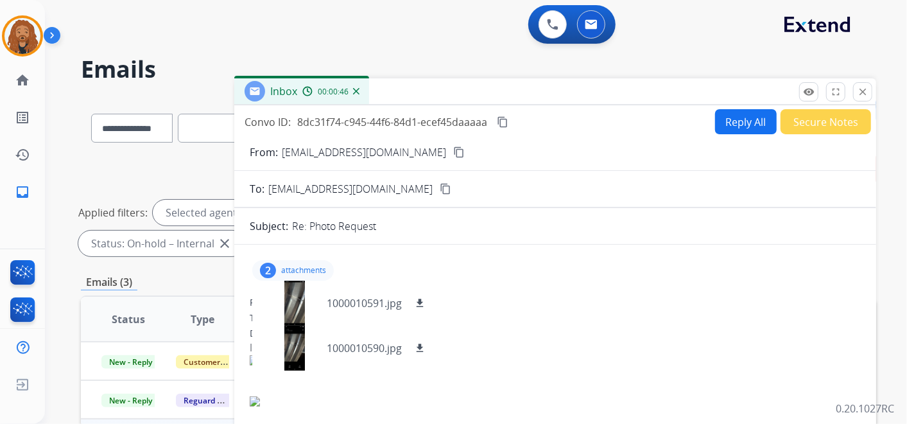
click at [730, 128] on button "Reply All" at bounding box center [746, 121] width 62 height 25
select select "**********"
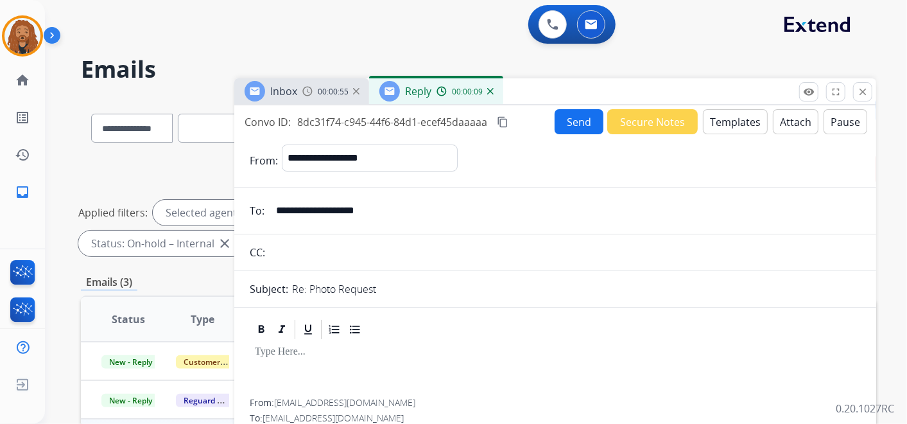
click at [489, 90] on img at bounding box center [490, 91] width 6 height 6
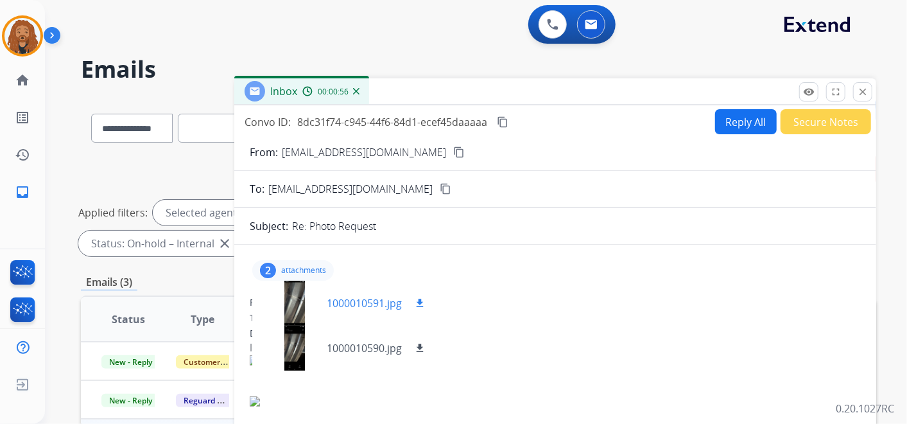
click at [423, 301] on mat-icon "download" at bounding box center [420, 303] width 12 height 12
click at [730, 127] on button "Reply All" at bounding box center [746, 121] width 62 height 25
select select "**********"
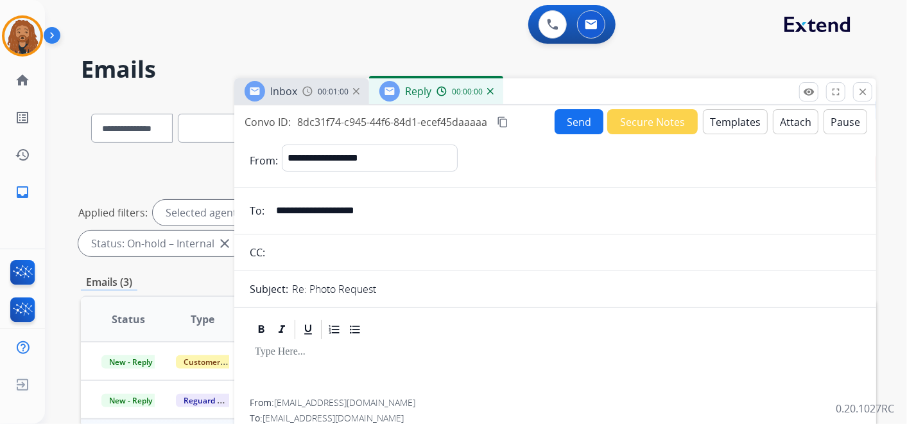
click at [703, 121] on button "Templates" at bounding box center [735, 121] width 65 height 25
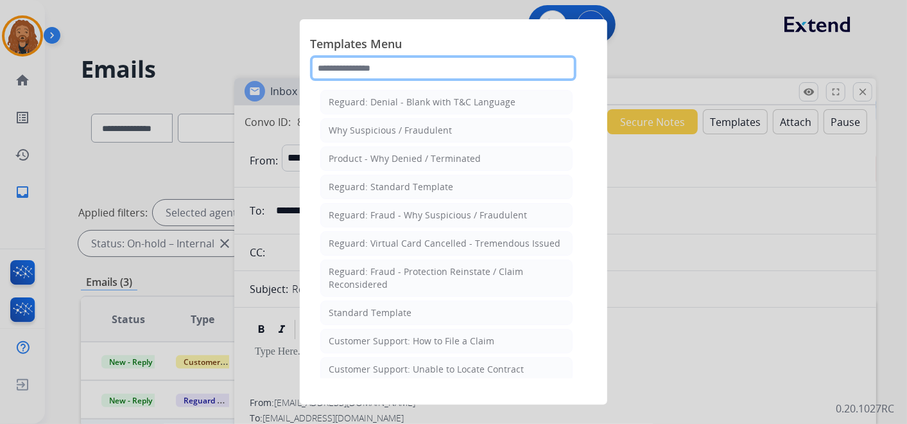
click at [412, 65] on input "text" at bounding box center [443, 68] width 267 height 26
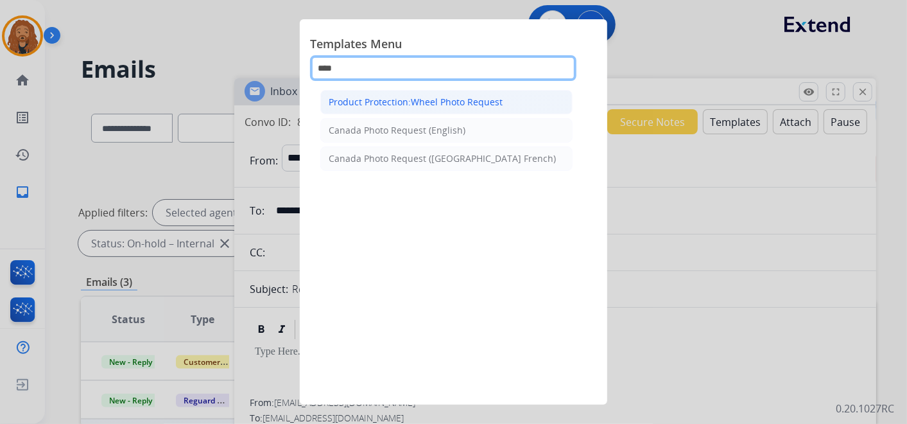
type input "****"
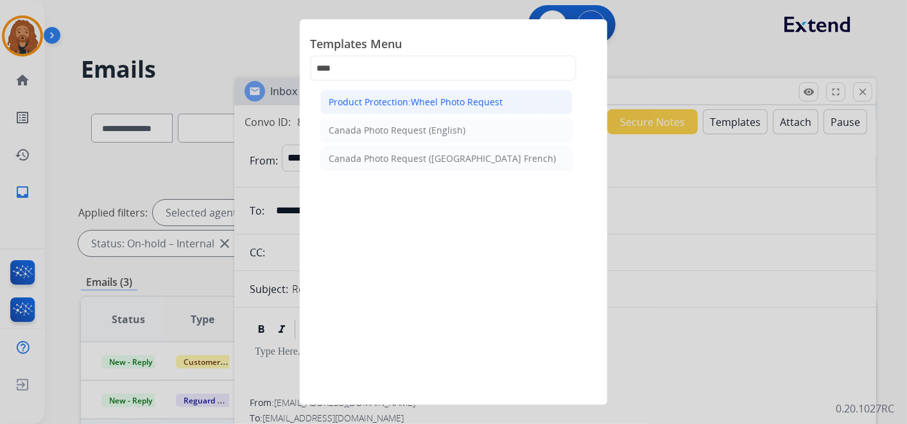
click at [361, 103] on div "Product Protection:Wheel Photo Request" at bounding box center [416, 102] width 174 height 13
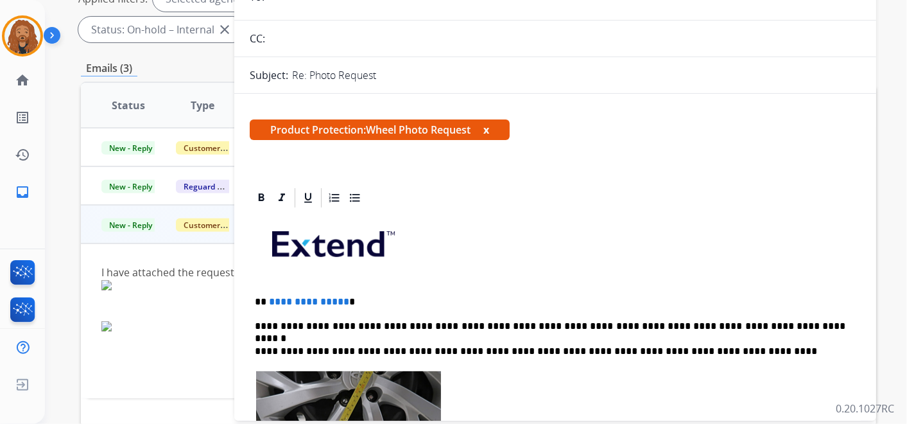
scroll to position [214, 0]
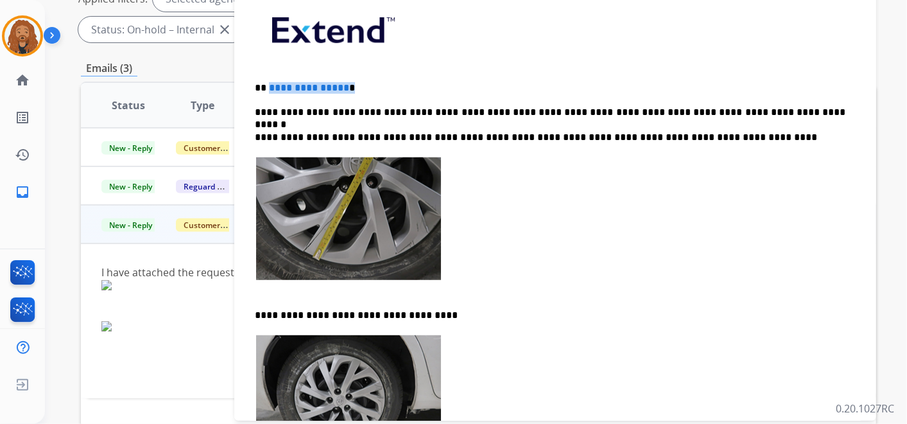
drag, startPoint x: 352, startPoint y: 80, endPoint x: 268, endPoint y: 69, distance: 84.1
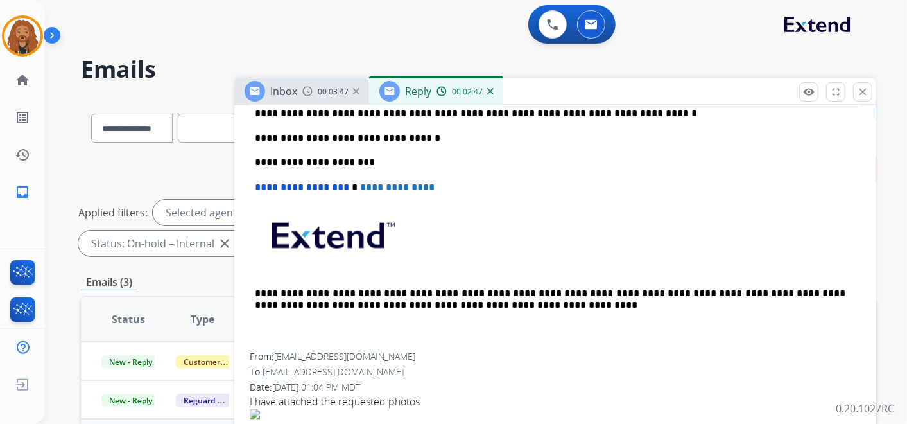
scroll to position [785, 0]
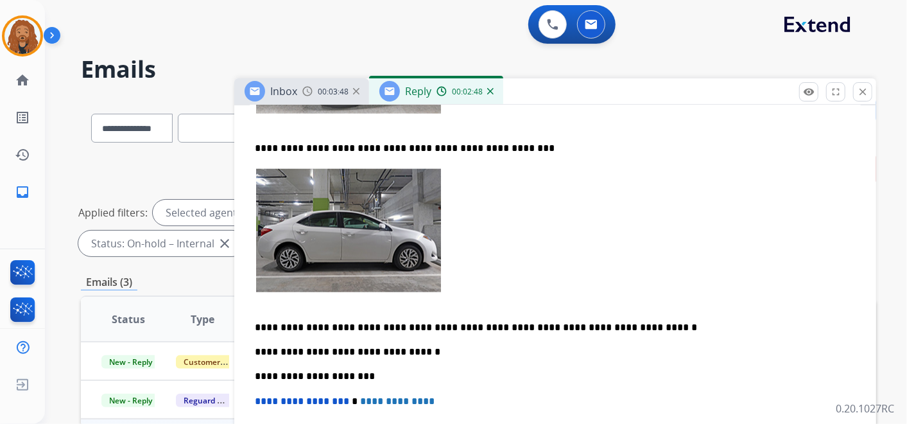
click at [476, 268] on p at bounding box center [555, 238] width 601 height 141
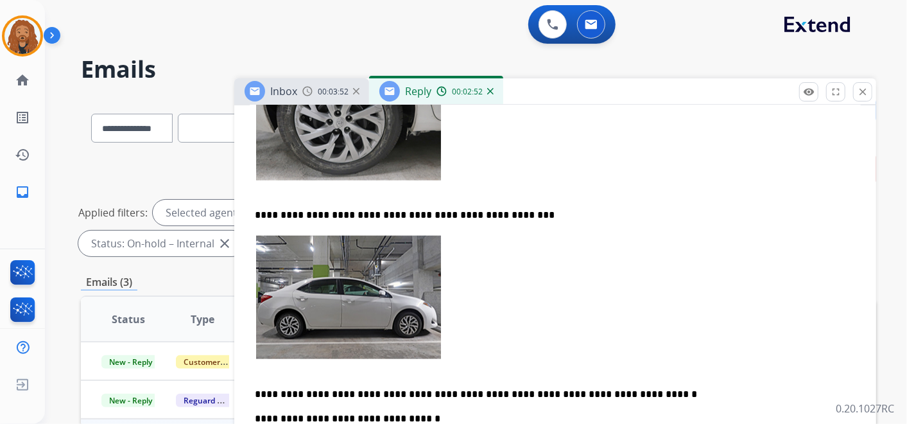
scroll to position [714, 0]
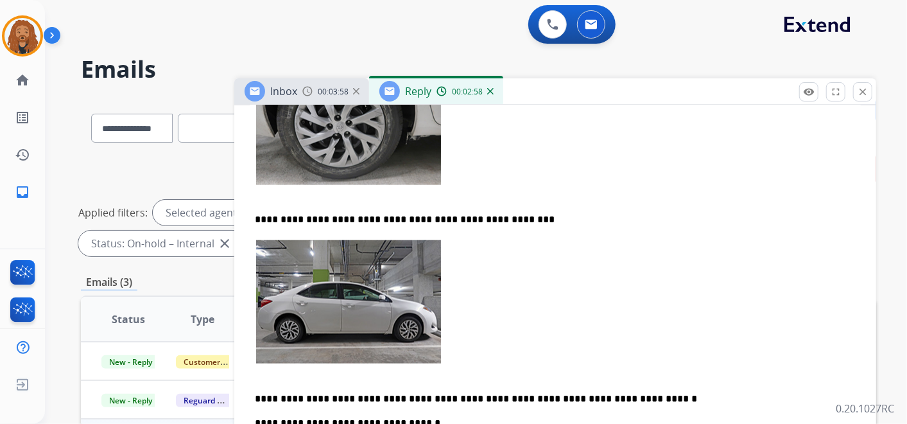
click at [515, 215] on p "**********" at bounding box center [550, 220] width 591 height 12
click at [527, 216] on p "**********" at bounding box center [550, 220] width 591 height 12
drag, startPoint x: 290, startPoint y: 215, endPoint x: 262, endPoint y: 213, distance: 27.7
click at [262, 214] on p "**********" at bounding box center [550, 220] width 591 height 12
click at [281, 218] on p "**********" at bounding box center [563, 220] width 565 height 12
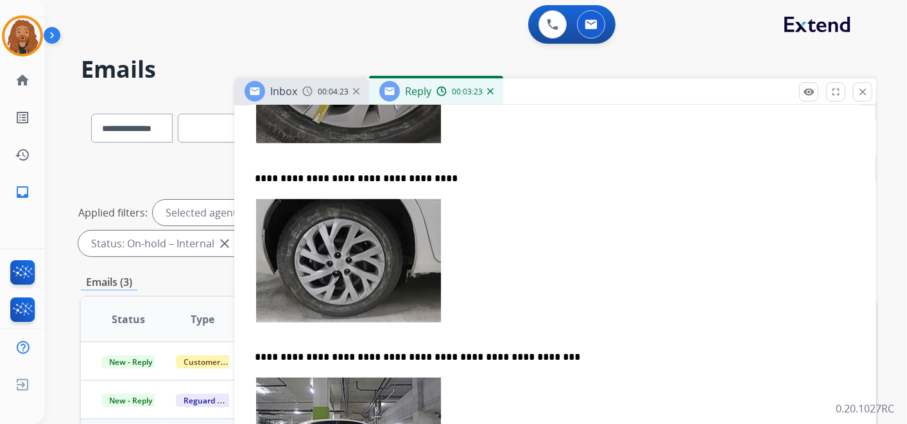
scroll to position [570, 0]
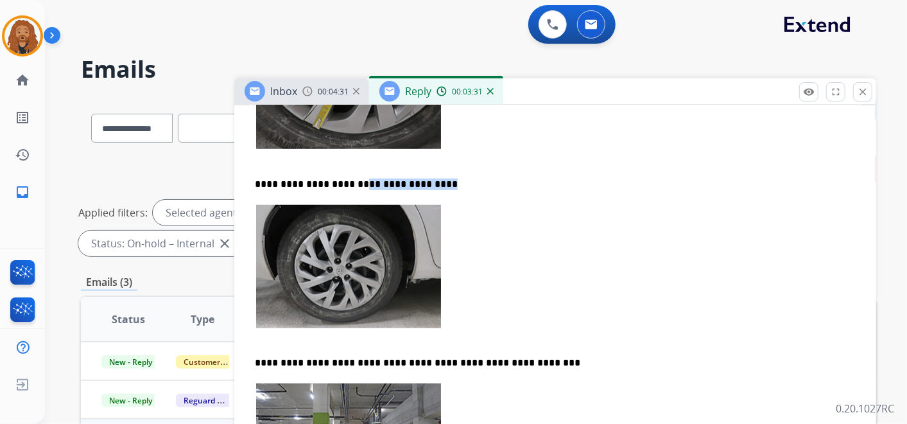
drag, startPoint x: 432, startPoint y: 180, endPoint x: 352, endPoint y: 177, distance: 79.7
click at [352, 179] on p "**********" at bounding box center [550, 185] width 591 height 12
click at [498, 179] on p "**********" at bounding box center [550, 185] width 591 height 12
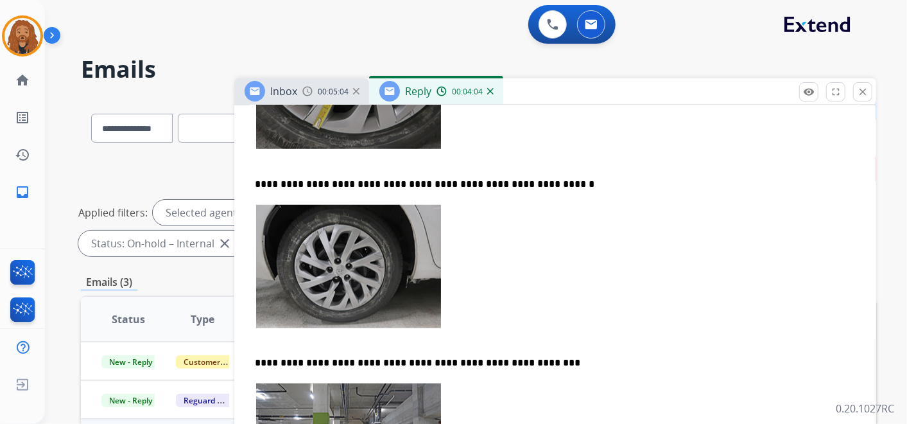
drag, startPoint x: 505, startPoint y: 179, endPoint x: 515, endPoint y: 216, distance: 38.5
click at [506, 180] on p "**********" at bounding box center [550, 185] width 591 height 12
click at [491, 360] on p "**********" at bounding box center [550, 363] width 591 height 12
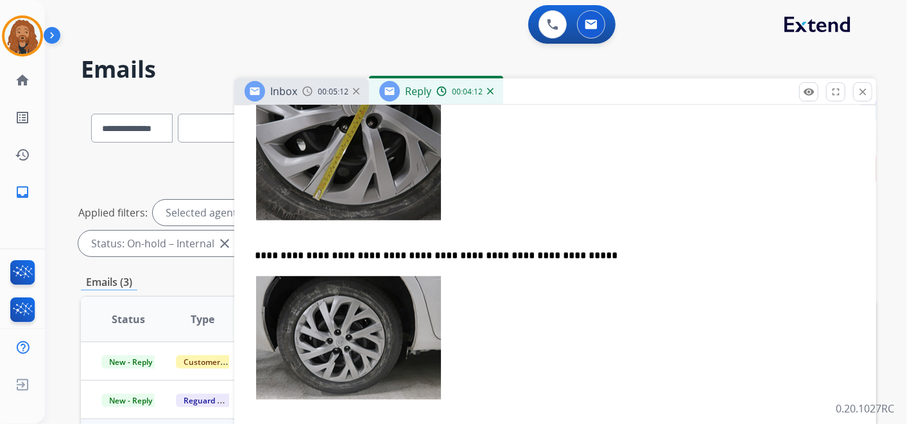
scroll to position [356, 0]
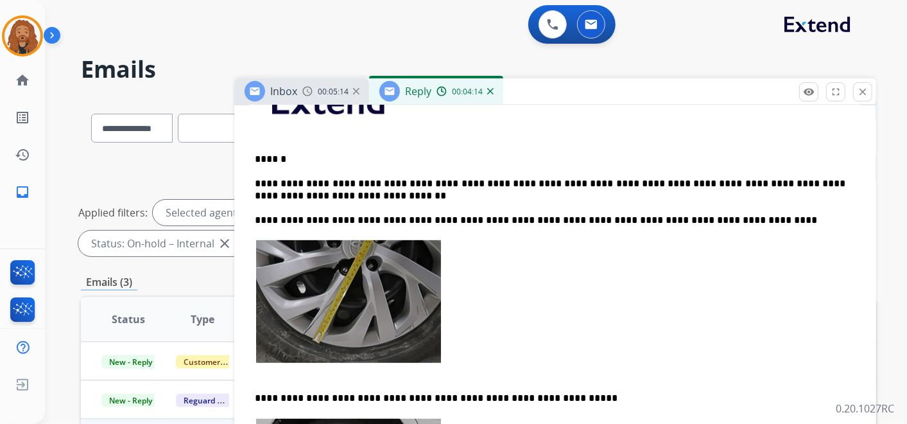
click at [257, 367] on p at bounding box center [555, 309] width 601 height 141
click at [255, 392] on p "**********" at bounding box center [550, 398] width 591 height 12
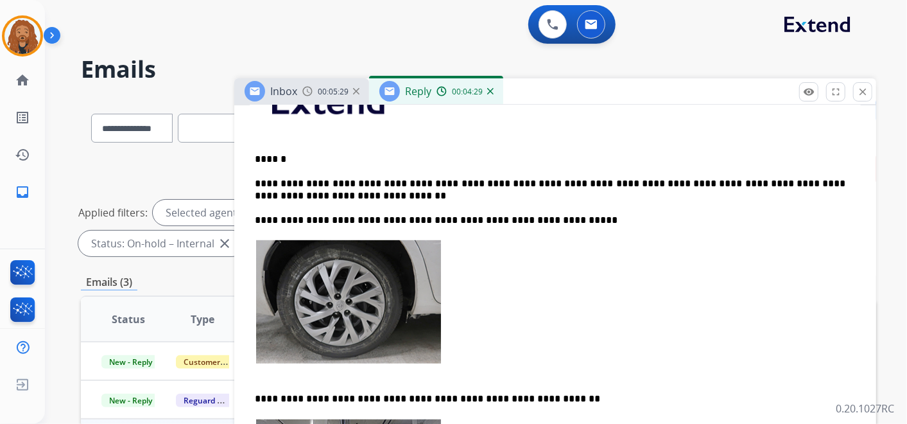
click at [258, 393] on p "**********" at bounding box center [550, 399] width 591 height 12
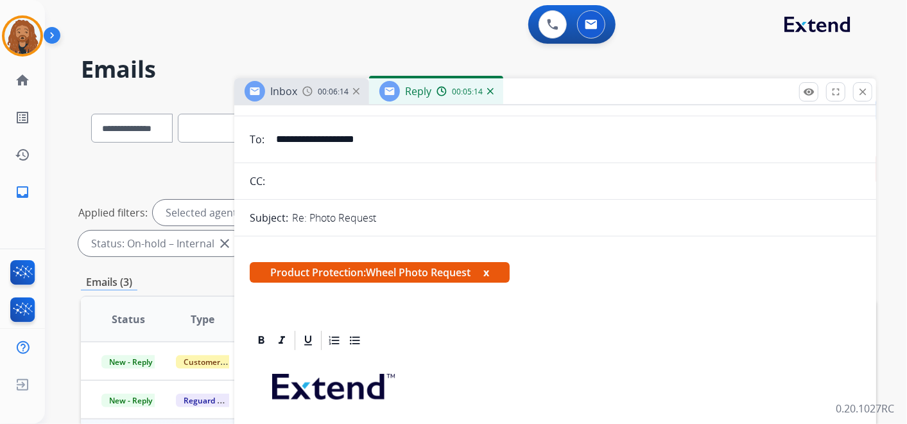
scroll to position [0, 0]
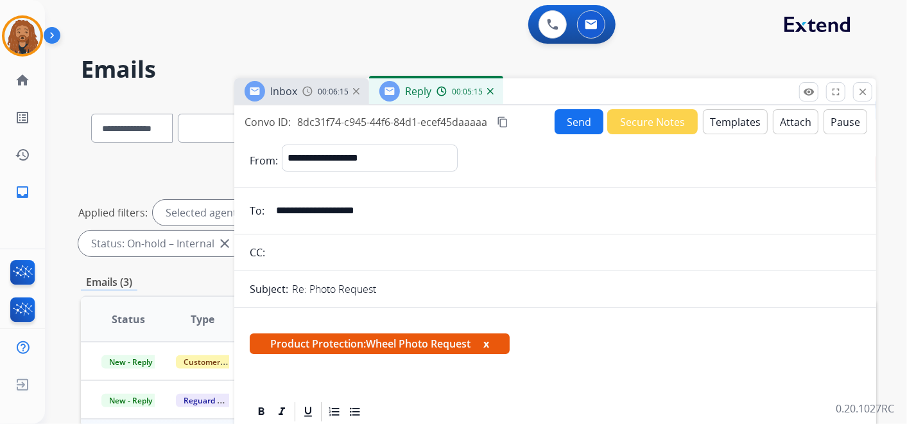
click at [502, 119] on mat-icon "content_copy" at bounding box center [503, 122] width 12 height 12
click at [498, 119] on mat-icon "content_copy" at bounding box center [503, 122] width 12 height 12
click at [566, 121] on button "Send" at bounding box center [579, 121] width 49 height 25
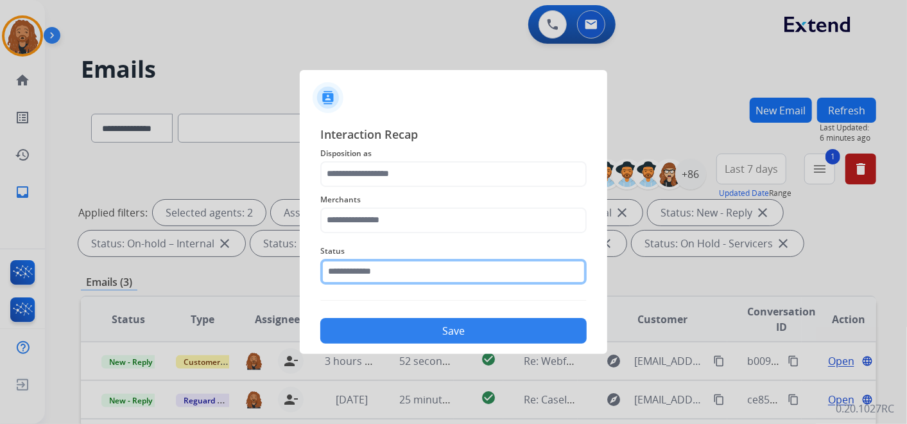
click at [358, 271] on input "text" at bounding box center [453, 272] width 267 height 26
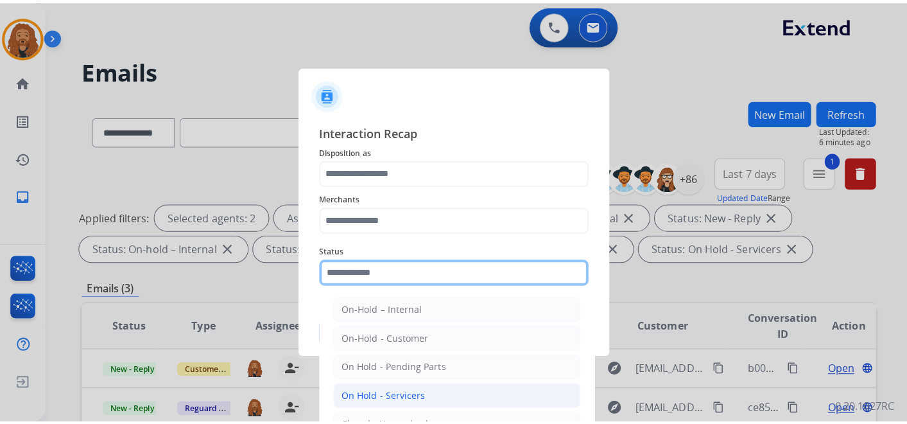
scroll to position [71, 0]
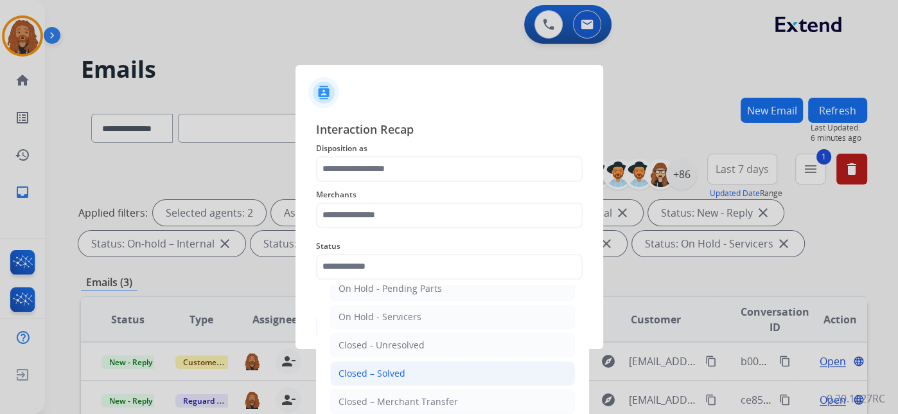
click at [393, 369] on div "Closed – Solved" at bounding box center [371, 373] width 67 height 13
type input "**********"
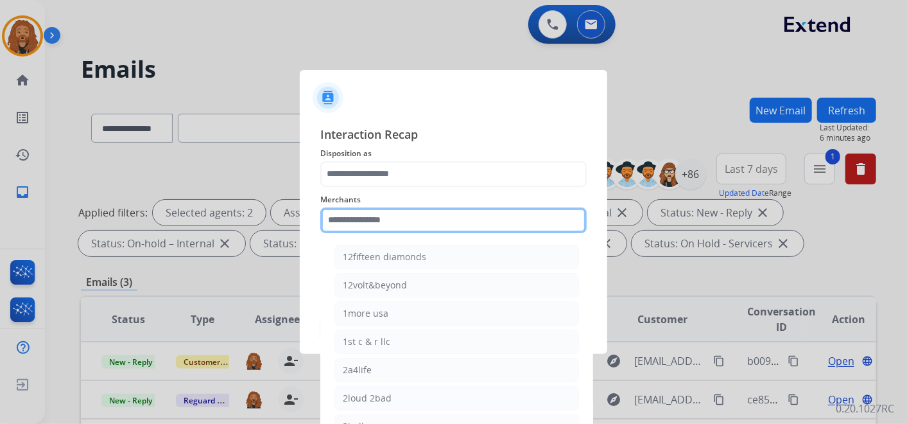
click at [407, 227] on div "Merchants 12fifteen diamonds 12volt&beyond 1more usa 1st c & r llc 2a4life 2lou…" at bounding box center [453, 212] width 267 height 51
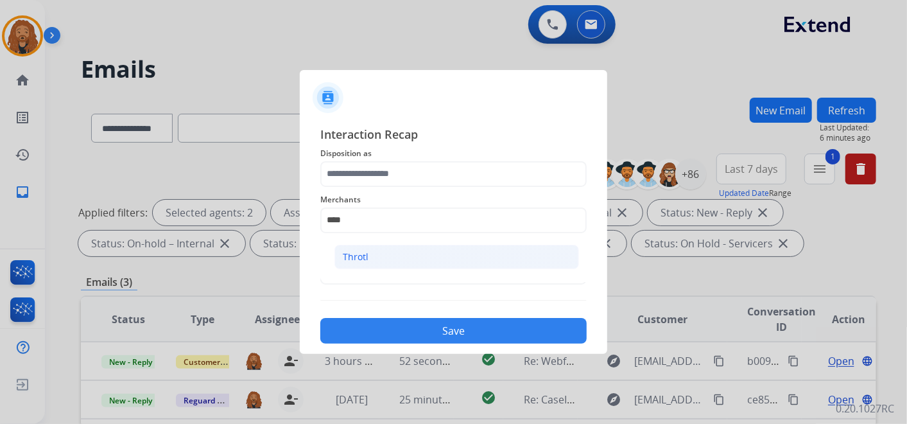
click at [449, 256] on li "Throtl" at bounding box center [457, 257] width 245 height 24
type input "******"
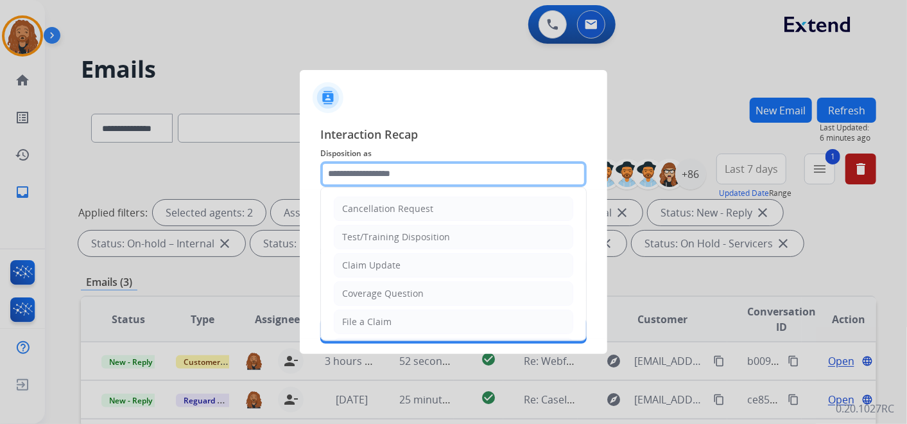
click at [418, 180] on input "text" at bounding box center [453, 174] width 267 height 26
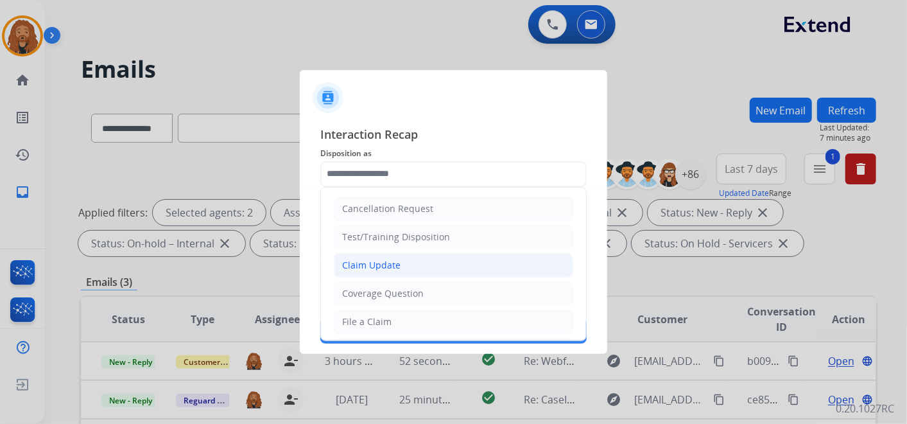
click at [387, 263] on div "Claim Update" at bounding box center [371, 265] width 58 height 13
type input "**********"
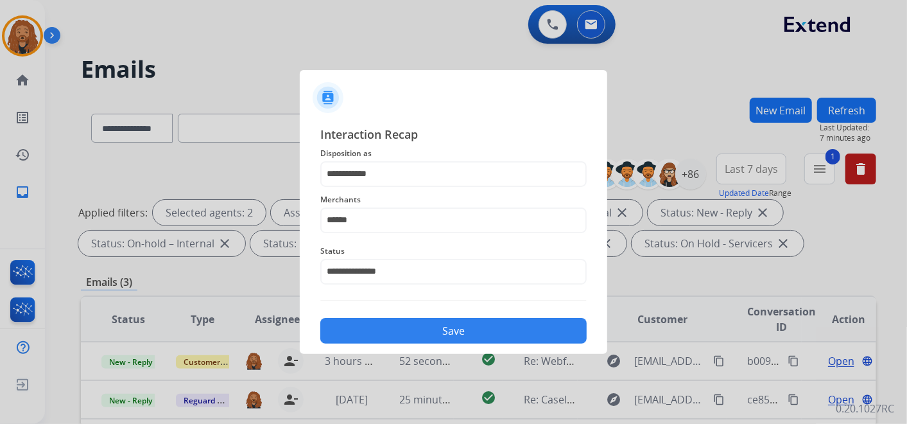
click at [390, 329] on button "Save" at bounding box center [453, 331] width 267 height 26
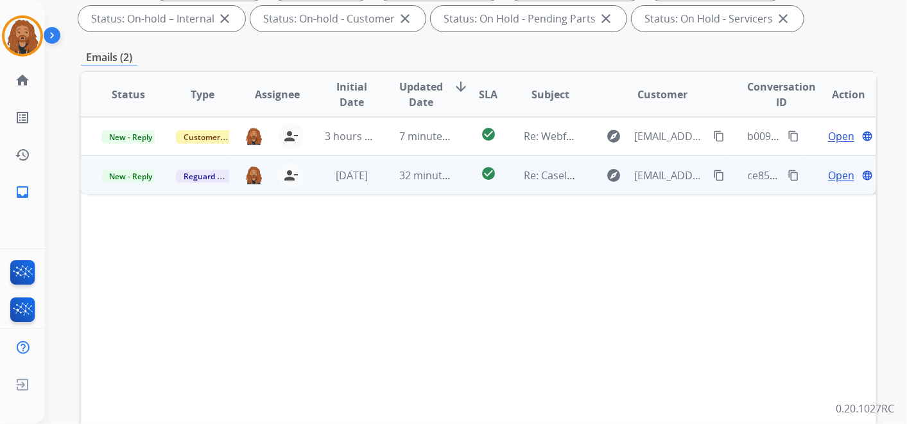
scroll to position [143, 0]
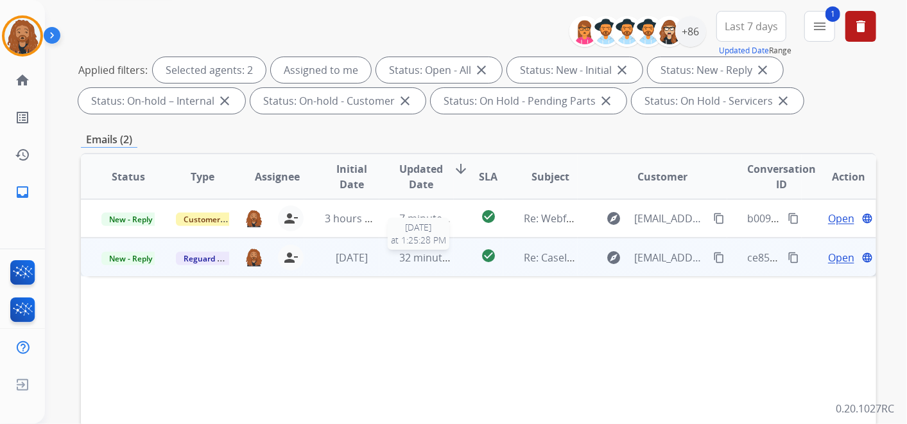
click at [403, 250] on span "32 minutes ago" at bounding box center [437, 257] width 74 height 14
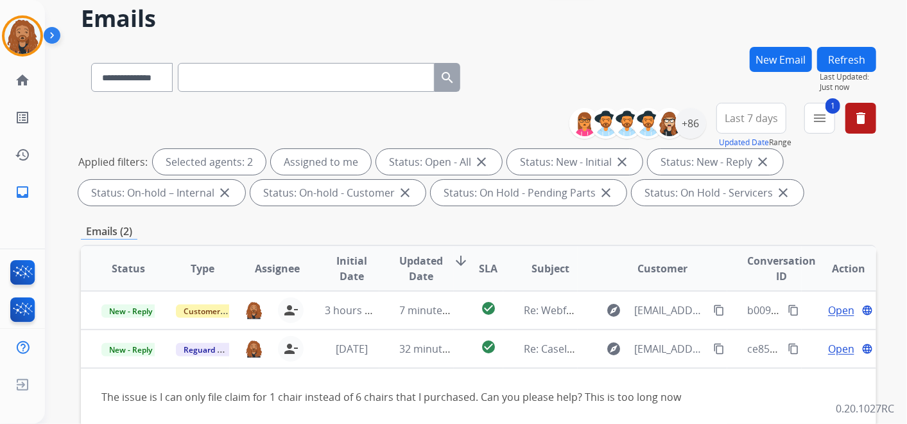
scroll to position [0, 0]
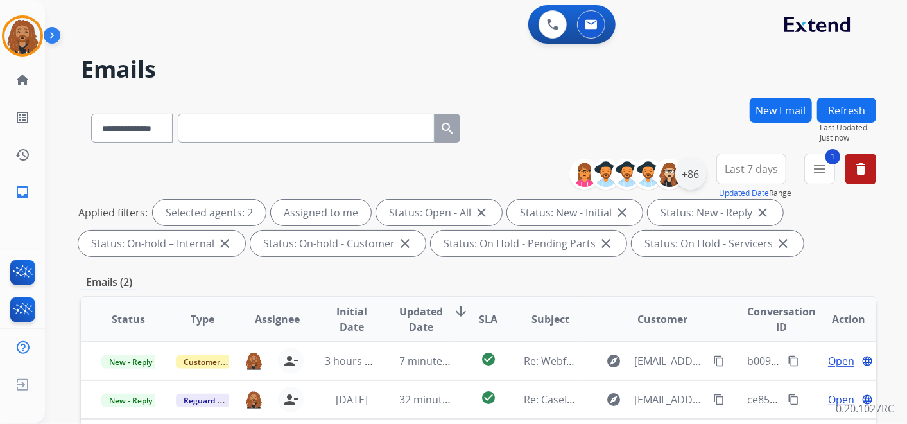
click at [686, 178] on div "+86" at bounding box center [691, 174] width 31 height 31
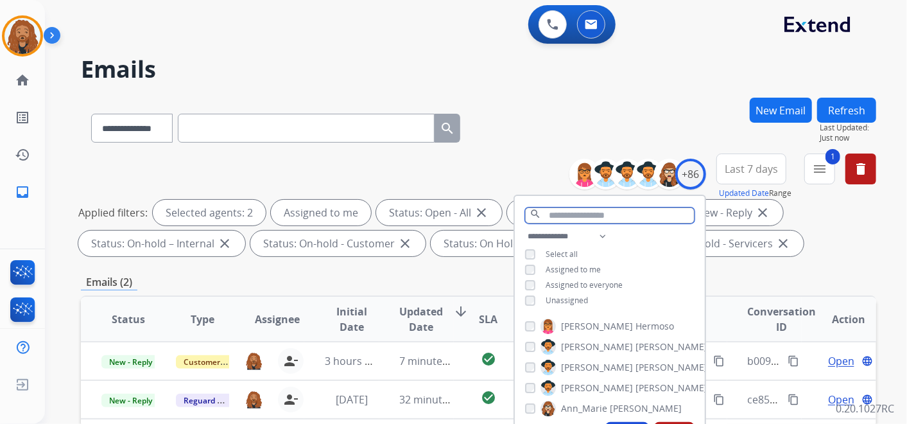
click at [547, 218] on input "text" at bounding box center [610, 215] width 170 height 16
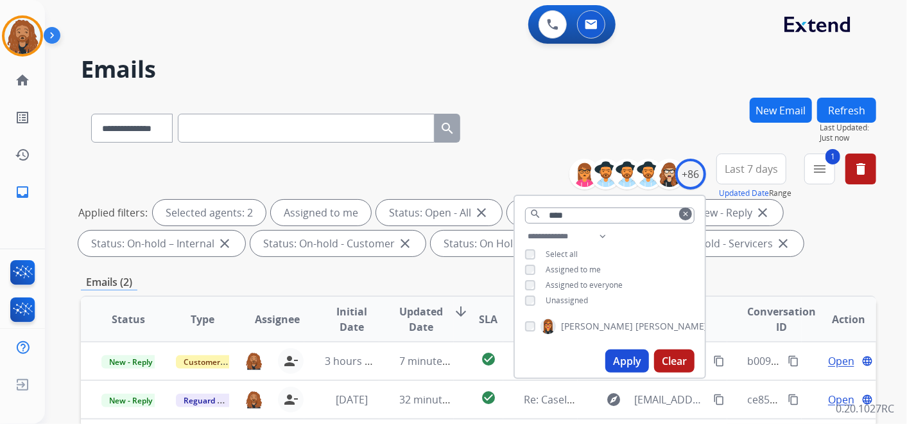
click at [576, 322] on span "[PERSON_NAME]" at bounding box center [597, 326] width 72 height 13
click at [640, 361] on button "Apply" at bounding box center [628, 360] width 44 height 23
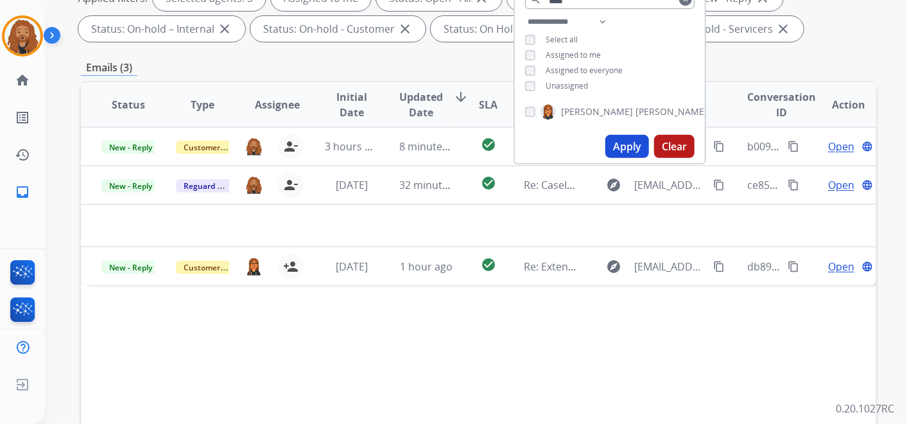
scroll to position [285, 0]
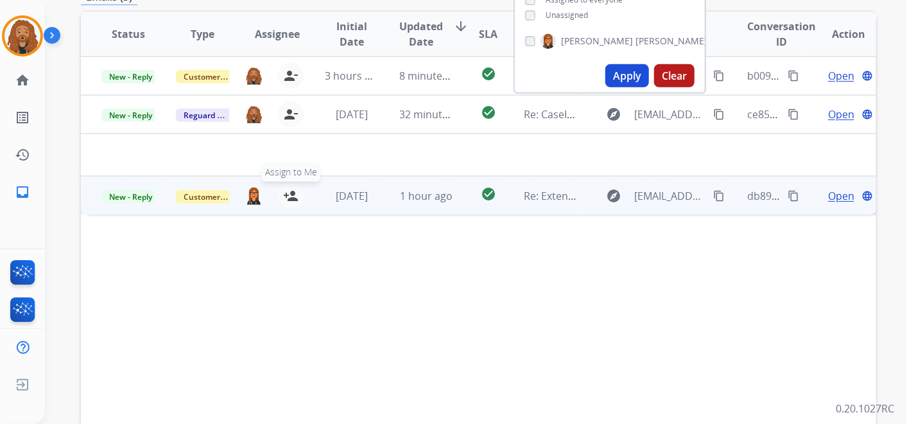
click at [286, 192] on mat-icon "person_add" at bounding box center [290, 195] width 15 height 15
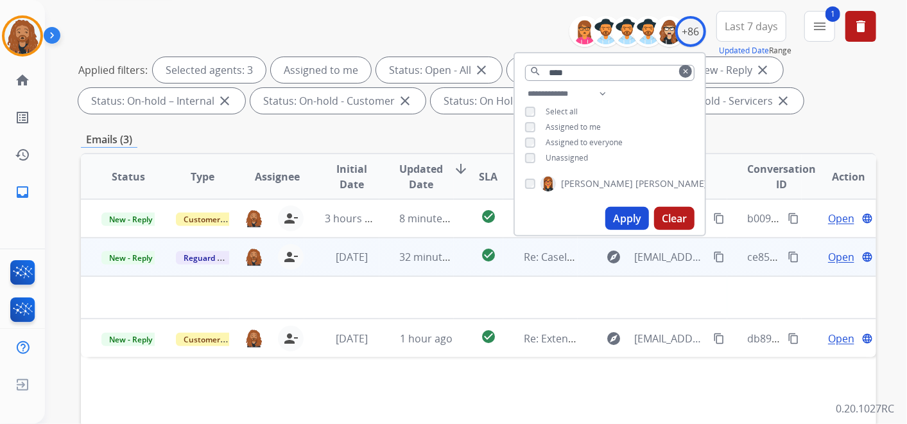
scroll to position [71, 0]
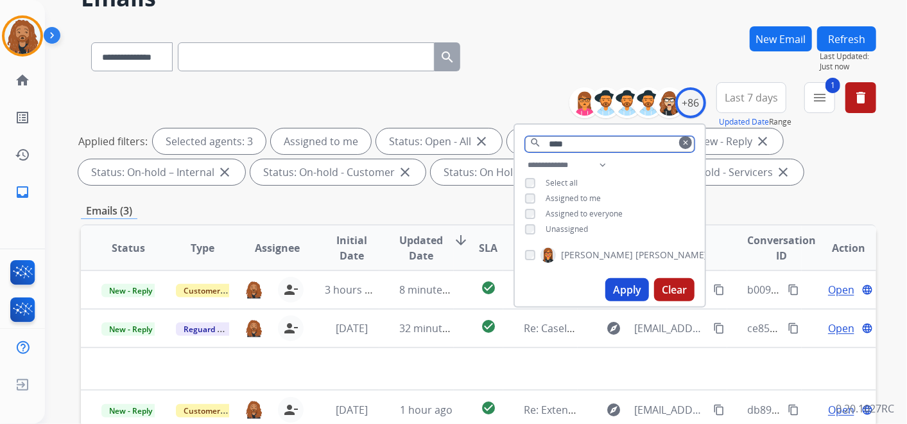
drag, startPoint x: 577, startPoint y: 139, endPoint x: 496, endPoint y: 144, distance: 81.0
click at [496, 144] on div "**********" at bounding box center [479, 136] width 796 height 108
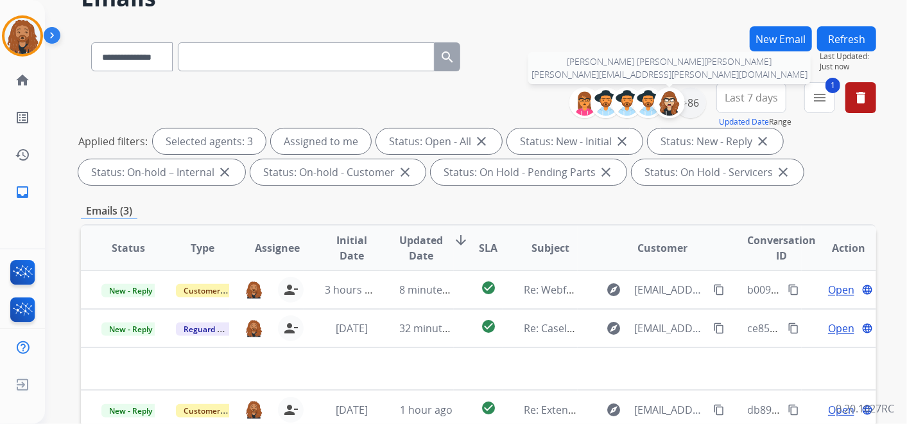
click at [673, 107] on img at bounding box center [670, 103] width 26 height 26
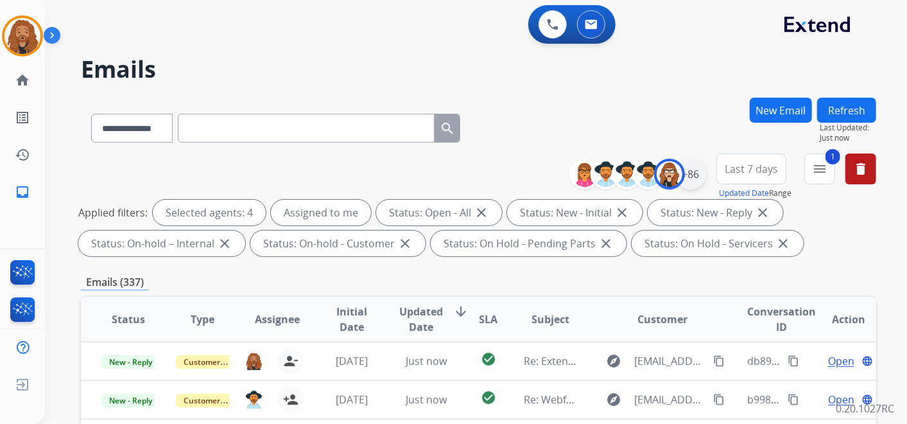
click at [696, 164] on div "+86" at bounding box center [691, 174] width 31 height 31
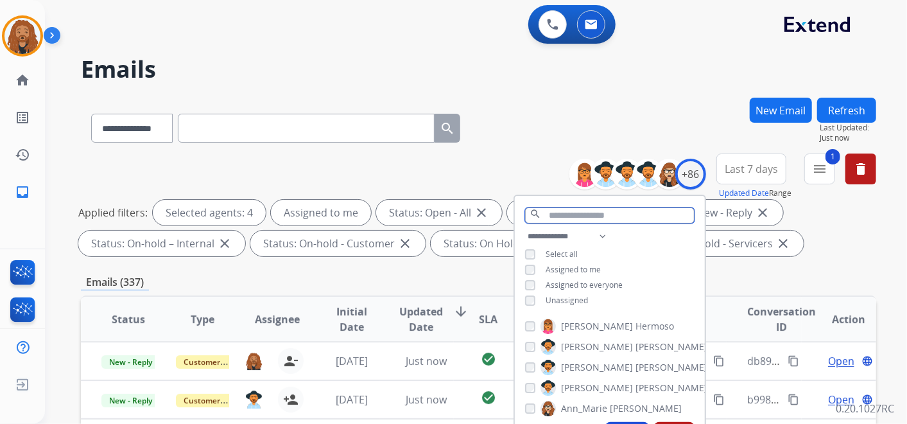
click at [570, 213] on input "text" at bounding box center [610, 215] width 170 height 16
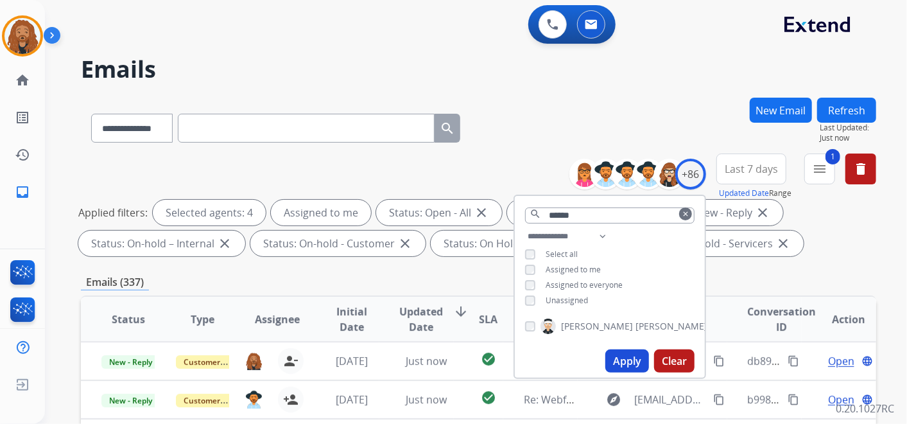
click at [569, 326] on span "[PERSON_NAME]" at bounding box center [597, 326] width 72 height 13
click at [622, 358] on button "Apply" at bounding box center [628, 360] width 44 height 23
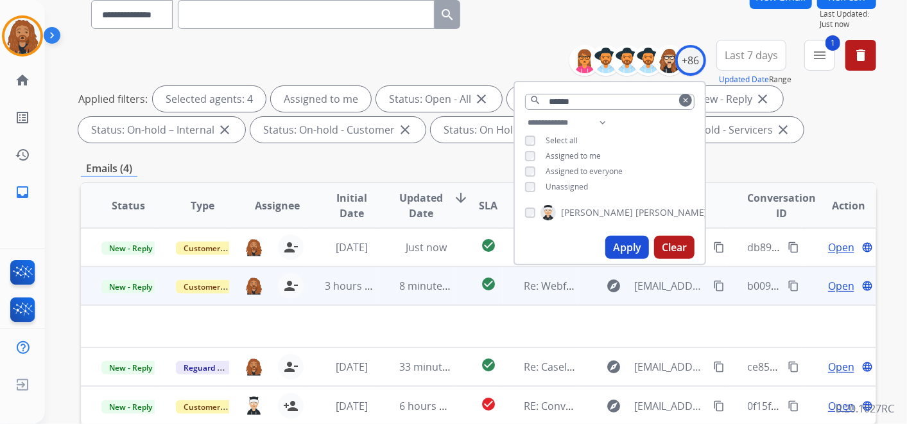
scroll to position [214, 0]
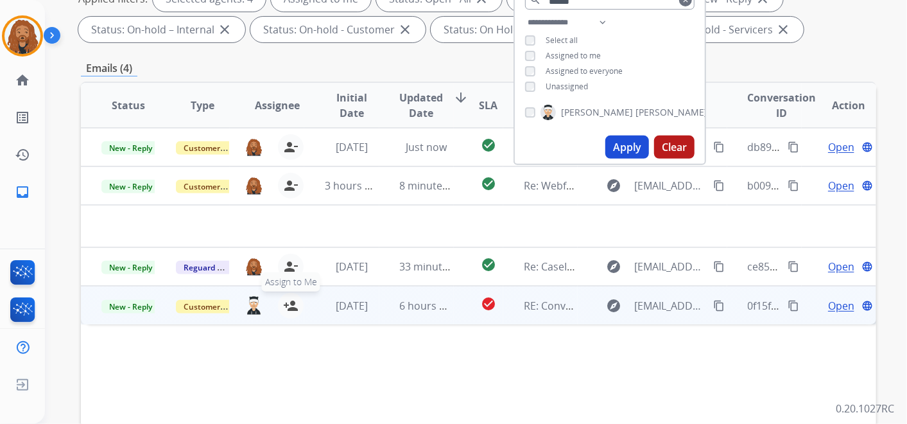
click at [283, 300] on mat-icon "person_add" at bounding box center [290, 305] width 15 height 15
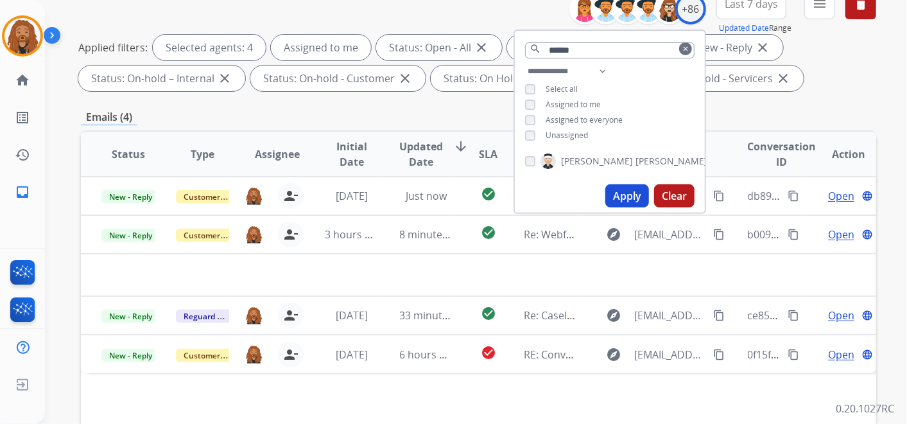
scroll to position [143, 0]
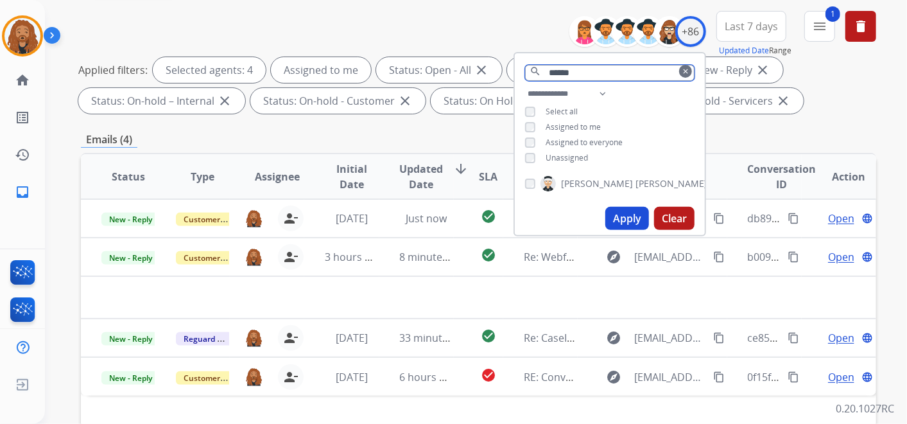
click at [588, 71] on input "******" at bounding box center [610, 73] width 170 height 16
type input "*"
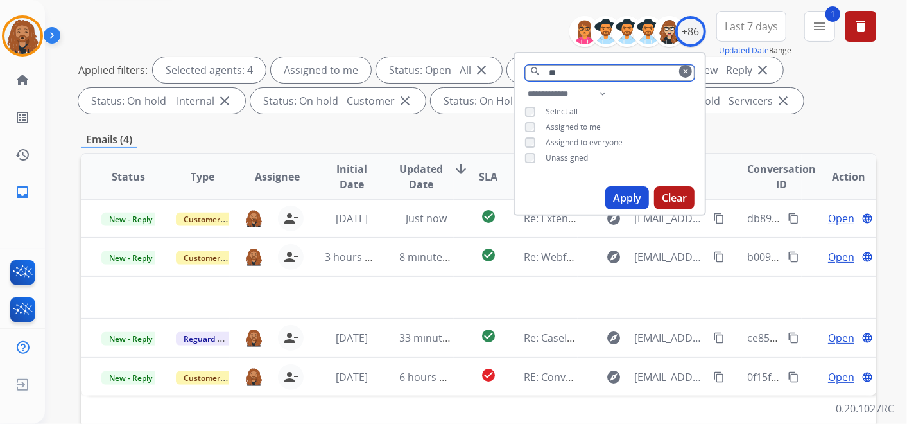
type input "*"
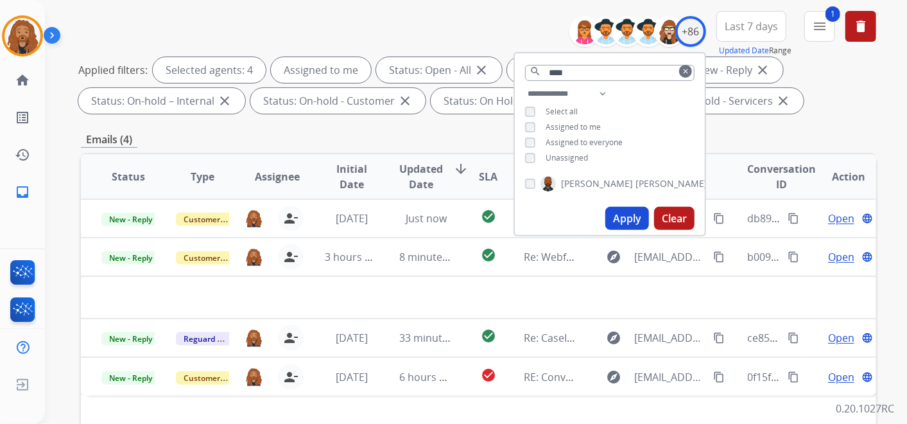
click at [636, 180] on span "[PERSON_NAME]" at bounding box center [672, 183] width 72 height 13
click at [617, 212] on button "Apply" at bounding box center [628, 218] width 44 height 23
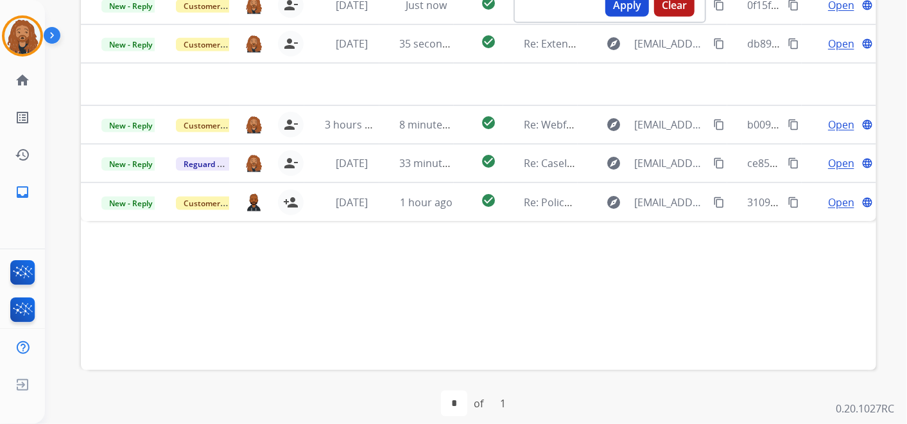
scroll to position [356, 0]
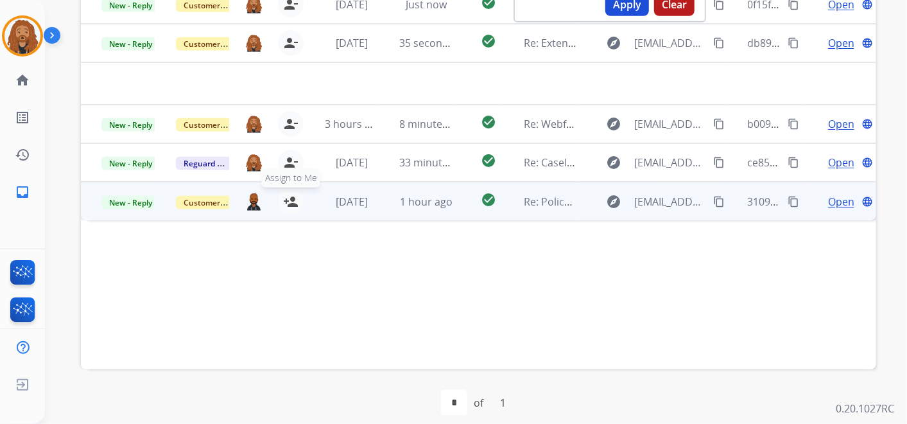
click at [293, 202] on mat-icon "person_add" at bounding box center [290, 201] width 15 height 15
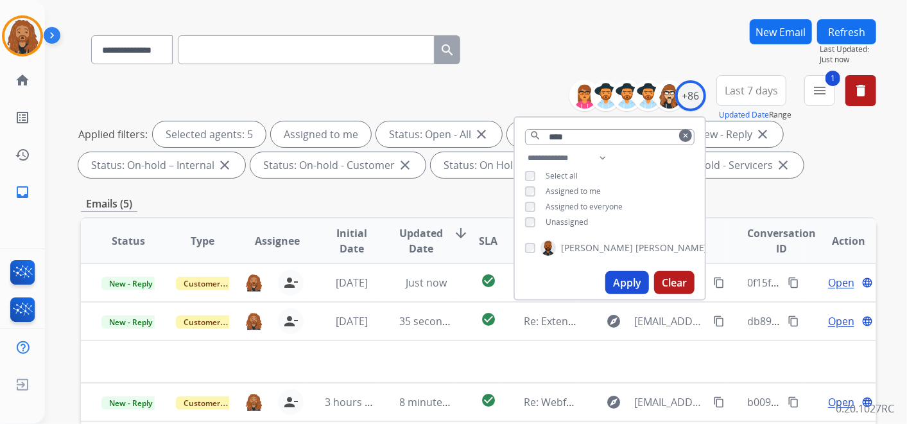
scroll to position [71, 0]
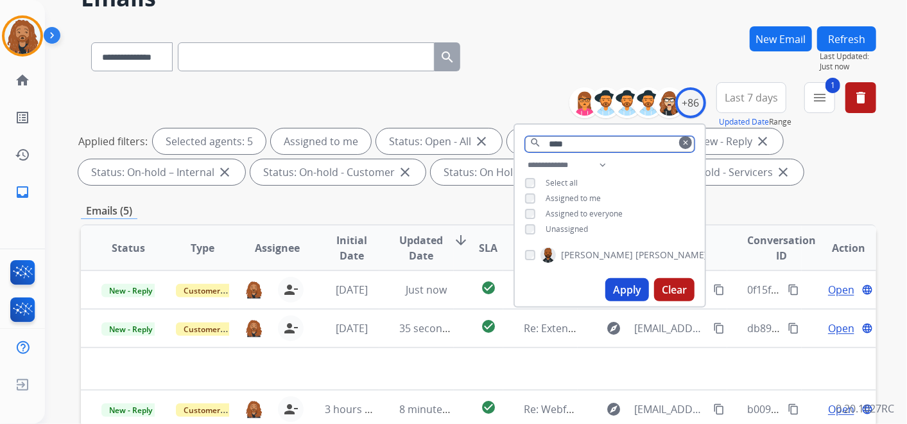
drag, startPoint x: 591, startPoint y: 136, endPoint x: 449, endPoint y: 141, distance: 142.7
click at [455, 141] on div "**********" at bounding box center [479, 136] width 796 height 108
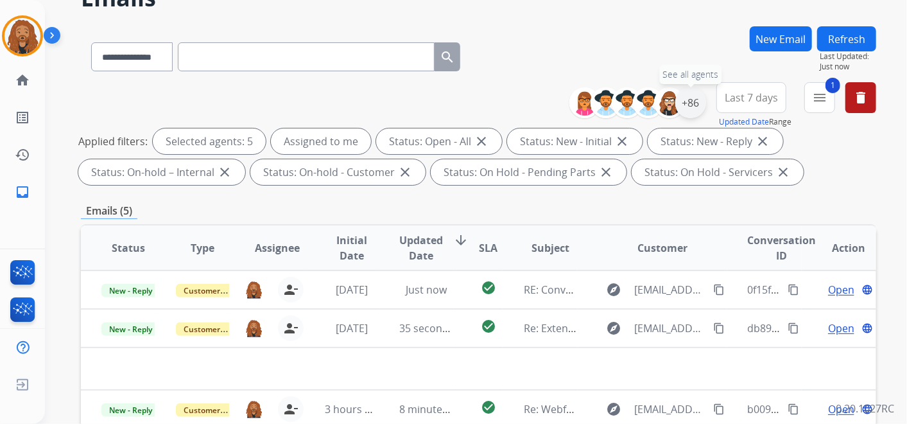
click at [692, 98] on div "+86" at bounding box center [691, 102] width 31 height 31
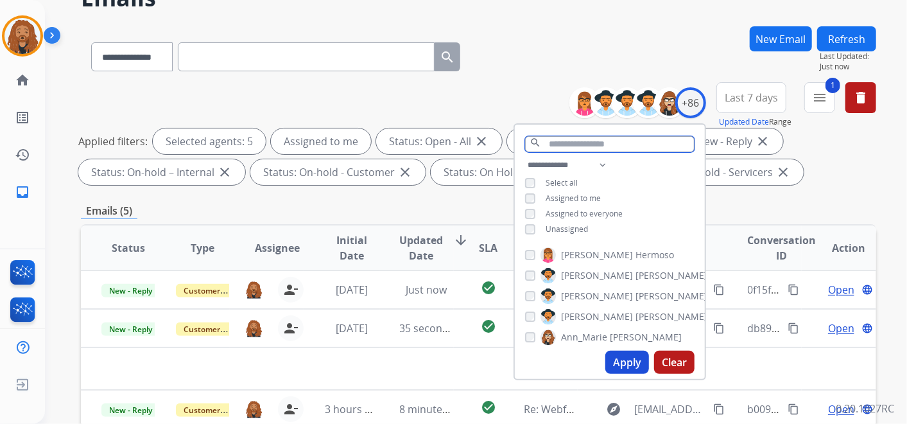
click at [579, 147] on input "text" at bounding box center [610, 144] width 170 height 16
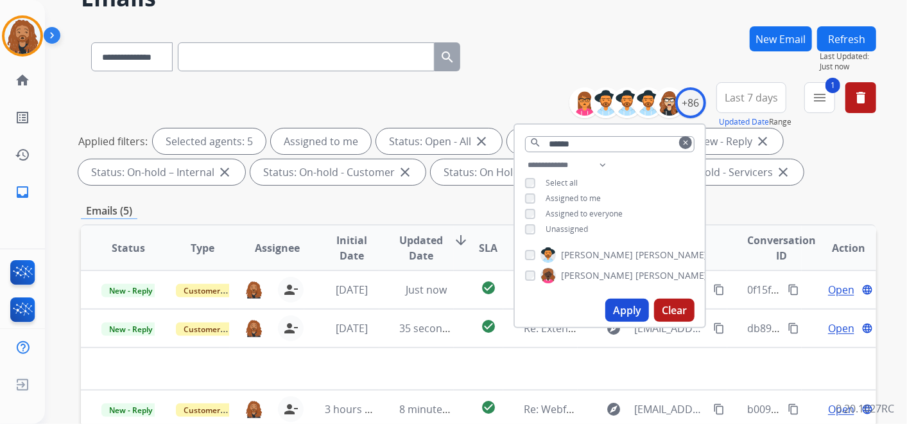
click at [636, 254] on span "[PERSON_NAME]" at bounding box center [672, 255] width 72 height 13
click at [617, 304] on button "Apply" at bounding box center [628, 310] width 44 height 23
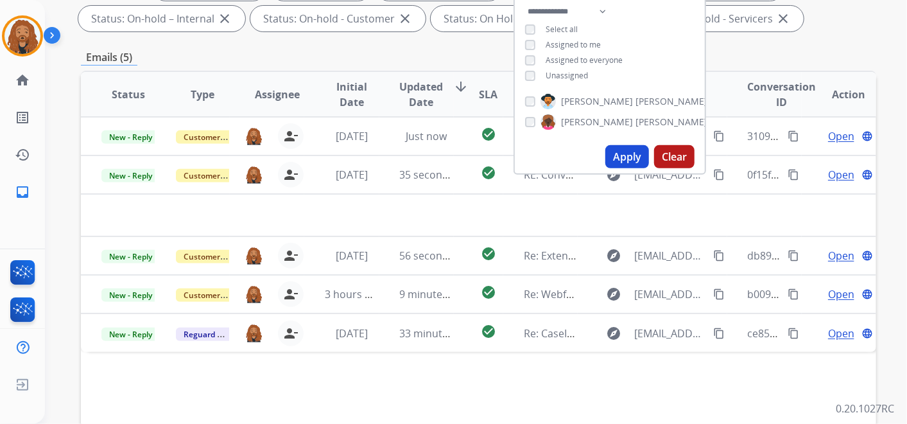
scroll to position [154, 0]
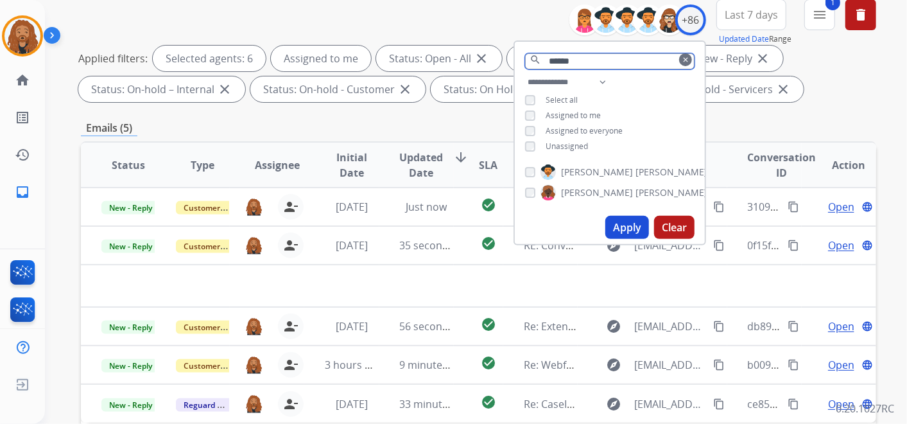
drag, startPoint x: 583, startPoint y: 60, endPoint x: 418, endPoint y: 50, distance: 165.4
click at [418, 50] on div "**********" at bounding box center [479, 53] width 796 height 108
click at [418, 50] on div "Status: Open - All close" at bounding box center [439, 59] width 126 height 26
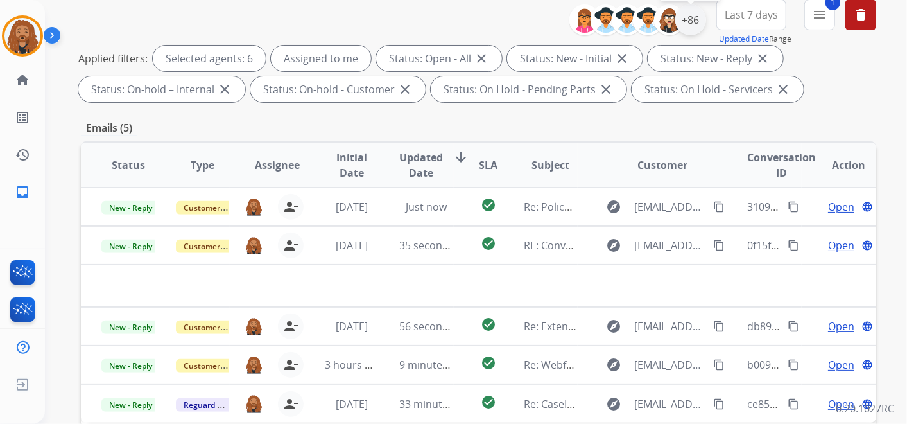
click at [701, 20] on div "+86" at bounding box center [691, 19] width 31 height 31
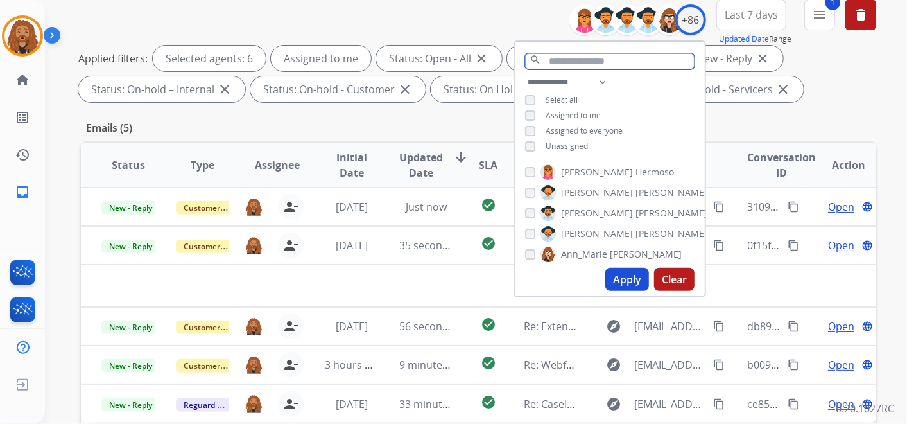
click at [568, 58] on input "text" at bounding box center [610, 61] width 170 height 16
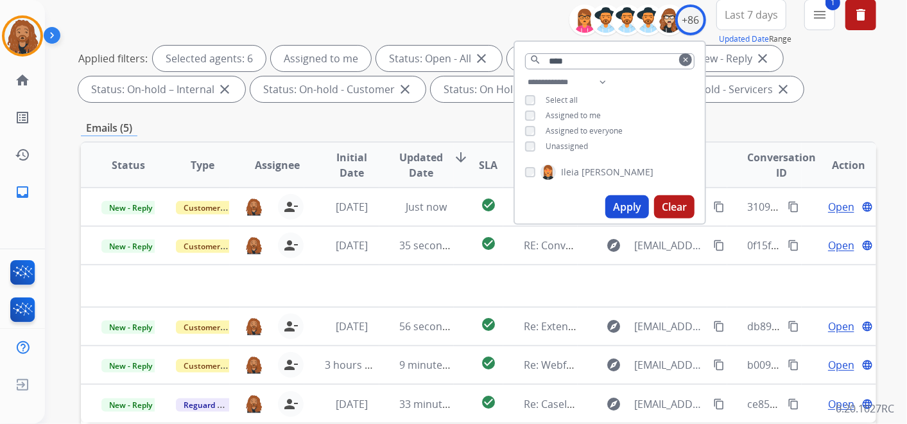
click at [576, 164] on label "[PERSON_NAME]" at bounding box center [597, 171] width 113 height 15
click at [620, 213] on button "Apply" at bounding box center [628, 206] width 44 height 23
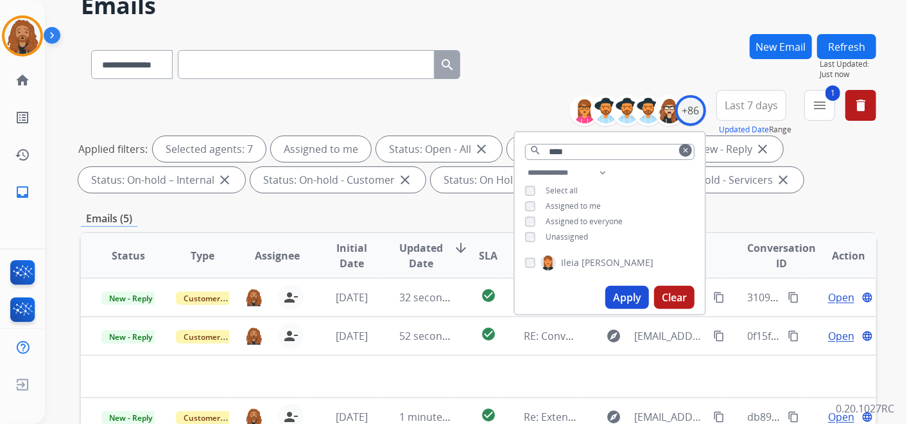
scroll to position [11, 0]
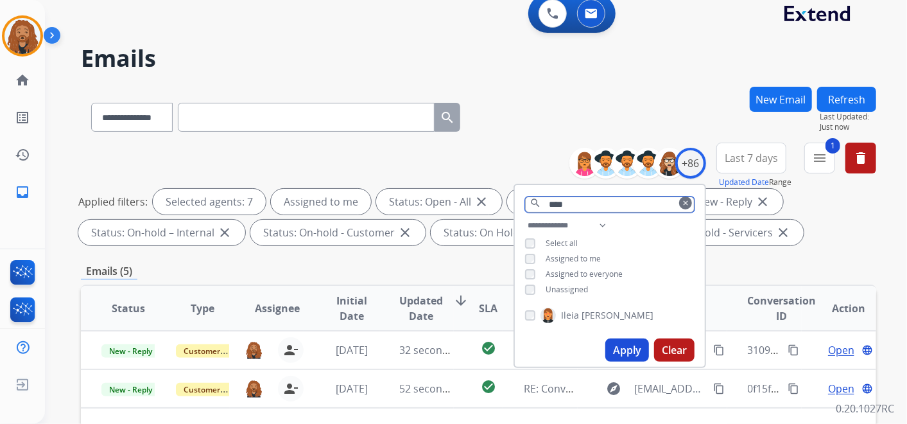
drag, startPoint x: 571, startPoint y: 206, endPoint x: 494, endPoint y: 191, distance: 78.6
click at [495, 191] on div "**********" at bounding box center [479, 197] width 796 height 108
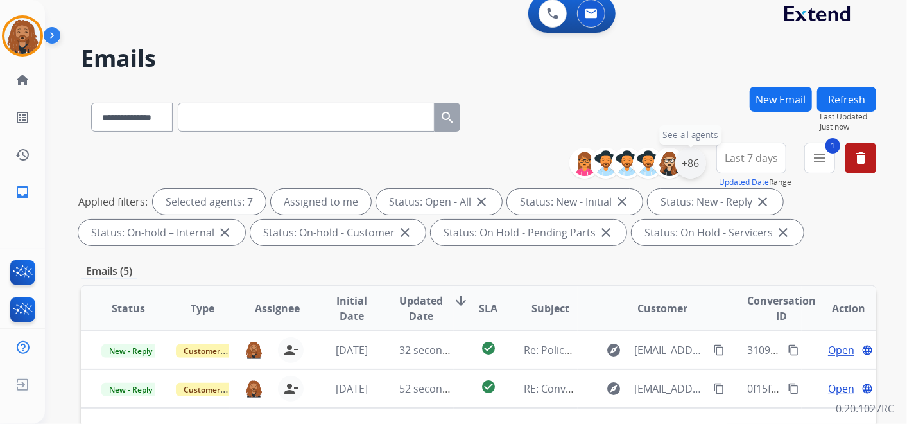
click at [694, 162] on div "+86" at bounding box center [691, 163] width 31 height 31
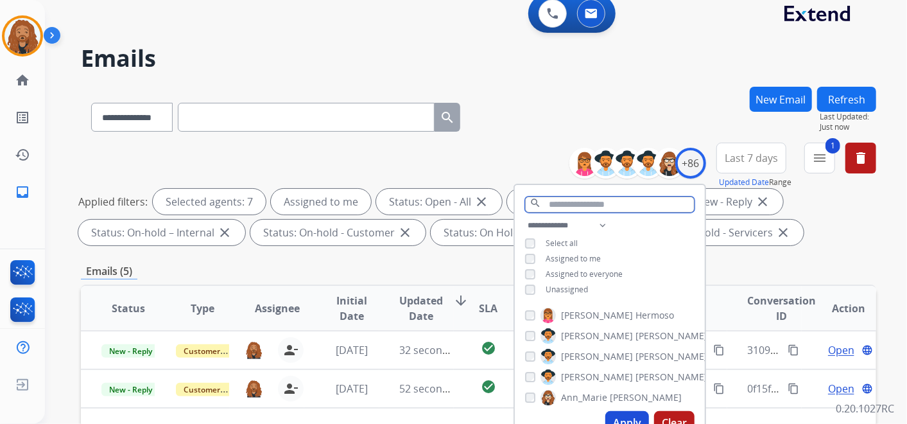
click at [586, 200] on input "text" at bounding box center [610, 205] width 170 height 16
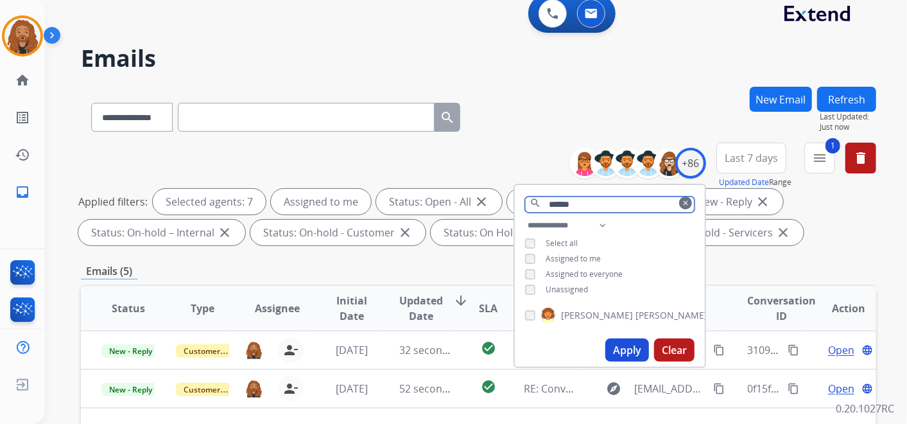
type input "******"
click at [565, 321] on div "[PERSON_NAME]" at bounding box center [610, 317] width 190 height 31
click at [566, 314] on span "[PERSON_NAME]" at bounding box center [597, 315] width 72 height 13
click at [622, 341] on button "Apply" at bounding box center [628, 349] width 44 height 23
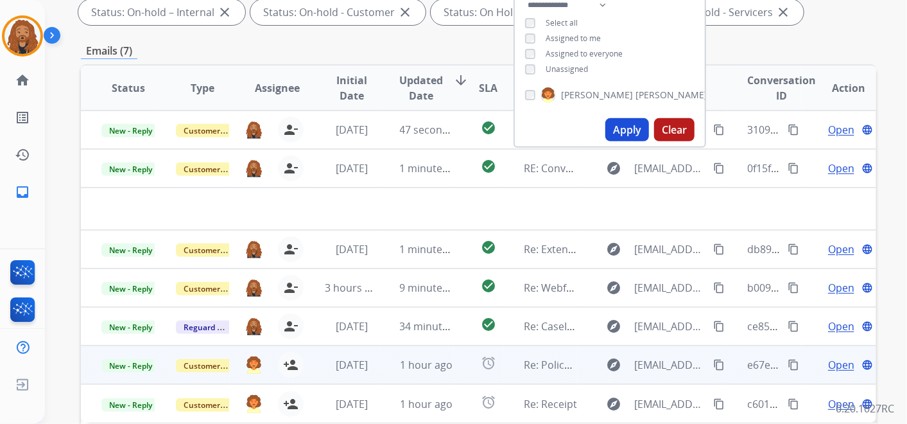
scroll to position [356, 0]
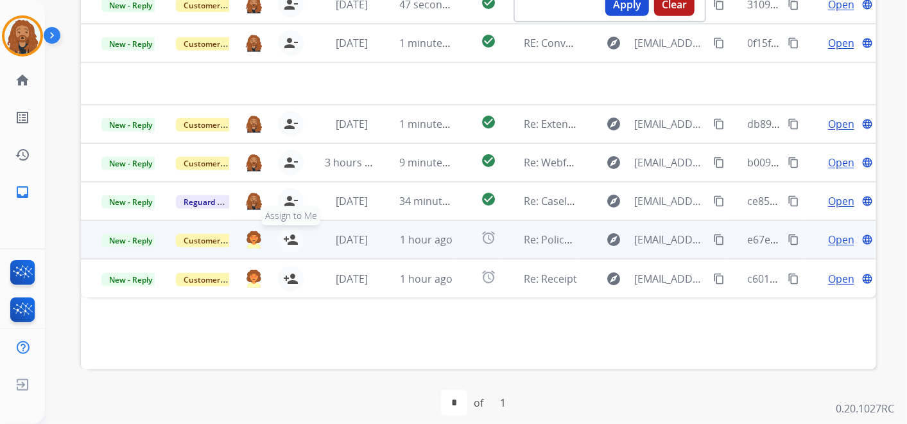
click at [288, 238] on mat-icon "person_add" at bounding box center [290, 239] width 15 height 15
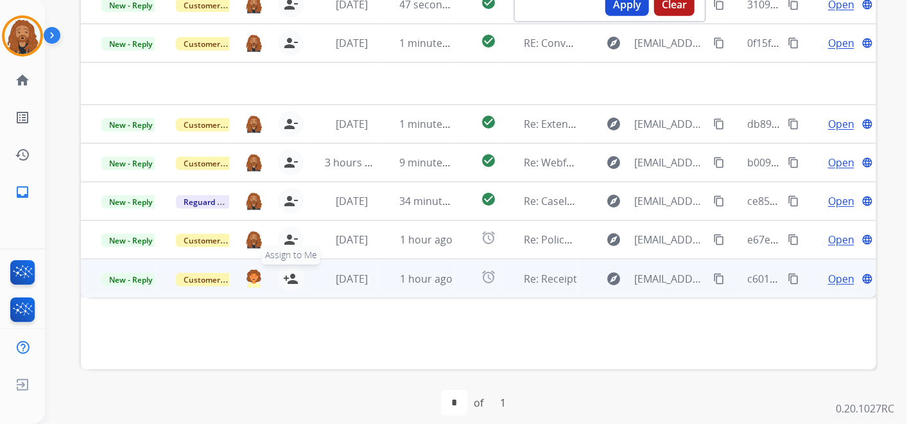
click at [288, 277] on mat-icon "person_add" at bounding box center [290, 278] width 15 height 15
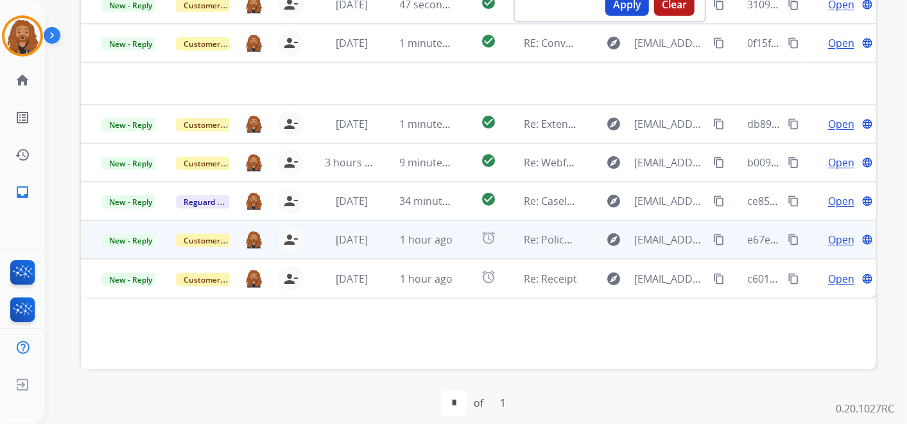
scroll to position [285, 0]
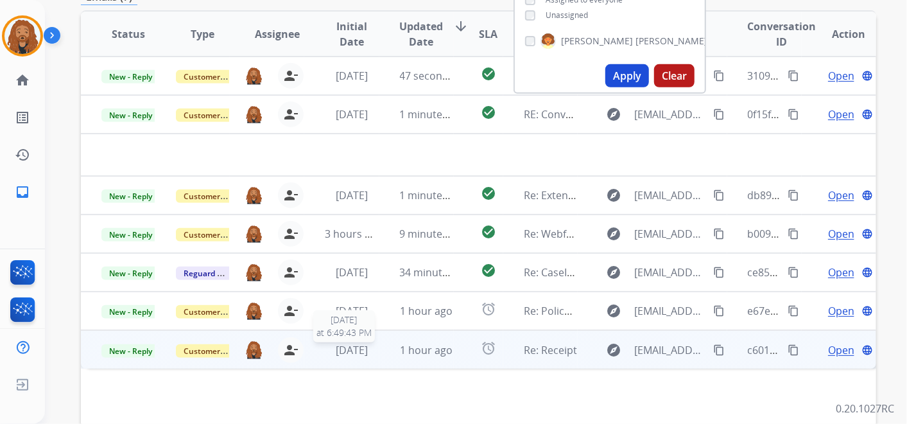
click at [368, 348] on span "[DATE]" at bounding box center [352, 350] width 32 height 14
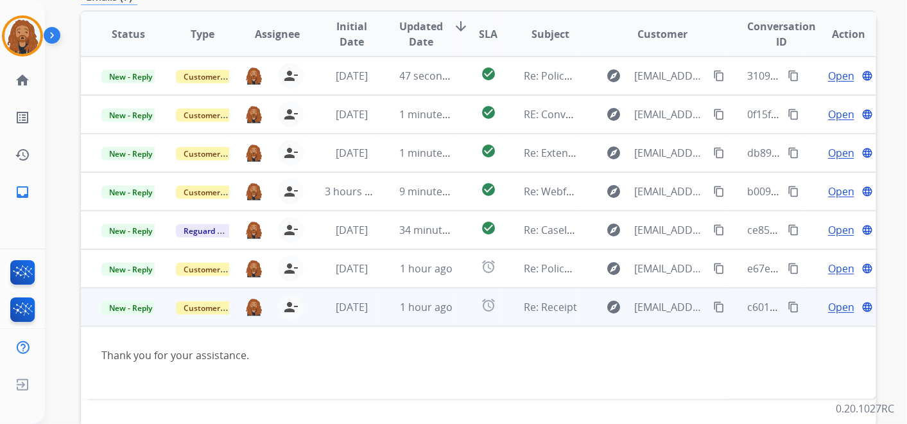
click at [828, 302] on span "Open" at bounding box center [841, 306] width 26 height 15
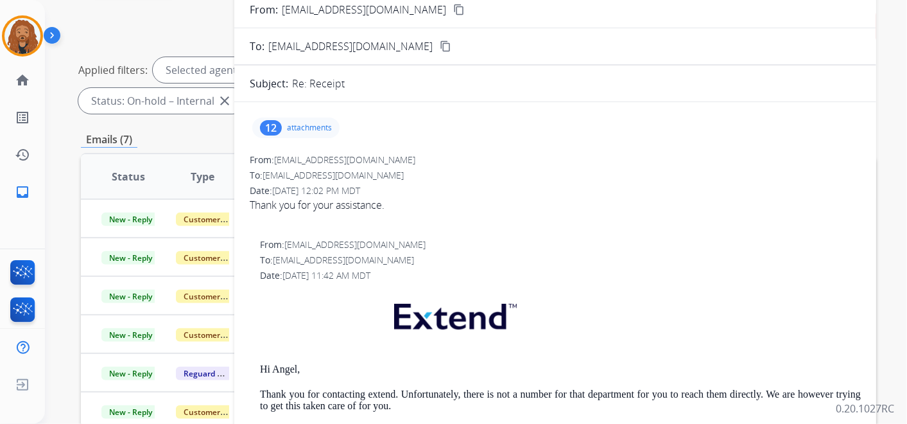
scroll to position [0, 0]
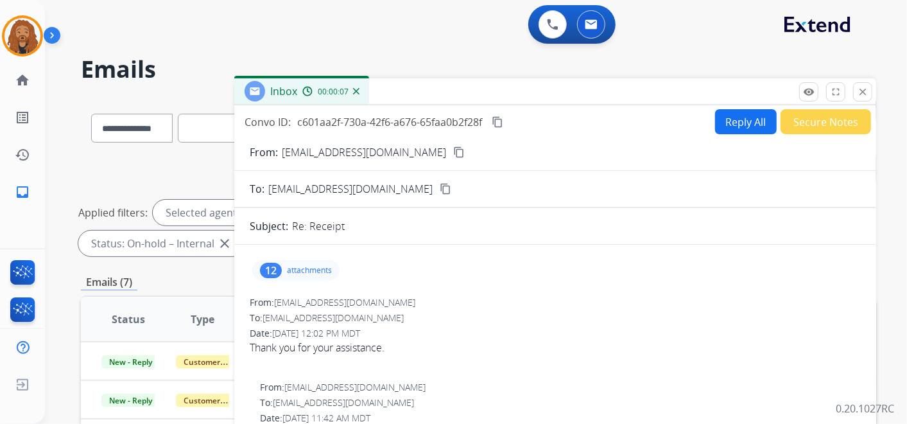
click at [802, 119] on button "Secure Notes" at bounding box center [826, 121] width 91 height 25
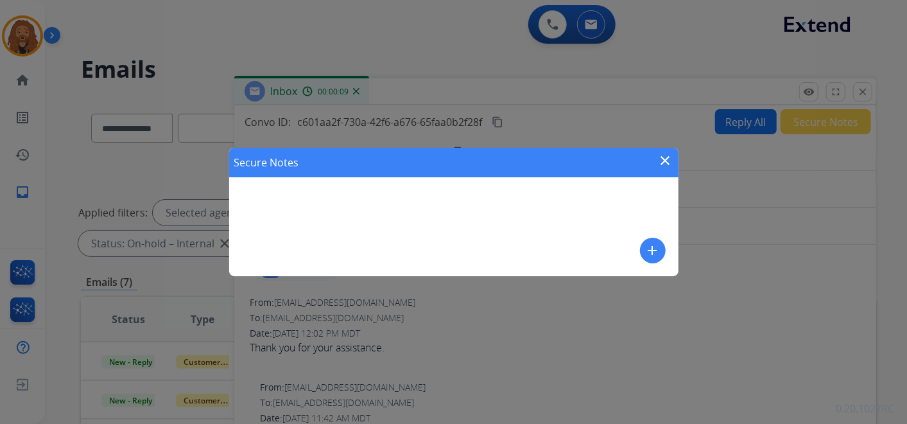
click at [649, 250] on mat-icon "add" at bounding box center [652, 250] width 15 height 15
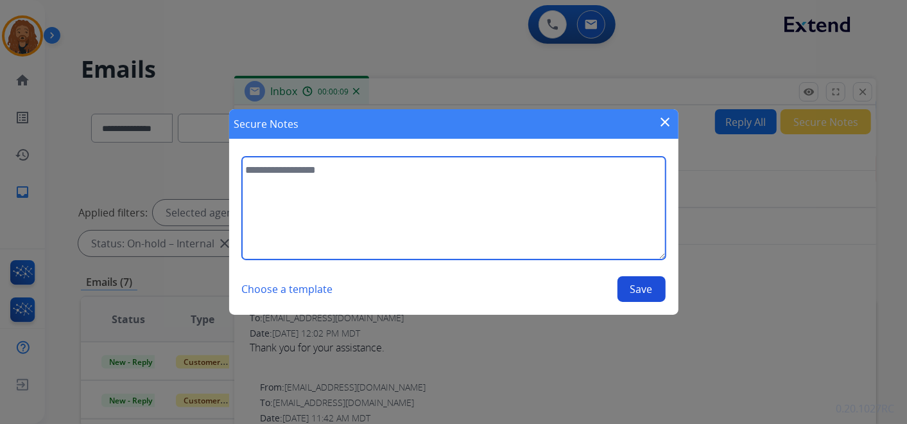
click at [404, 200] on textarea at bounding box center [454, 208] width 424 height 103
type textarea "**********"
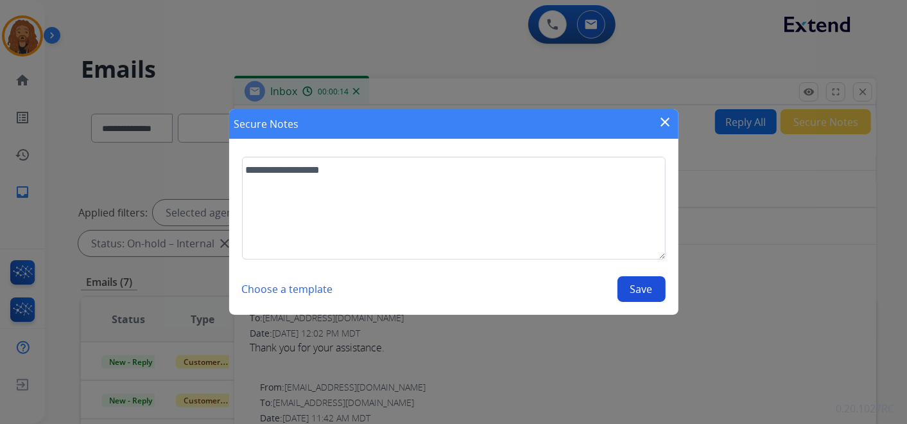
click at [638, 292] on button "Save" at bounding box center [642, 289] width 48 height 26
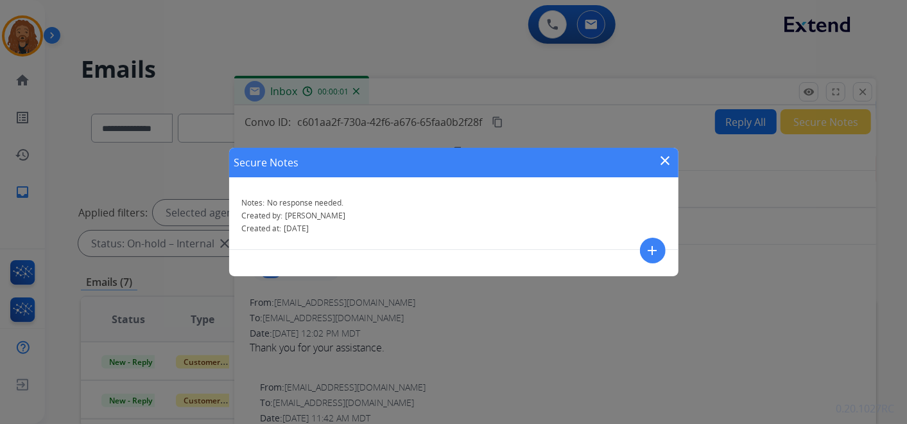
click at [669, 165] on mat-icon "close" at bounding box center [665, 160] width 15 height 15
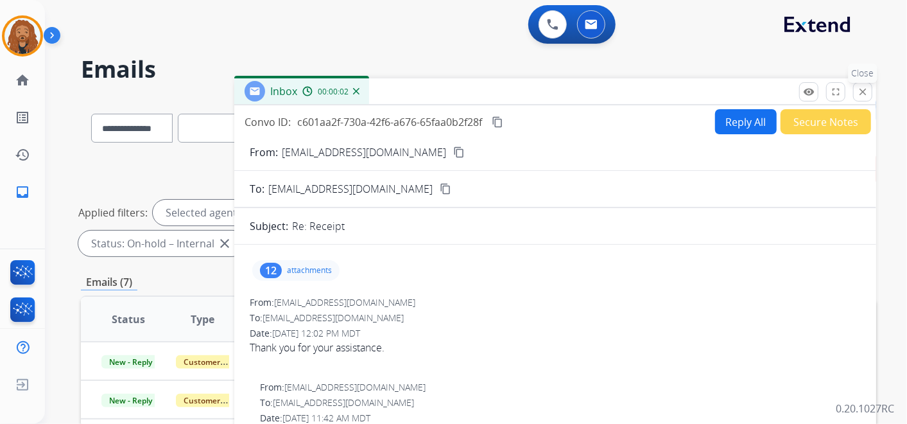
click at [859, 90] on mat-icon "close" at bounding box center [863, 92] width 12 height 12
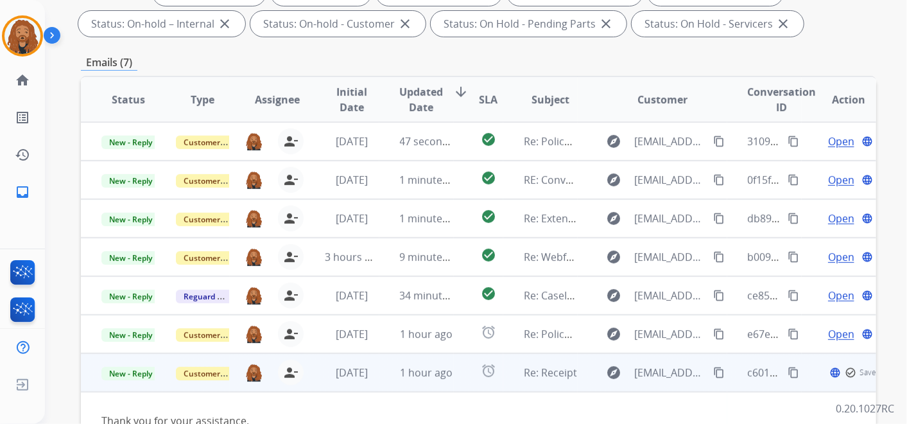
scroll to position [368, 0]
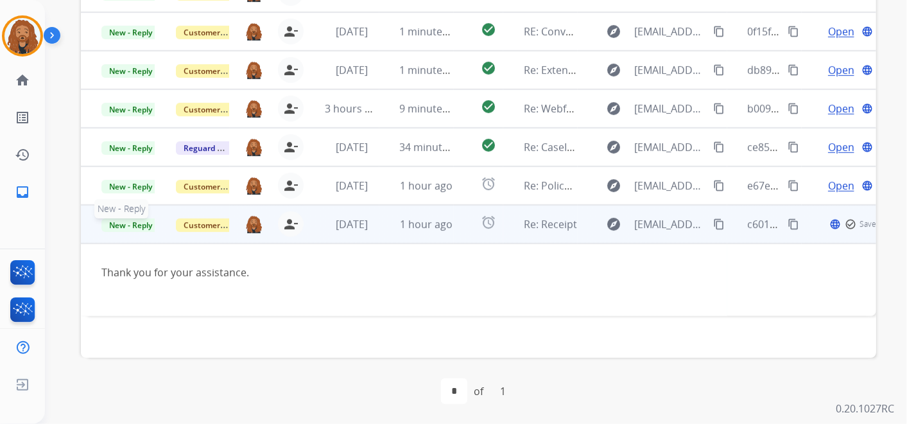
click at [117, 228] on span "New - Reply" at bounding box center [130, 224] width 58 height 13
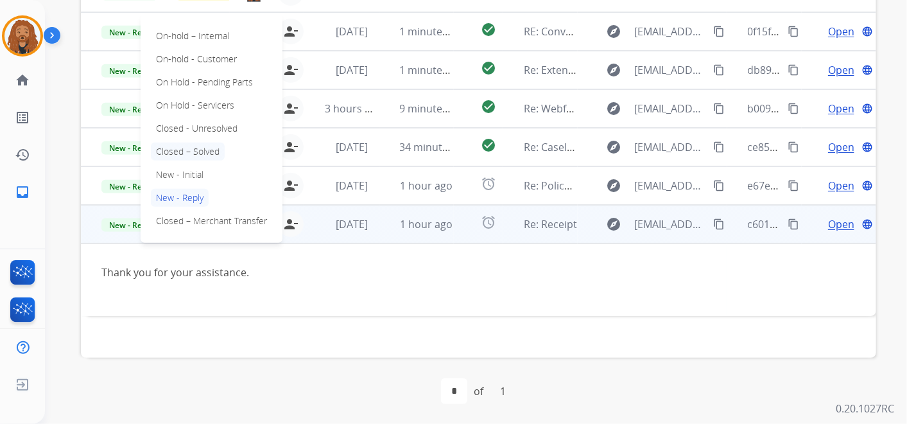
click at [204, 150] on p "Closed – Solved" at bounding box center [188, 152] width 74 height 18
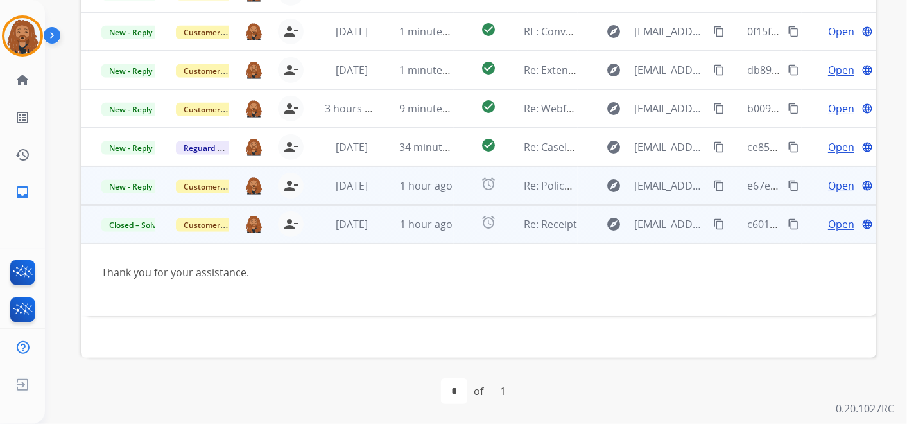
click at [380, 180] on td "1 hour ago" at bounding box center [417, 185] width 74 height 39
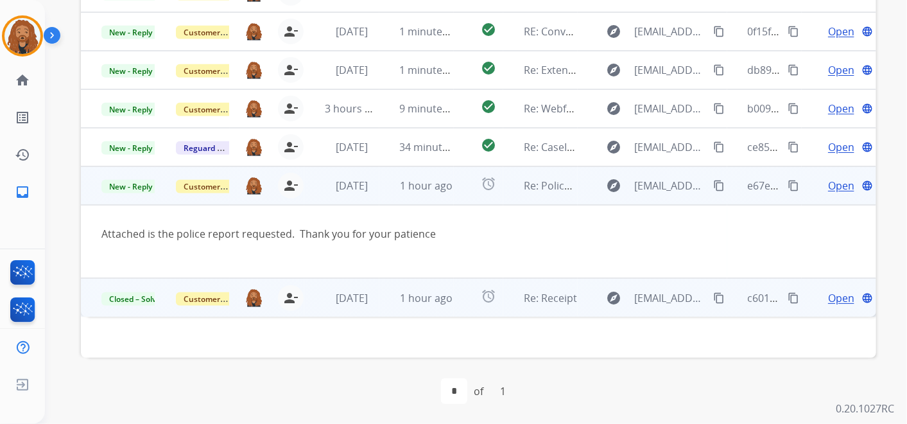
click at [831, 183] on span "Open" at bounding box center [841, 185] width 26 height 15
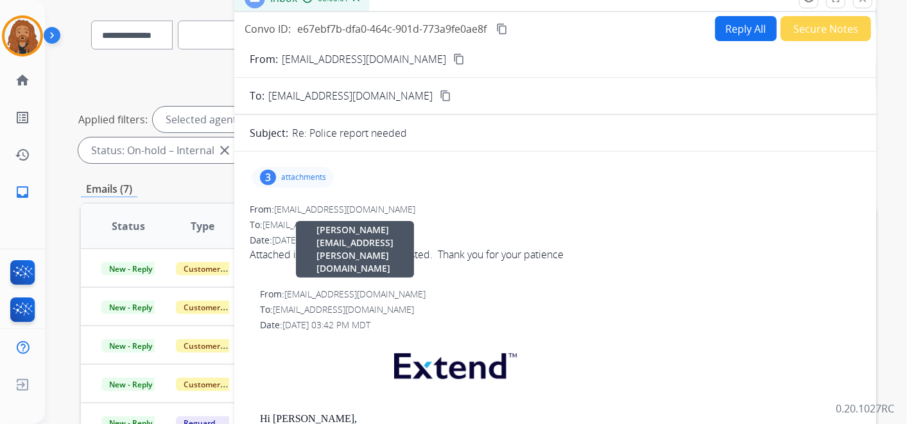
scroll to position [11, 0]
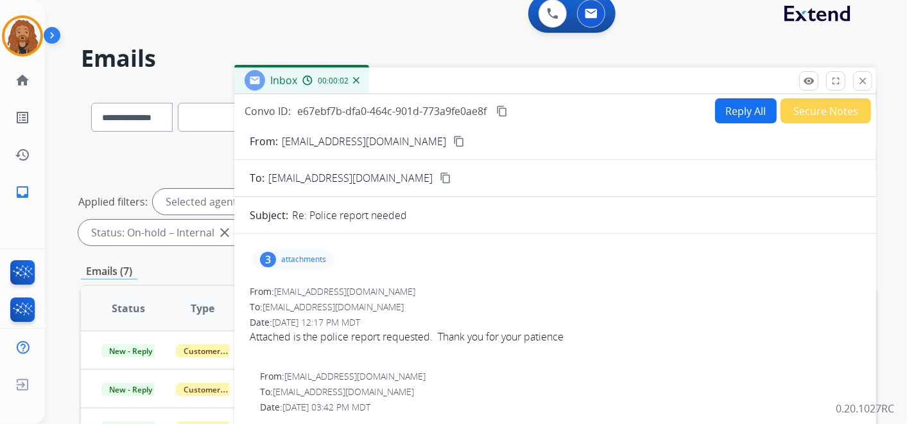
click at [453, 141] on mat-icon "content_copy" at bounding box center [459, 142] width 12 height 12
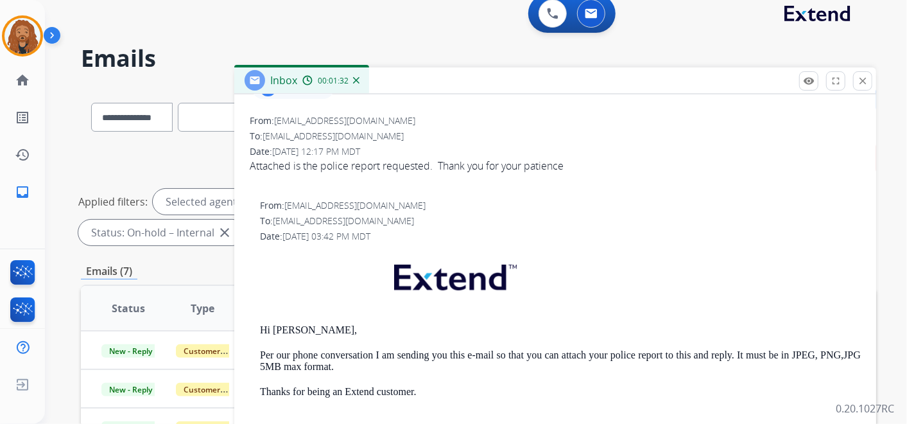
drag, startPoint x: 322, startPoint y: 25, endPoint x: 311, endPoint y: 29, distance: 11.6
click at [322, 25] on div "0 Voice Interactions 0 Email Interactions" at bounding box center [468, 14] width 816 height 41
click at [29, 37] on img at bounding box center [22, 36] width 36 height 36
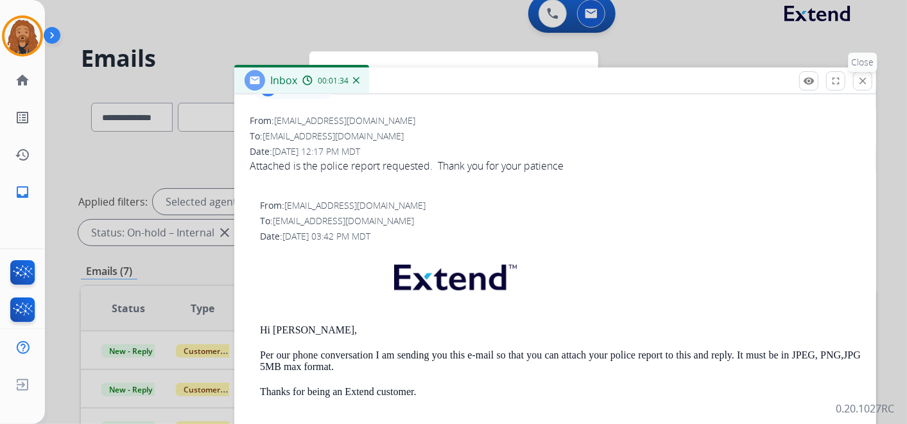
click at [870, 86] on button "close Close" at bounding box center [863, 80] width 19 height 19
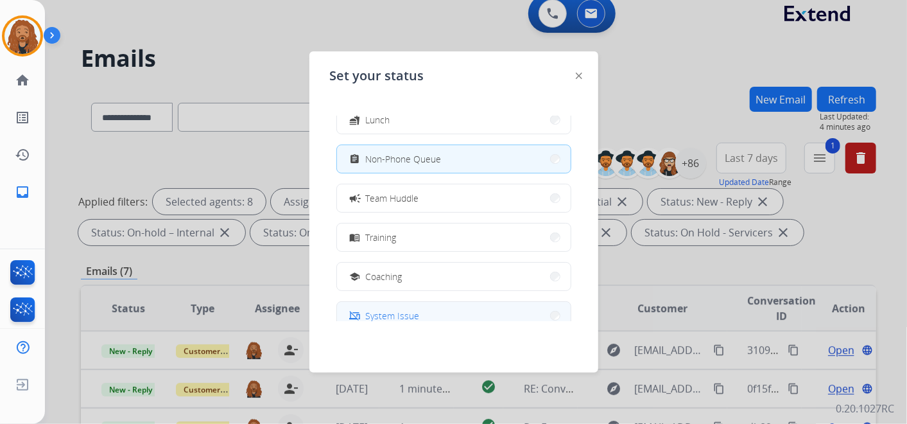
scroll to position [143, 0]
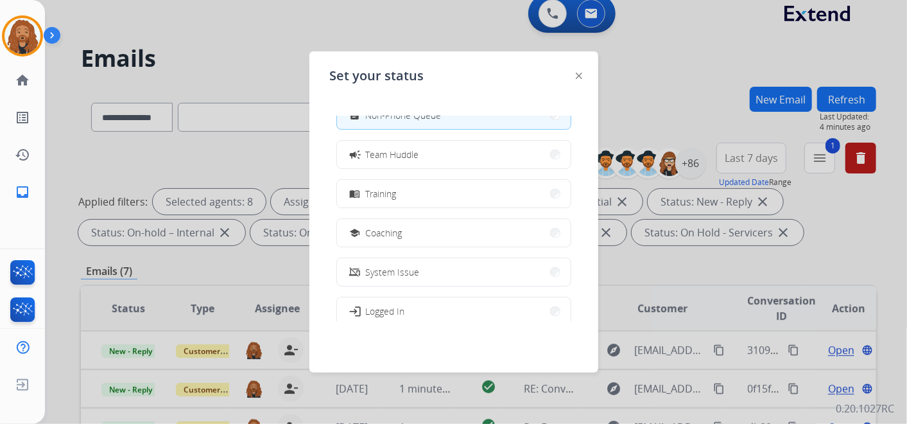
click at [399, 153] on span "Team Huddle" at bounding box center [392, 154] width 53 height 13
